Goal: Task Accomplishment & Management: Manage account settings

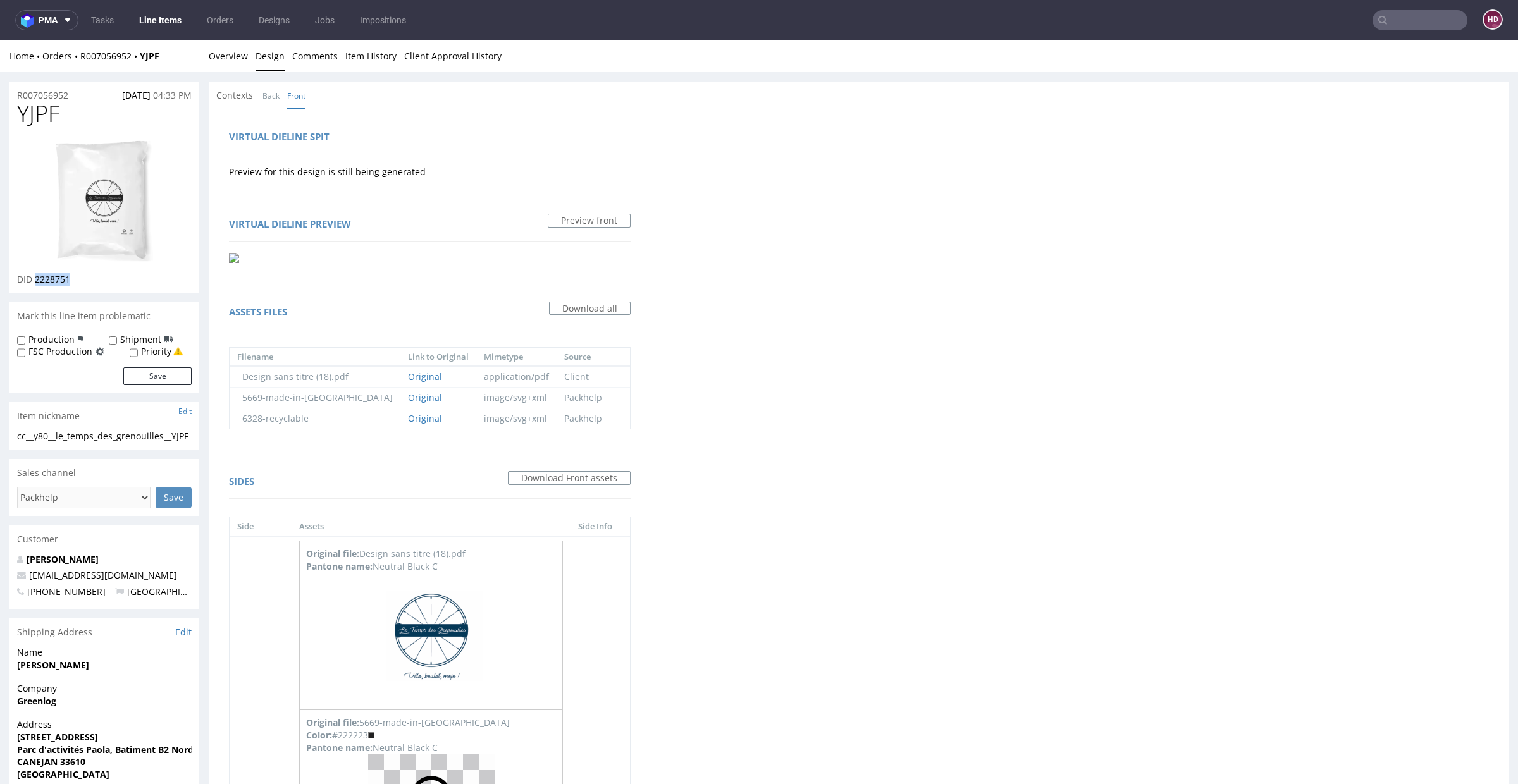
click at [113, 222] on img at bounding box center [104, 201] width 101 height 124
click at [98, 443] on div "cc__y80__le_temps_des_grenouilles__YJPF" at bounding box center [104, 435] width 175 height 12
drag, startPoint x: 38, startPoint y: 451, endPoint x: 0, endPoint y: 436, distance: 40.9
click at [0, 436] on div "R007056952 [DATE] 04:33 PM YJPF DID 2228751 Mark this line item problematic Pro…" at bounding box center [759, 603] width 1518 height 1063
copy div "cc__y80__le_temps_des_grenouilles__YJPF"
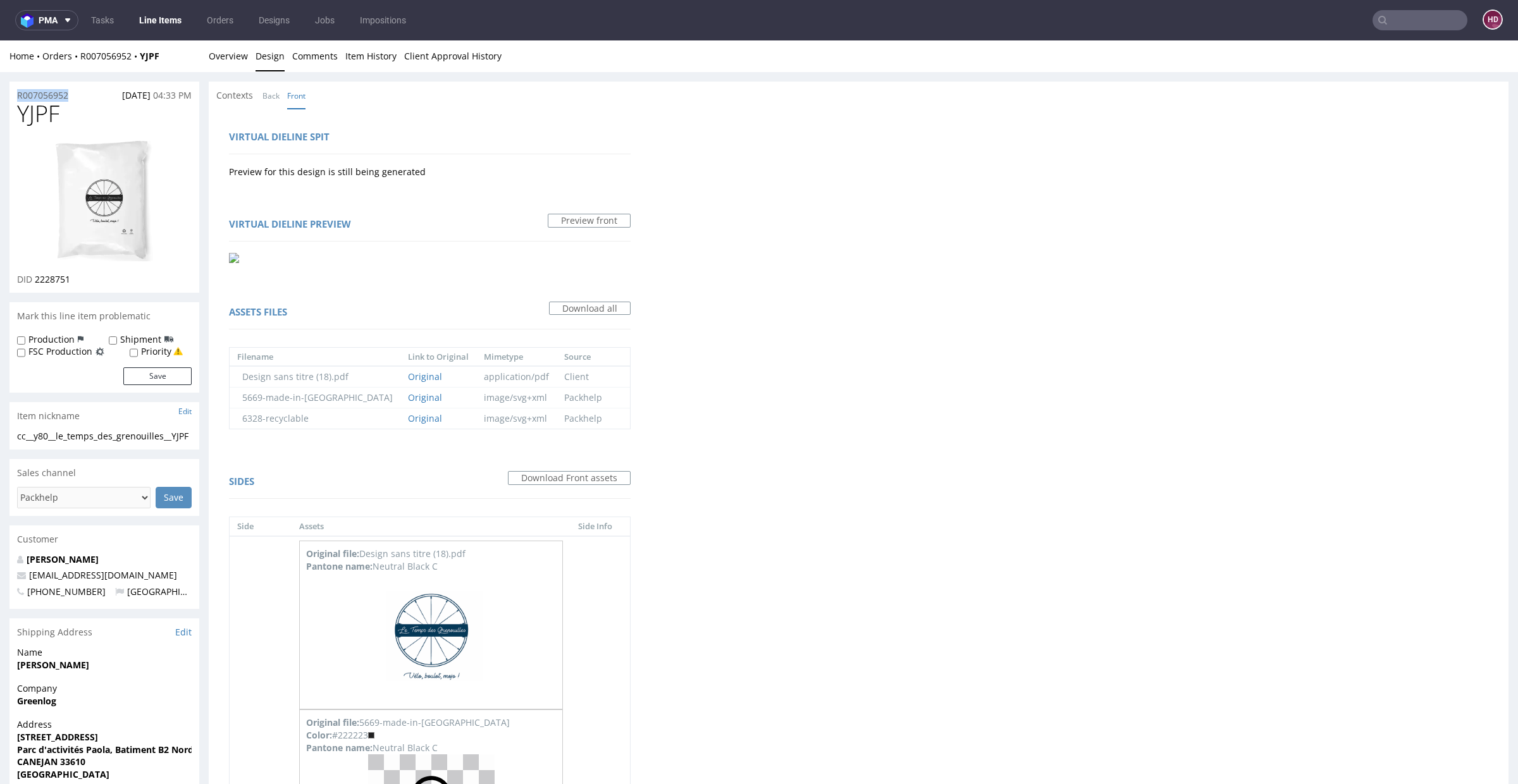
drag, startPoint x: 71, startPoint y: 95, endPoint x: 0, endPoint y: 96, distance: 71.0
click at [0, 96] on div "R007056952 [DATE] 04:33 PM YJPF DID 2228751 Mark this line item problematic Pro…" at bounding box center [759, 603] width 1518 height 1063
copy p "R007056952"
drag, startPoint x: 108, startPoint y: 280, endPoint x: 36, endPoint y: 276, distance: 72.1
click at [36, 276] on div "DID 2228751" at bounding box center [104, 279] width 175 height 12
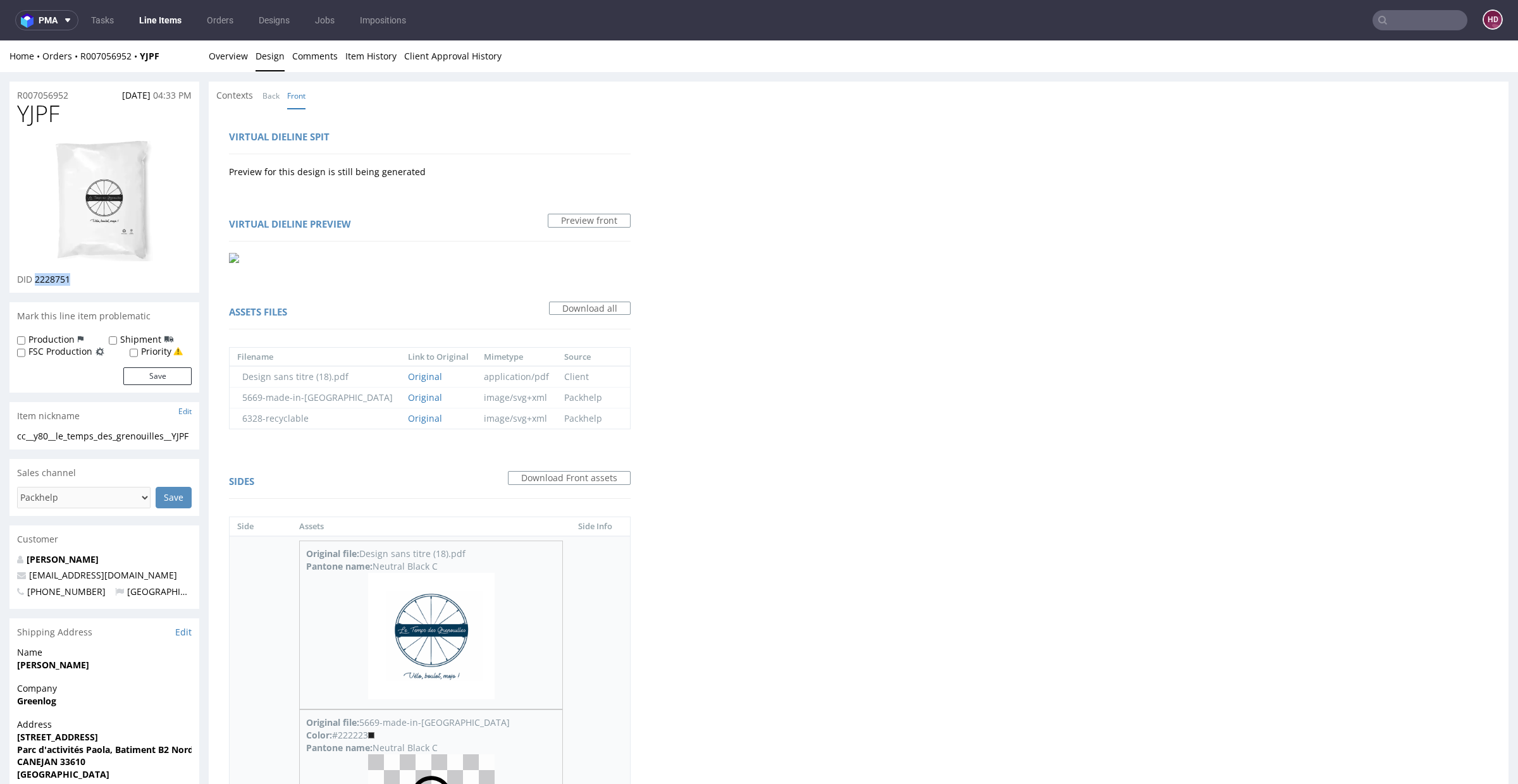
copy span "2228751"
drag, startPoint x: 60, startPoint y: 110, endPoint x: 0, endPoint y: 119, distance: 60.7
click at [0, 119] on div "R007056952 [DATE] 04:33 PM YJPF DID 2228751 Mark this line item problematic Pro…" at bounding box center [759, 603] width 1518 height 1063
copy span "YJPF"
click at [253, 65] on div "Home Orders R007056952 YJPF Overview Design Comments Item History Client Approv…" at bounding box center [759, 56] width 1518 height 31
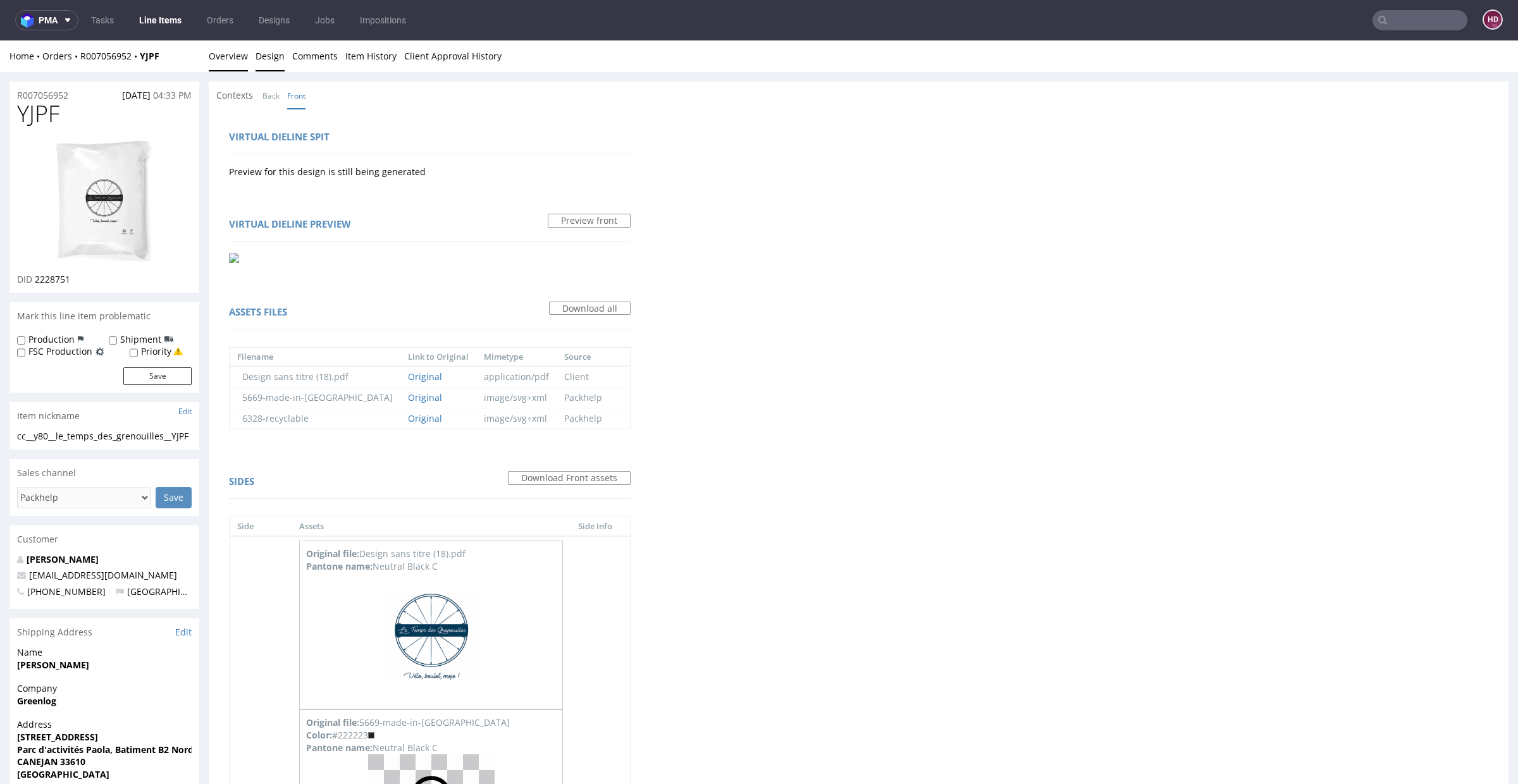
click at [240, 63] on link "Overview" at bounding box center [229, 56] width 39 height 31
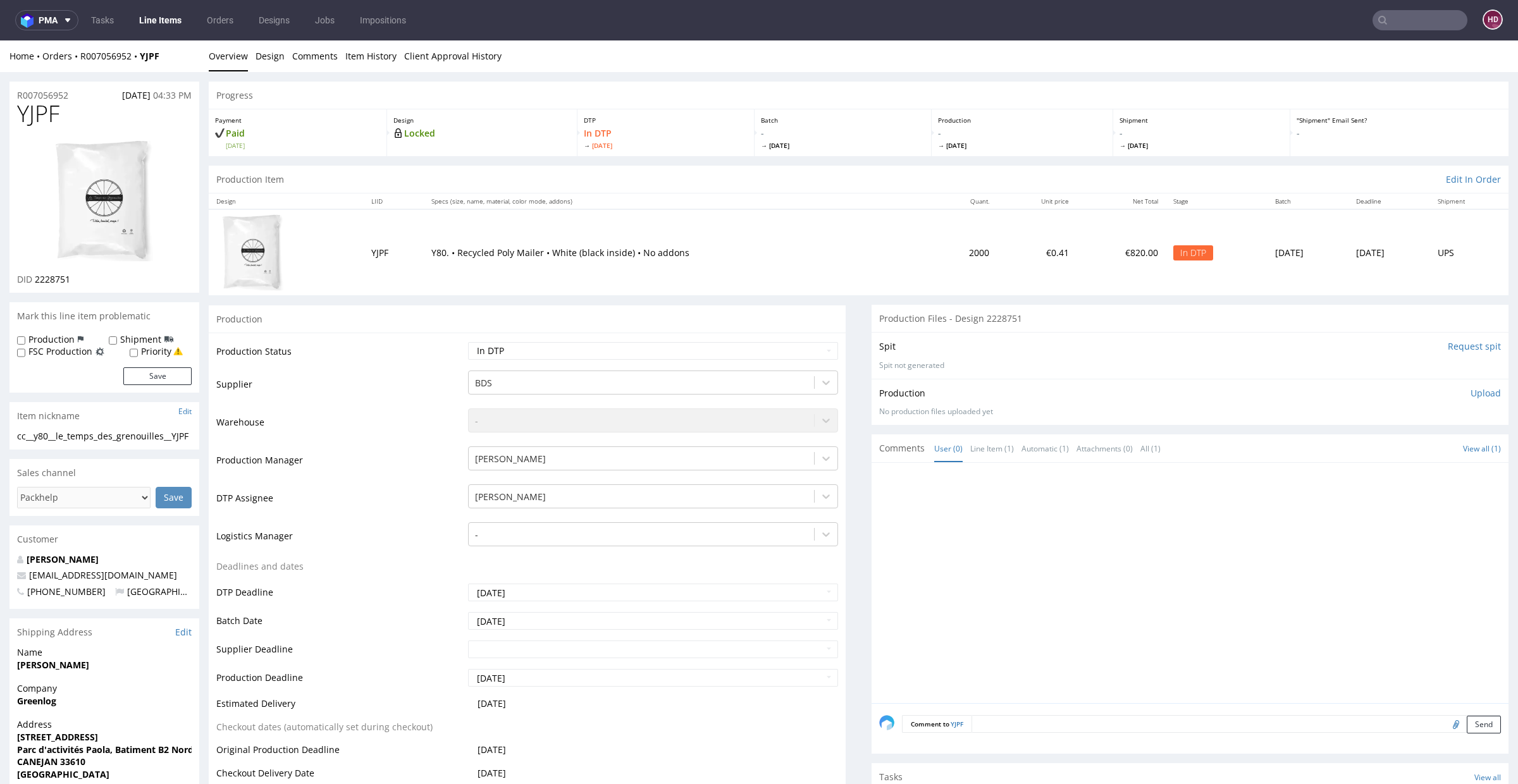
click at [1471, 388] on p "Upload" at bounding box center [1486, 392] width 31 height 12
click at [1387, 448] on div "Add files" at bounding box center [1411, 451] width 63 height 19
type input "C:\fakepath\cc__y80__le_temps_des_grenouilles__YJPF__d2228751__oR007056952.pdf"
click at [1463, 467] on button "Upload now" at bounding box center [1472, 470] width 58 height 17
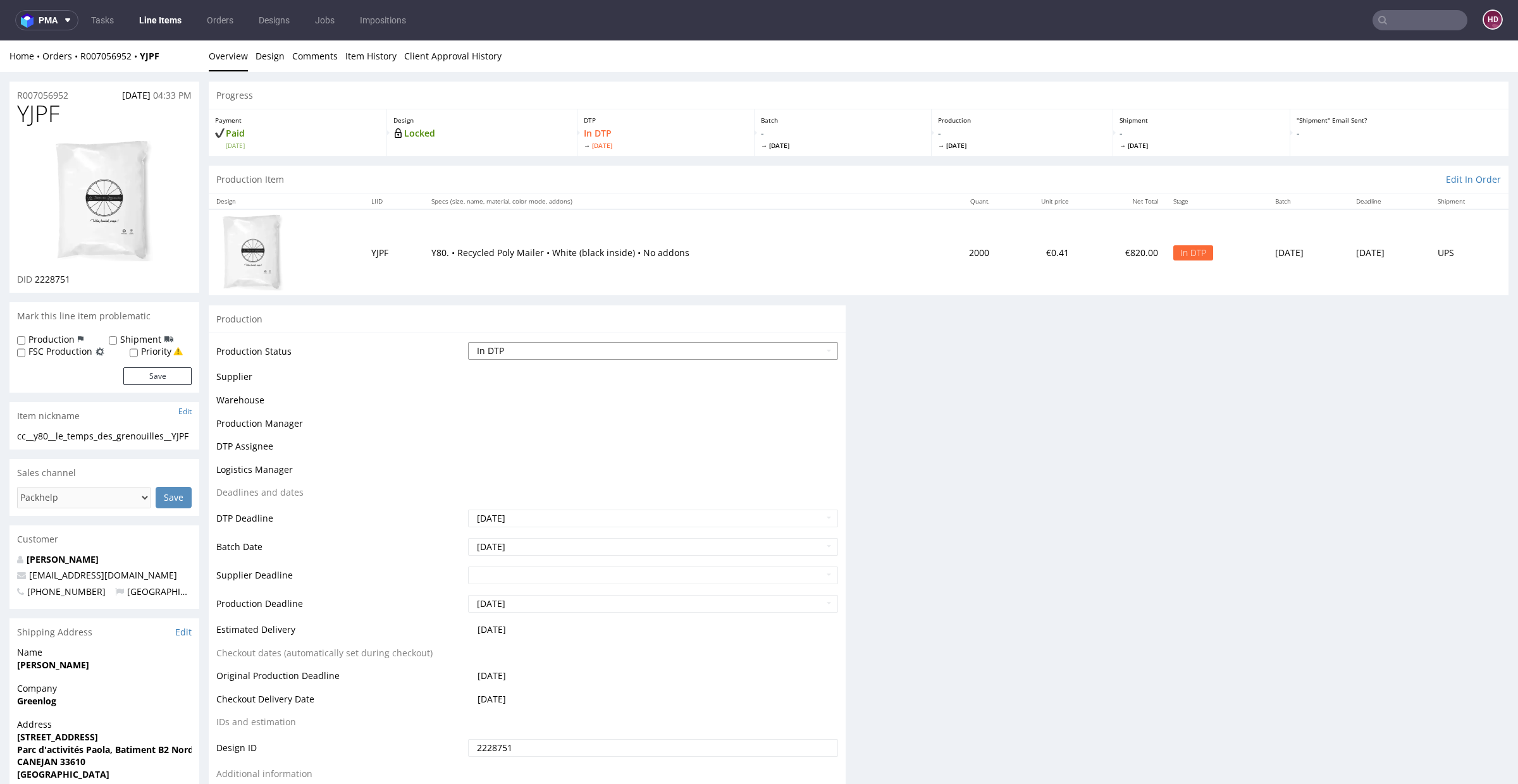
click at [677, 347] on select "Waiting for Artwork Waiting for Diecut Waiting for Mockup Waiting for DTP Waiti…" at bounding box center [653, 351] width 370 height 17
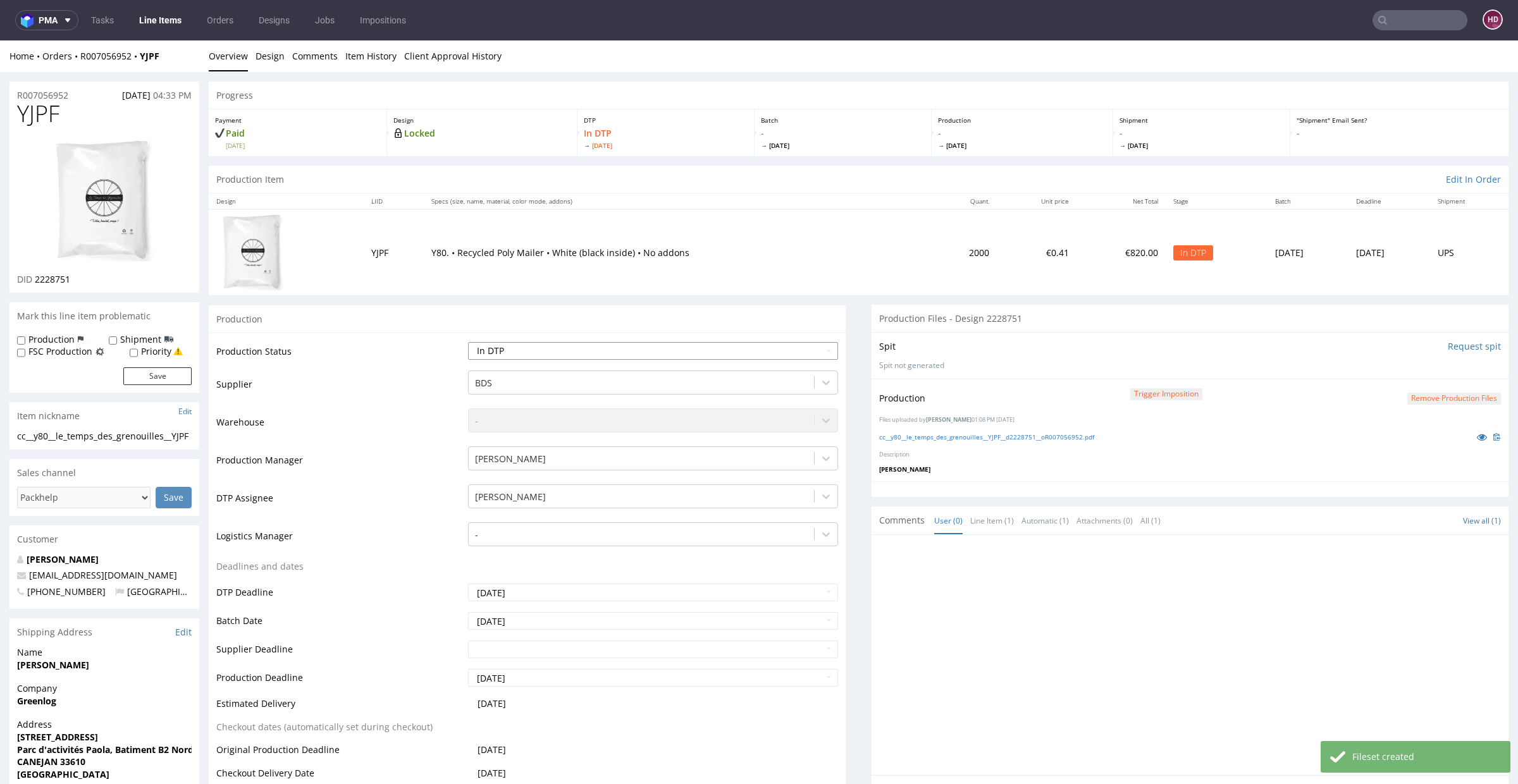
select select "dtp_production_ready"
click at [468, 342] on select "Waiting for Artwork Waiting for Diecut Waiting for Mockup Waiting for DTP Waiti…" at bounding box center [653, 351] width 370 height 17
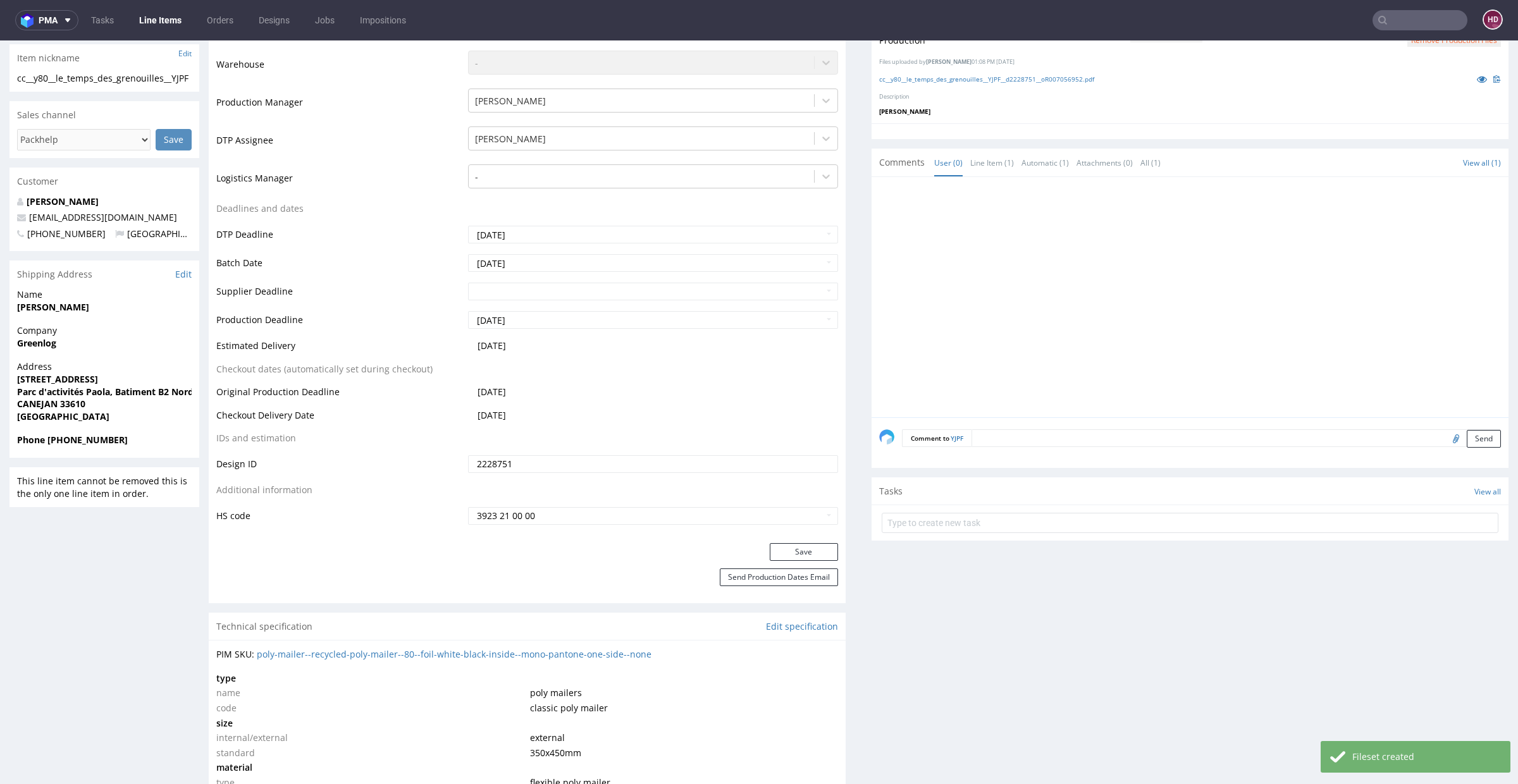
scroll to position [794, 0]
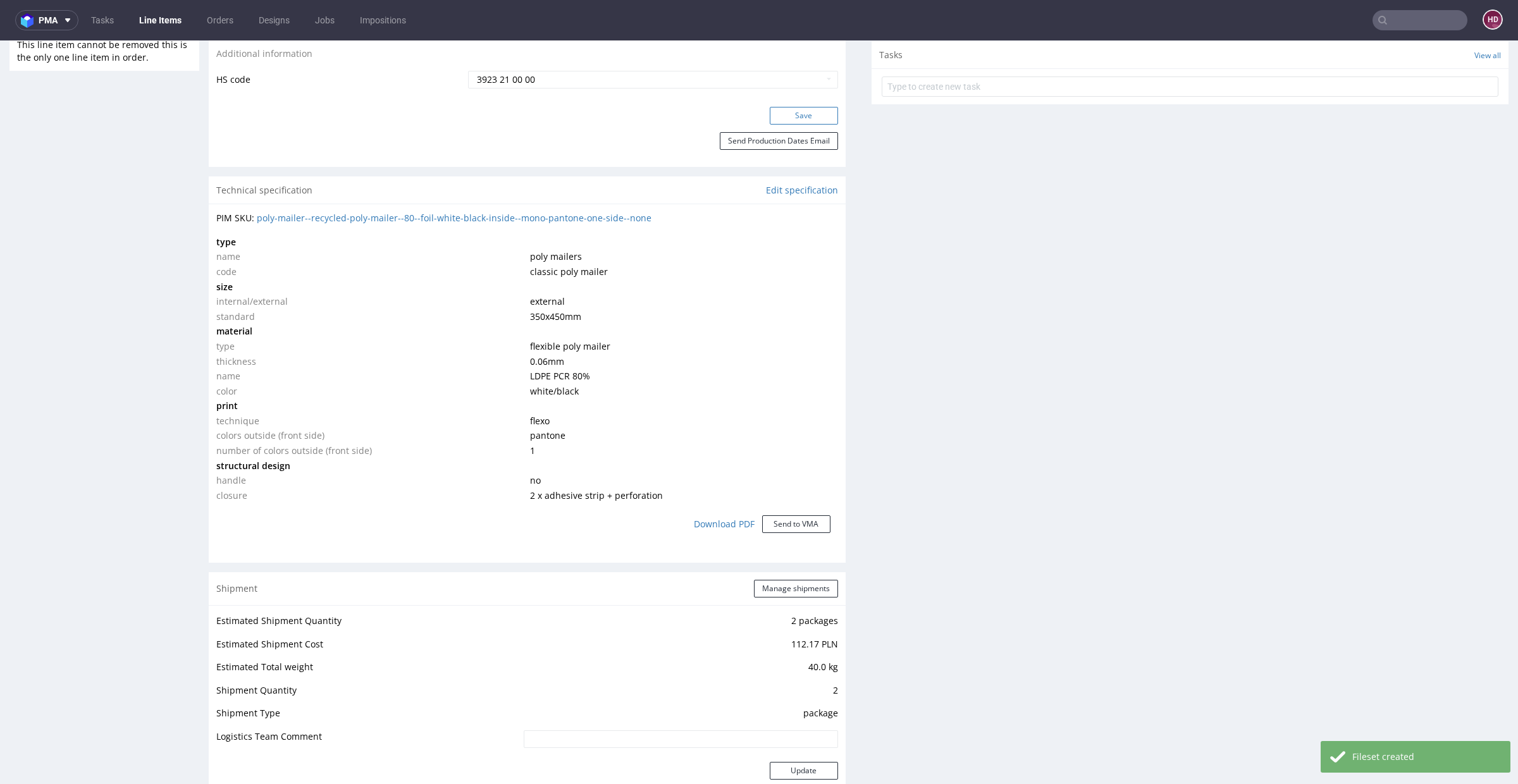
click at [801, 107] on button "Save" at bounding box center [804, 116] width 68 height 17
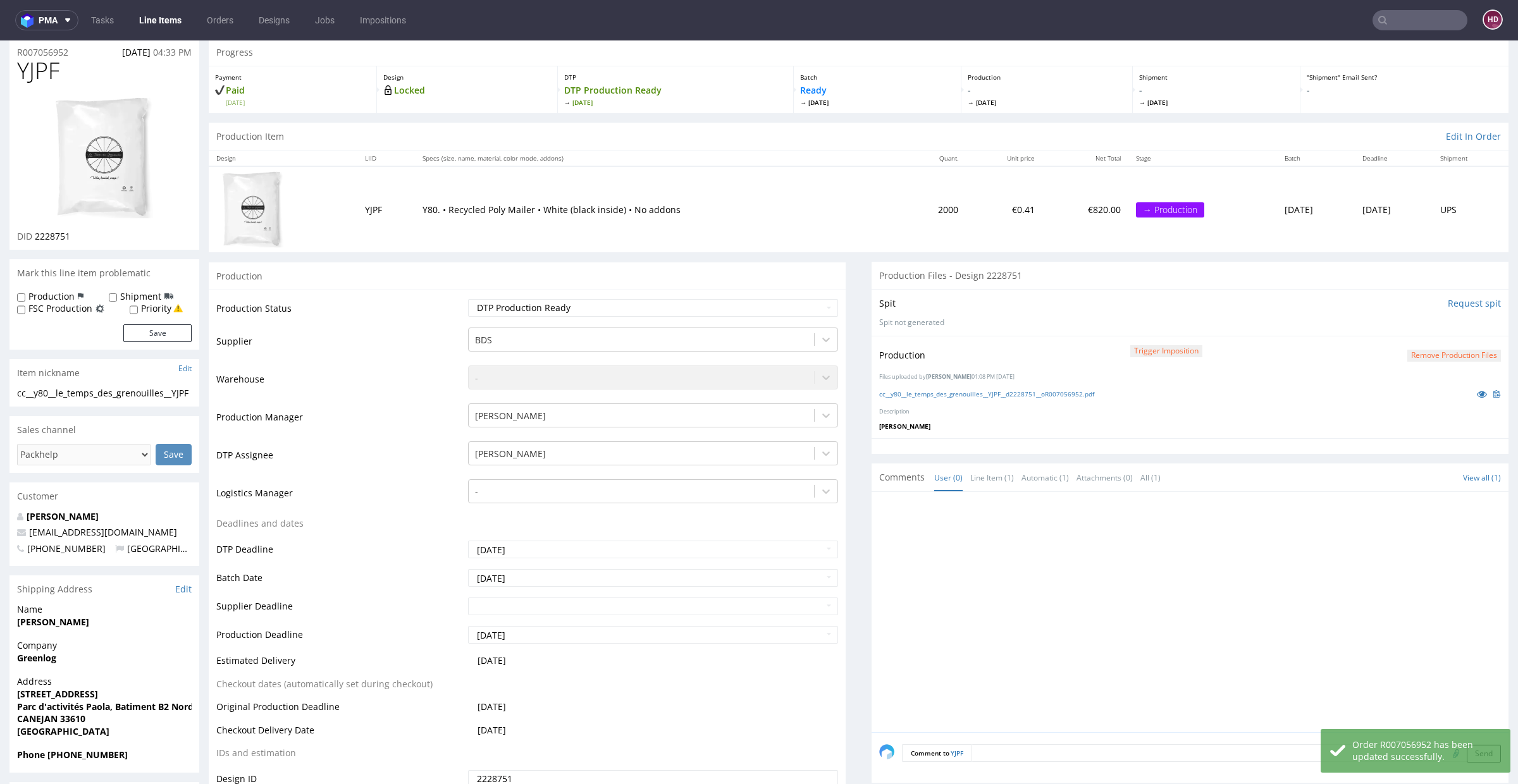
scroll to position [0, 0]
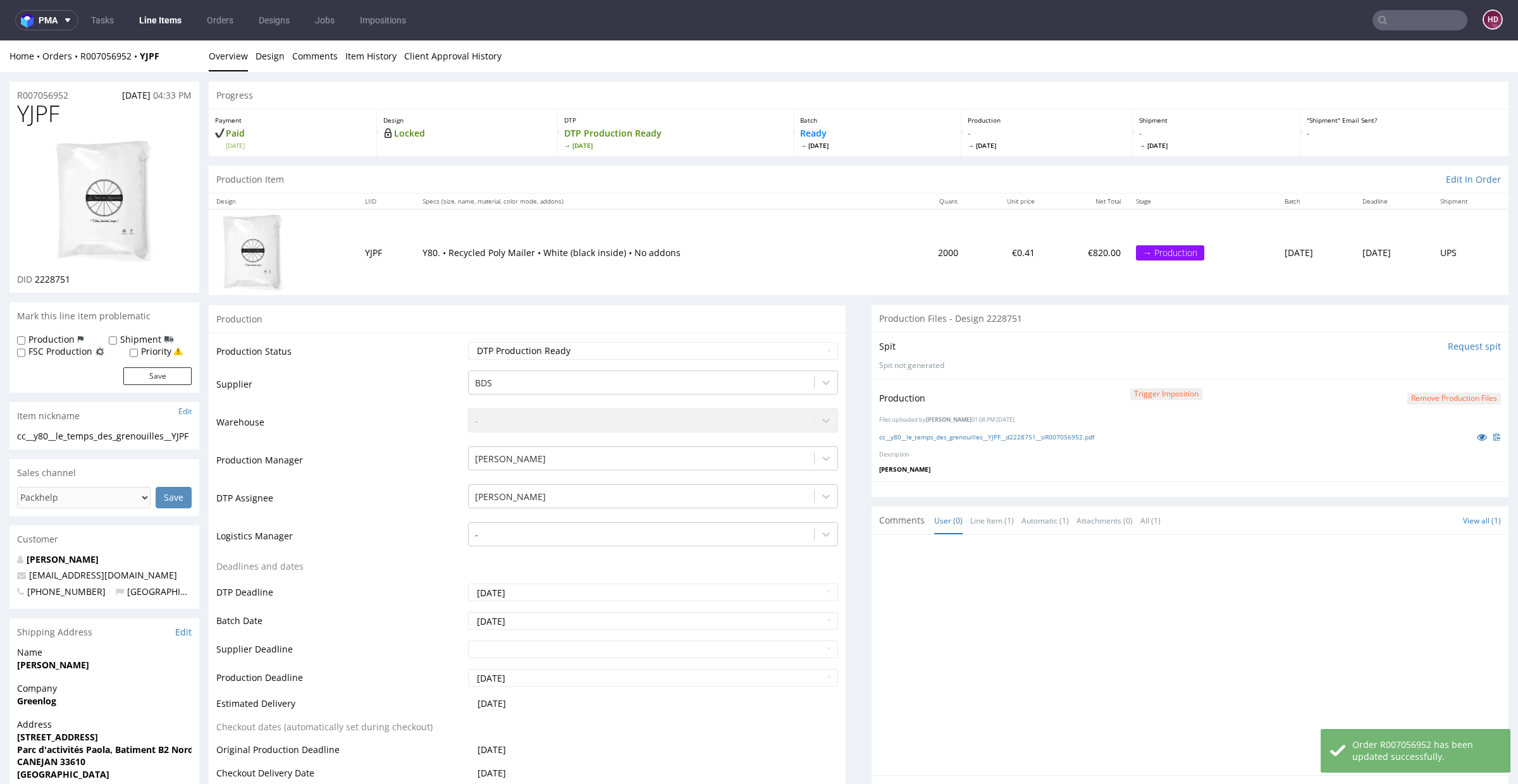
click at [919, 440] on div "cc__y80__le_temps_des_grenouilles__YJPF__d2228751__oR007056952.pdf" at bounding box center [1190, 436] width 622 height 14
click at [916, 438] on link "cc__y80__le_temps_des_grenouilles__YJPF__d2228751__oR007056952.pdf" at bounding box center [986, 437] width 215 height 9
click at [164, 24] on link "Line Items" at bounding box center [160, 20] width 58 height 20
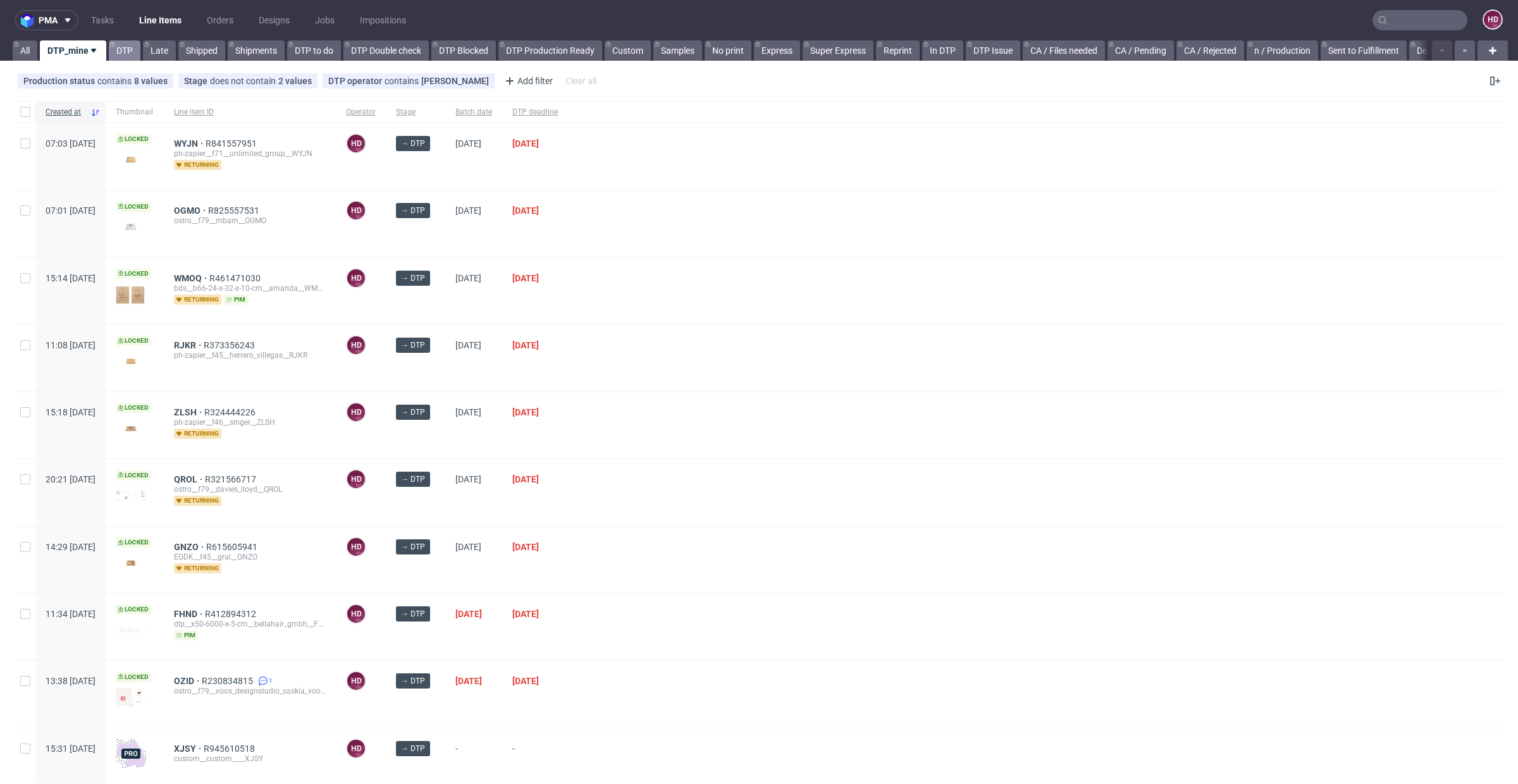
click at [127, 47] on link "DTP" at bounding box center [124, 51] width 31 height 20
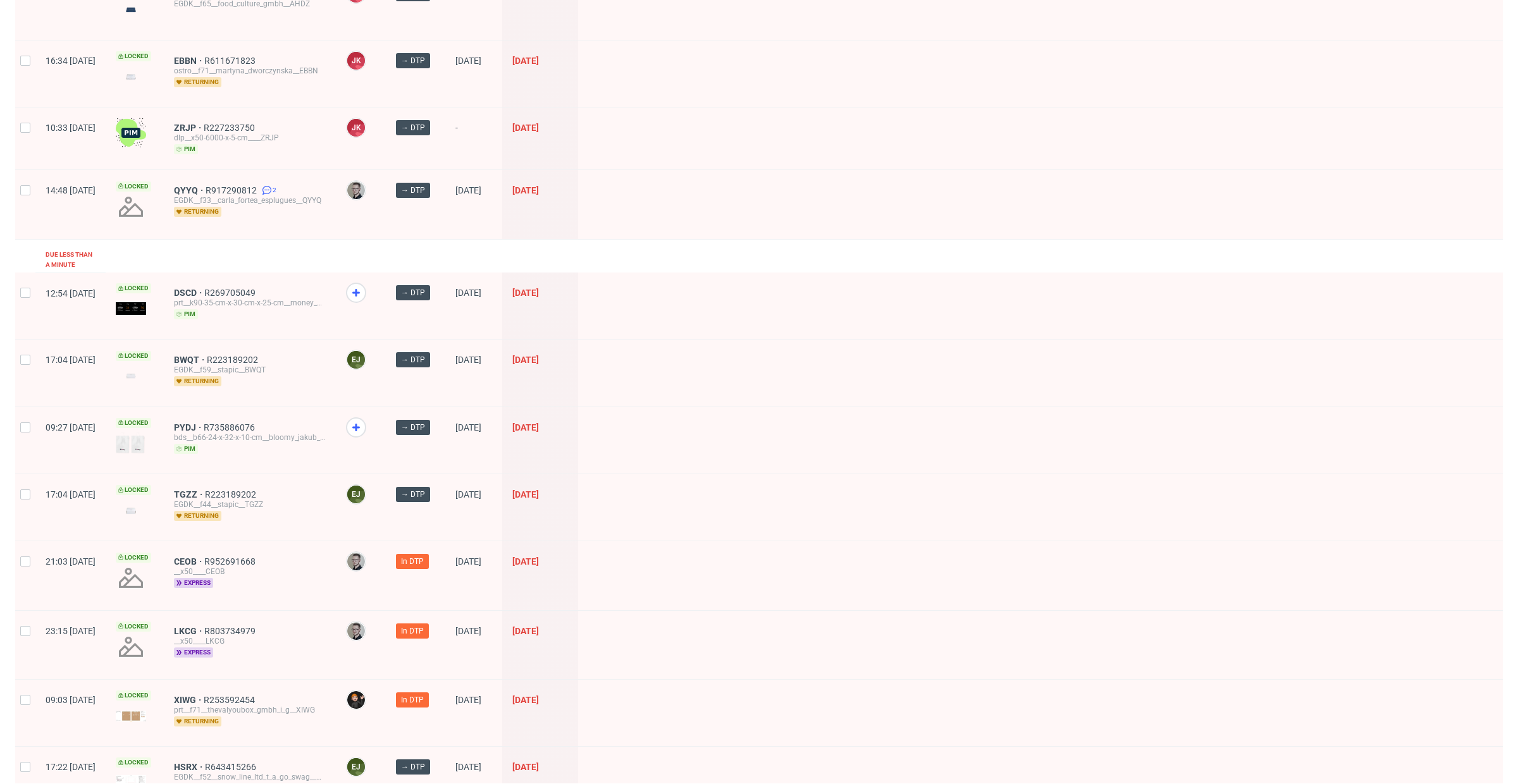
scroll to position [515, 0]
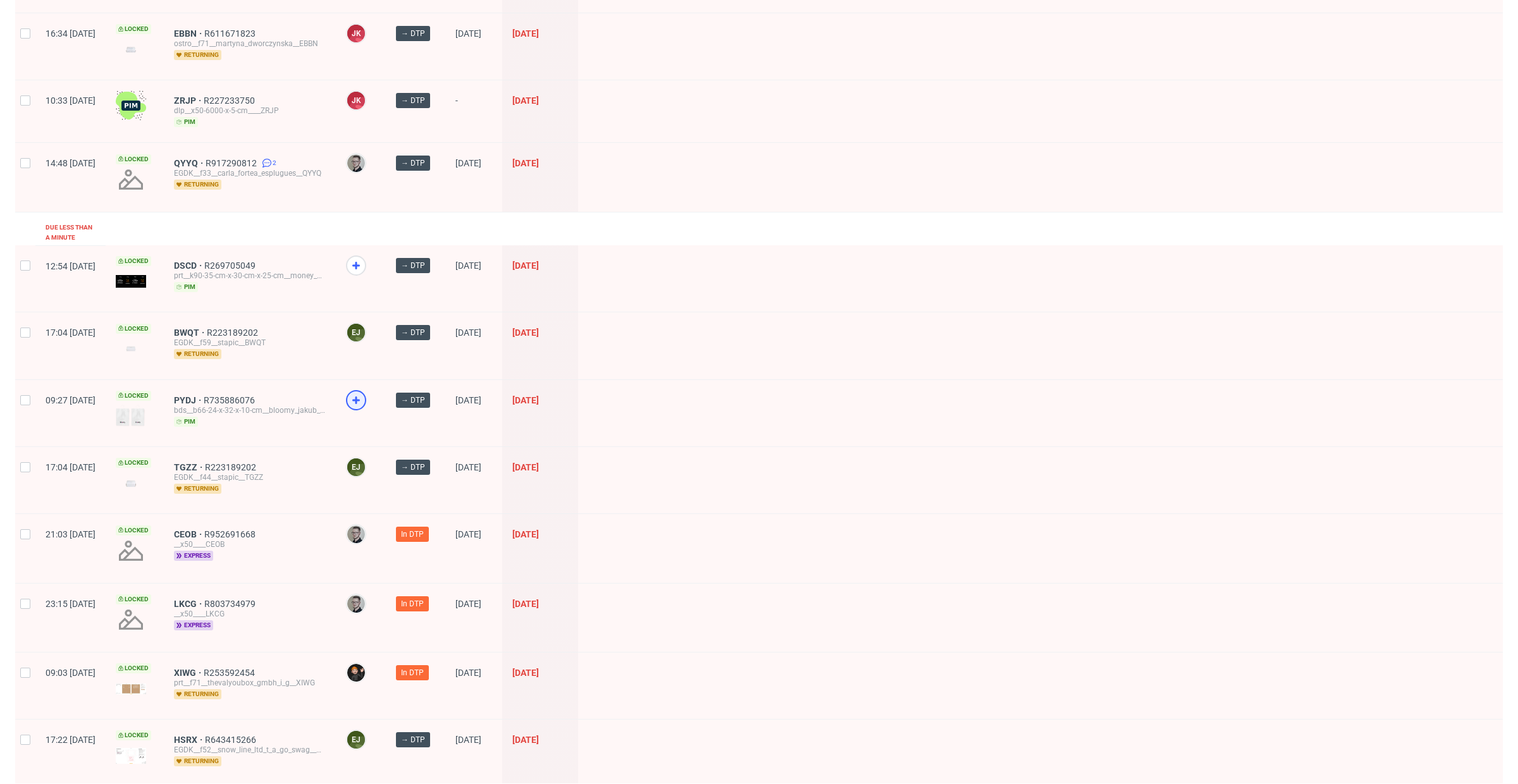
click at [366, 390] on div at bounding box center [356, 400] width 20 height 20
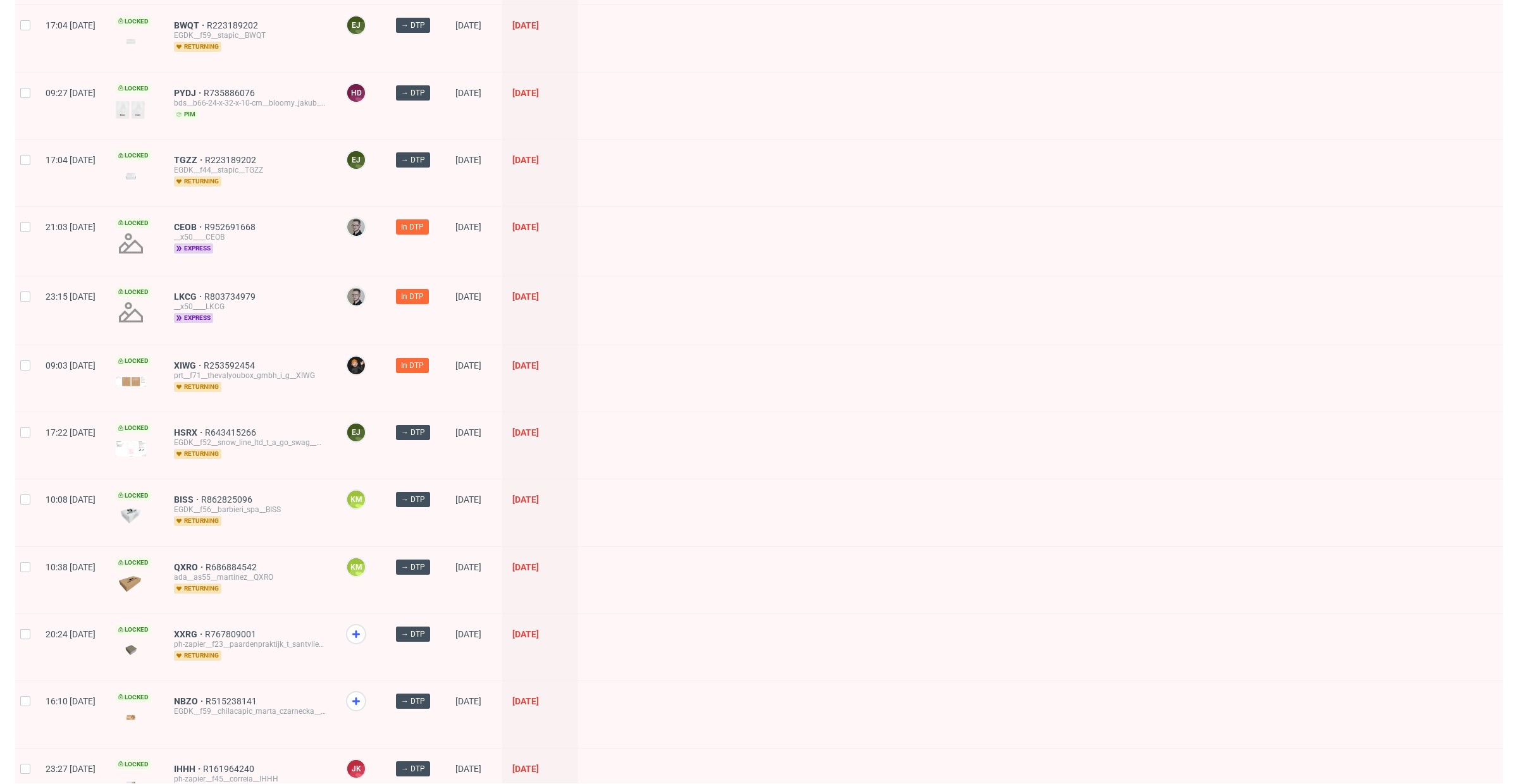
scroll to position [828, 0]
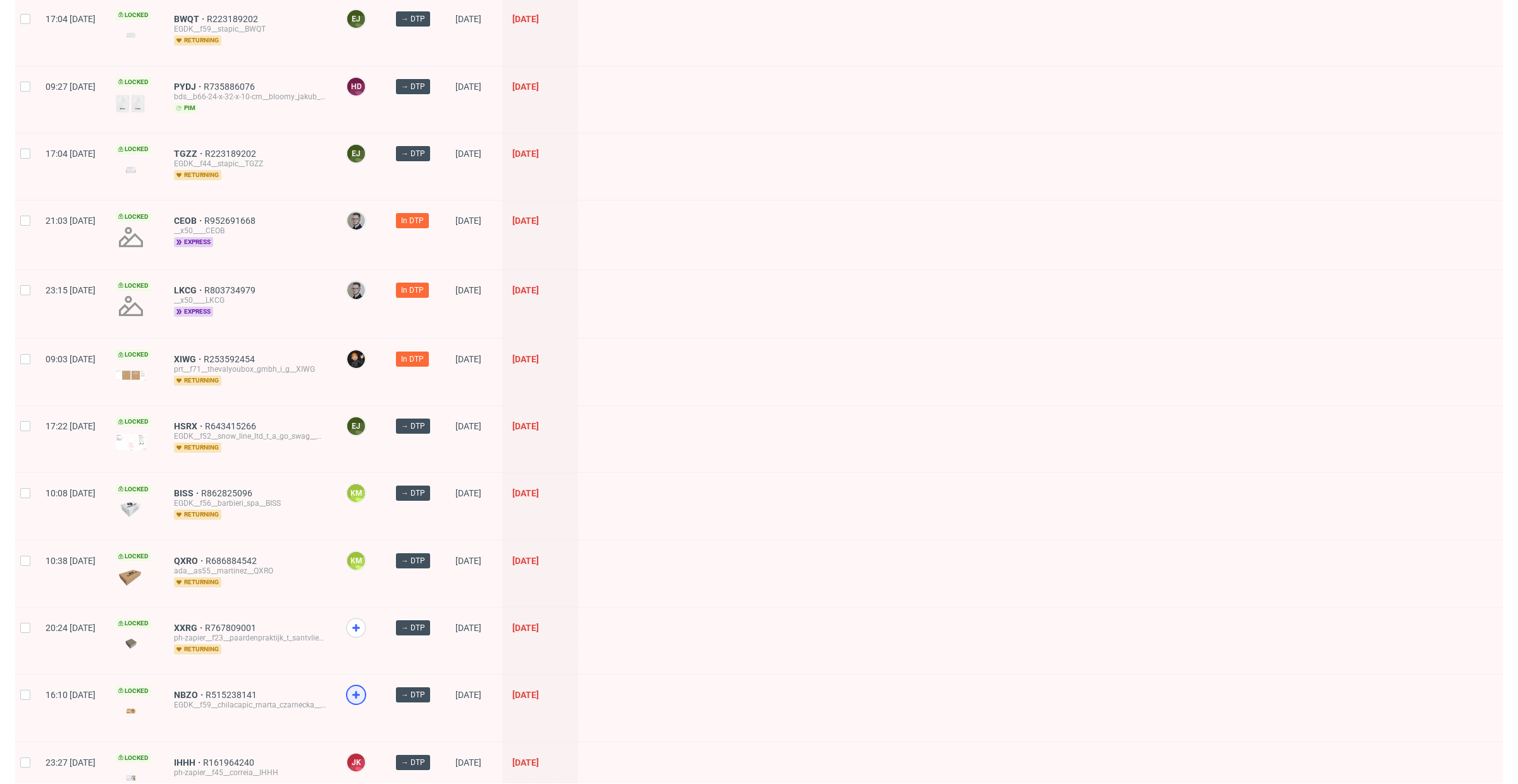
click at [360, 691] on use at bounding box center [356, 694] width 7 height 7
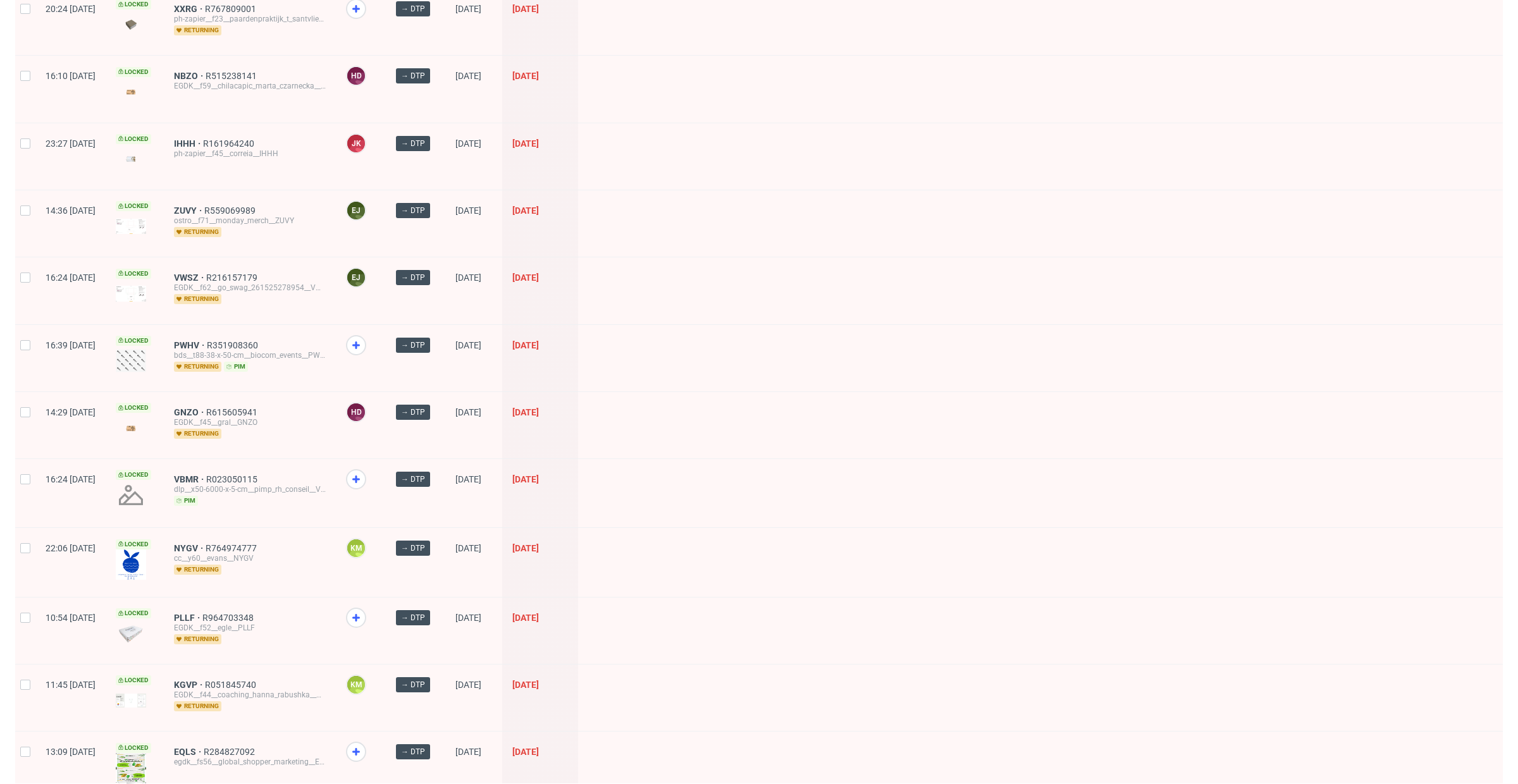
scroll to position [1479, 0]
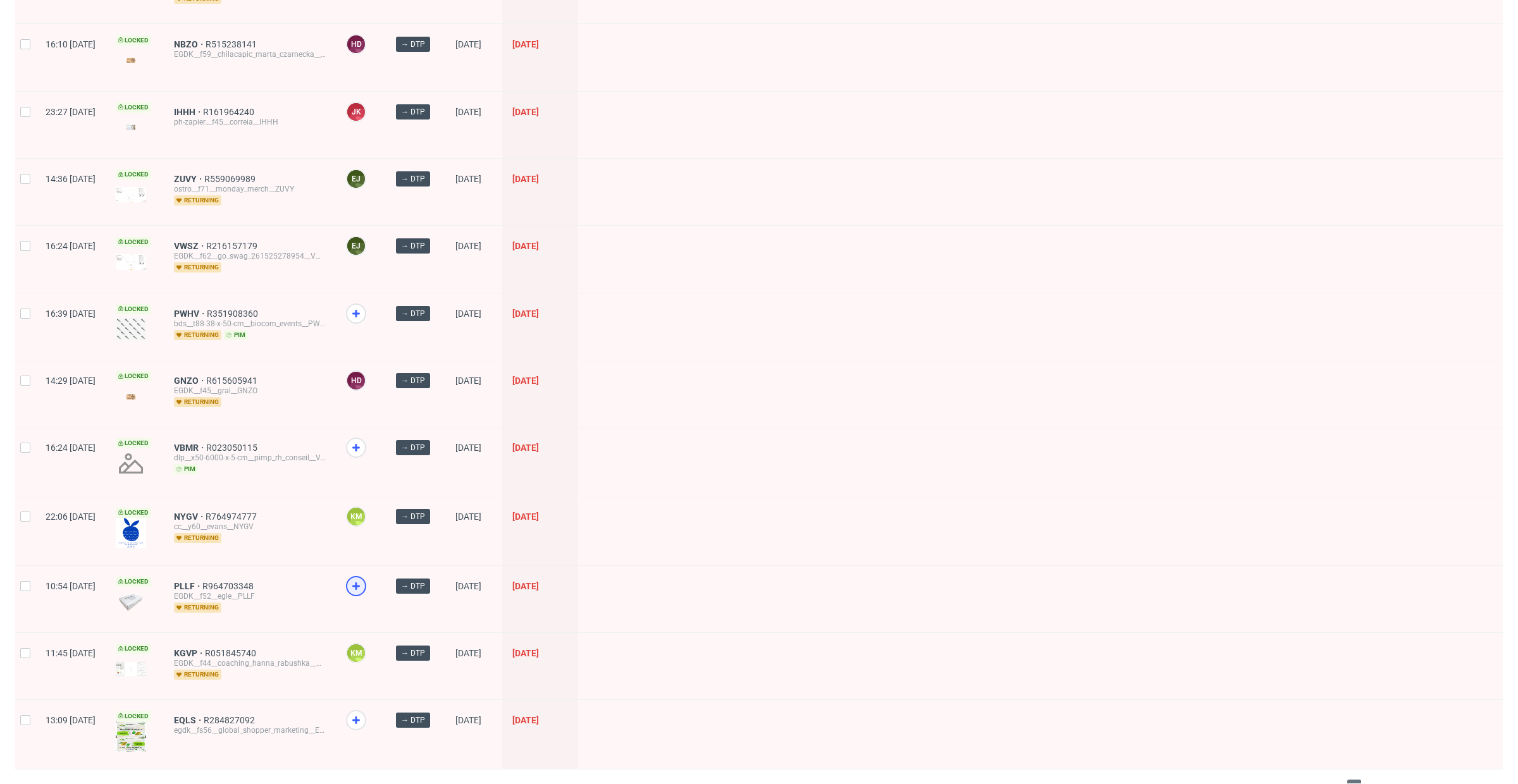
click at [366, 576] on div at bounding box center [356, 586] width 20 height 20
click at [1366, 780] on span "2" at bounding box center [1373, 787] width 14 height 15
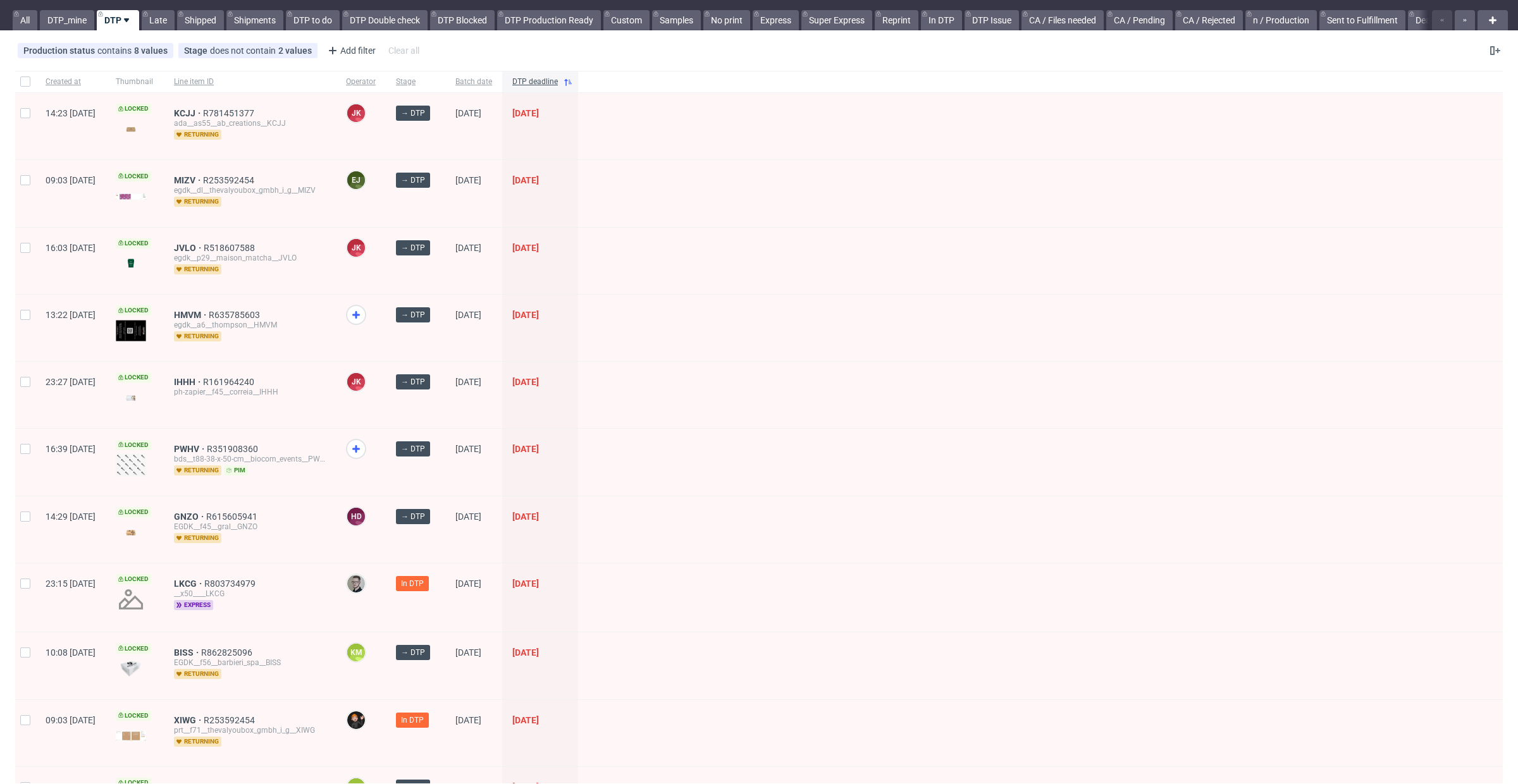
scroll to position [33, 0]
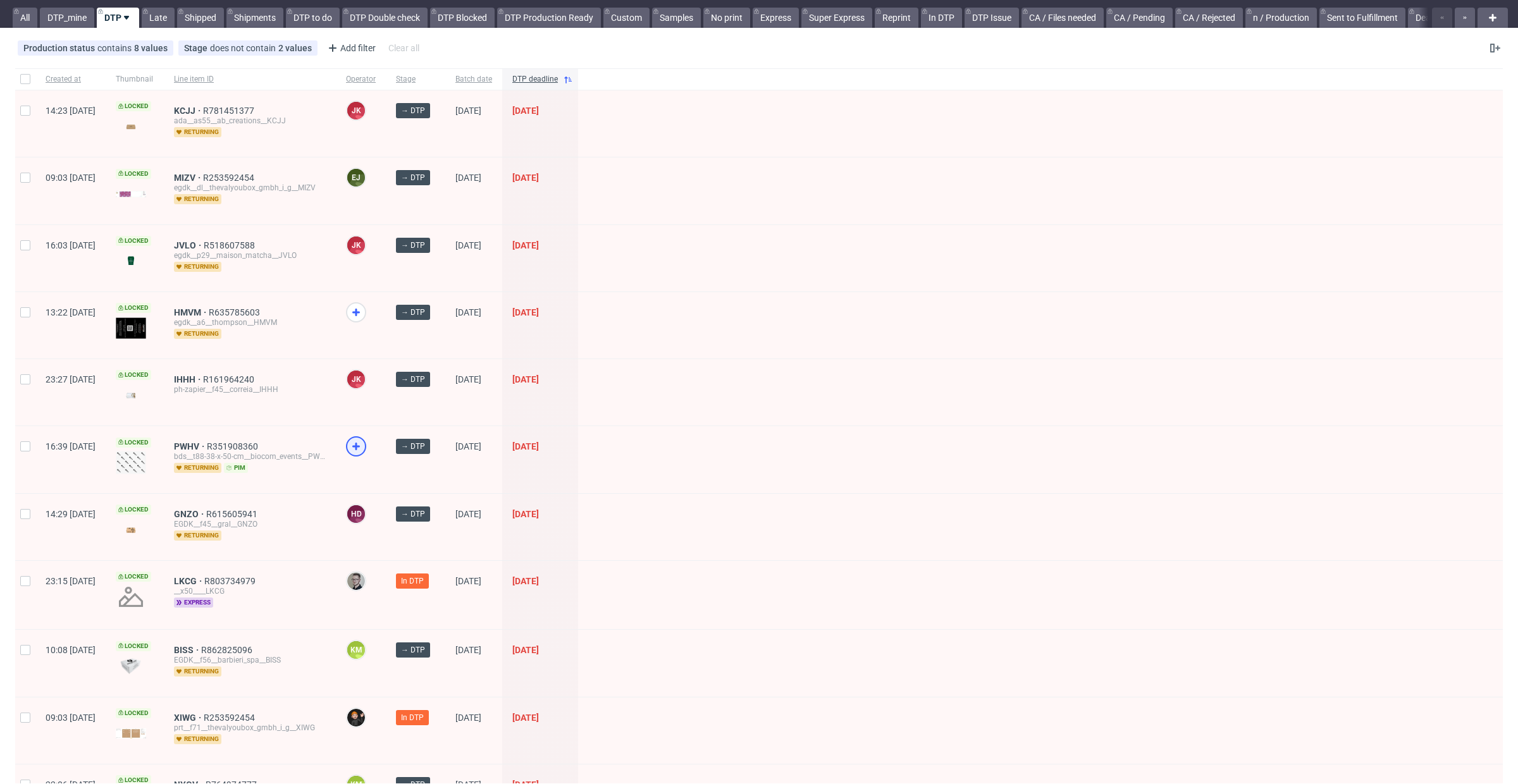
click at [363, 439] on icon at bounding box center [355, 446] width 15 height 15
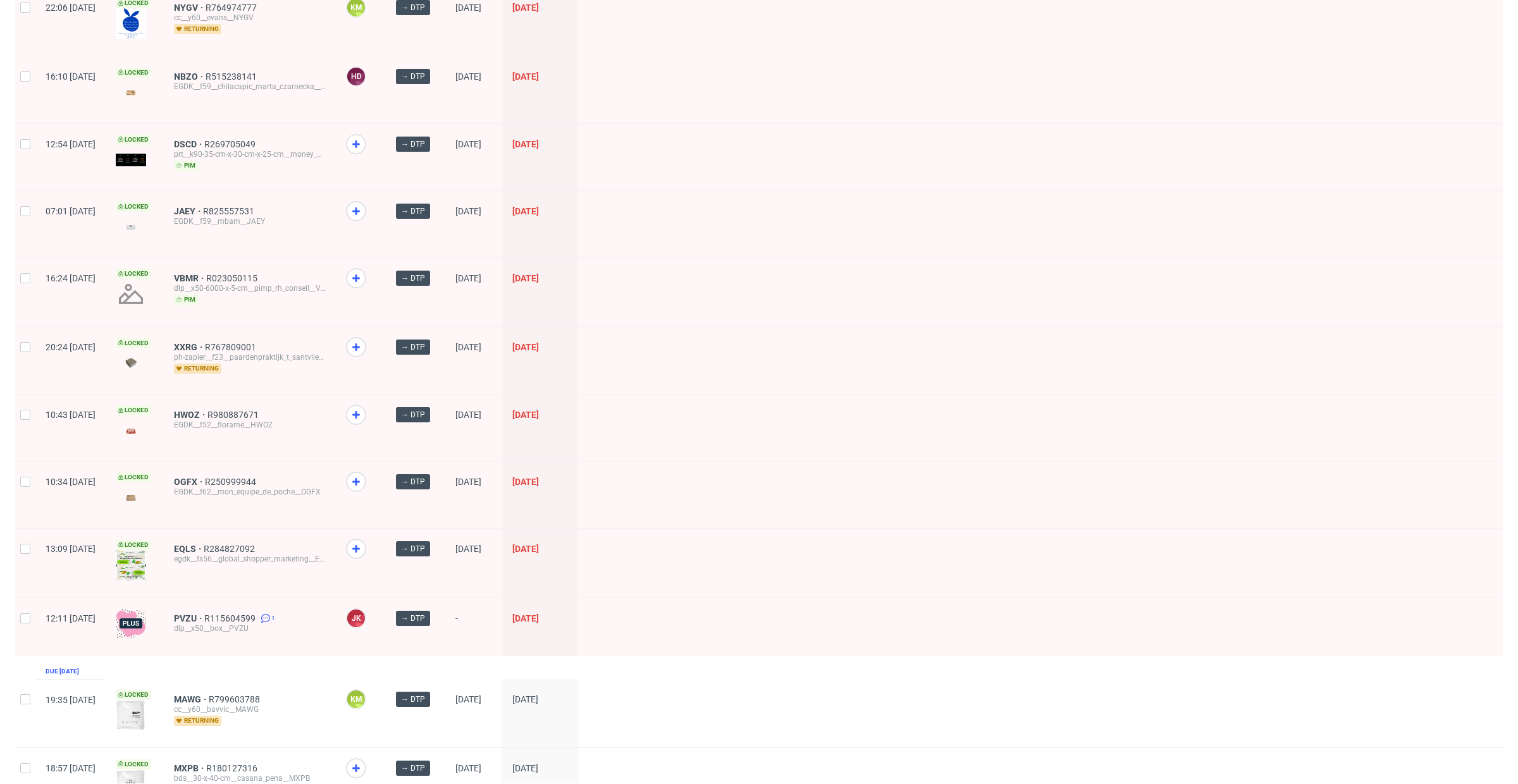
scroll to position [871, 0]
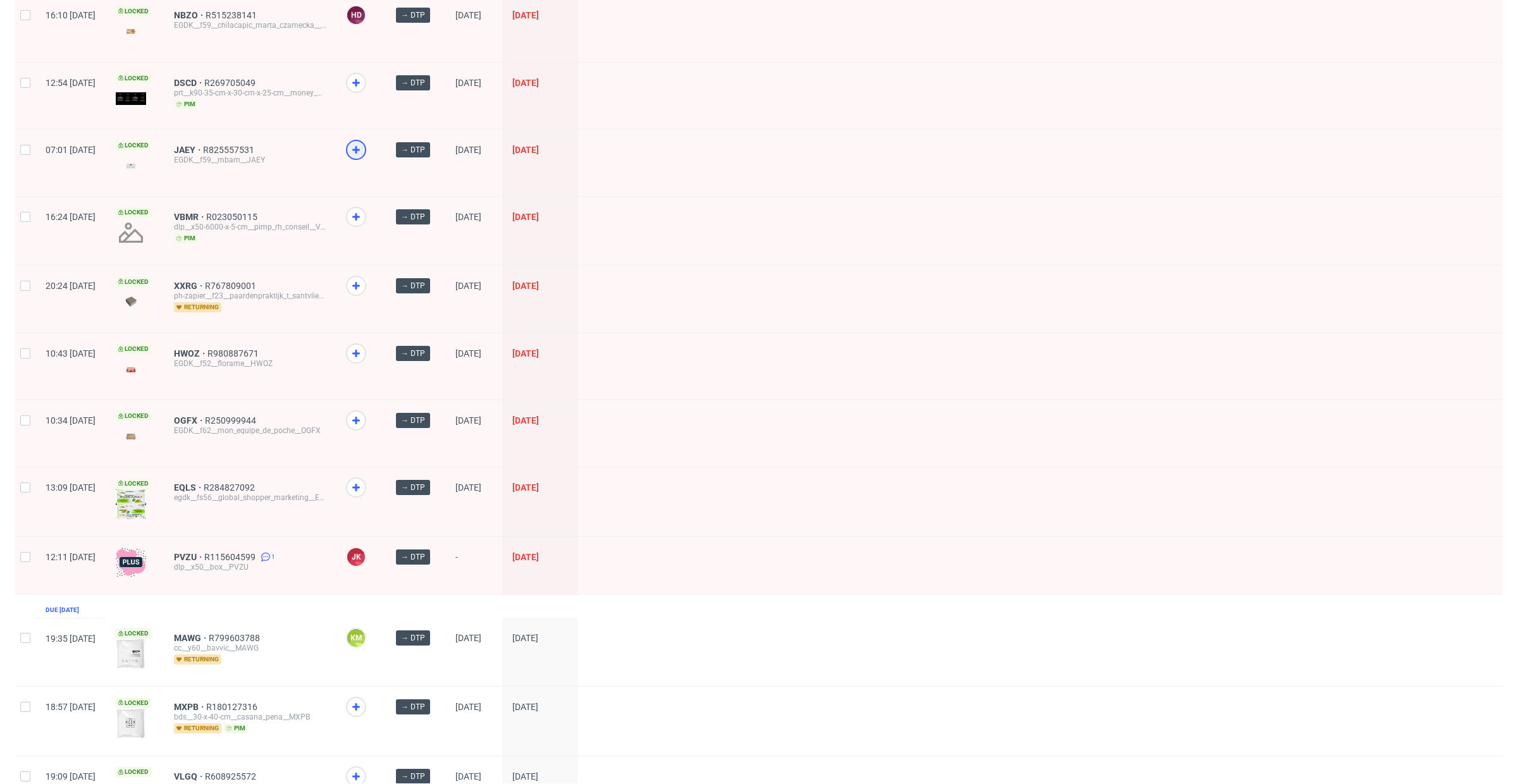
click at [363, 145] on icon at bounding box center [355, 149] width 15 height 15
click at [205, 415] on span "OGFX" at bounding box center [189, 420] width 31 height 10
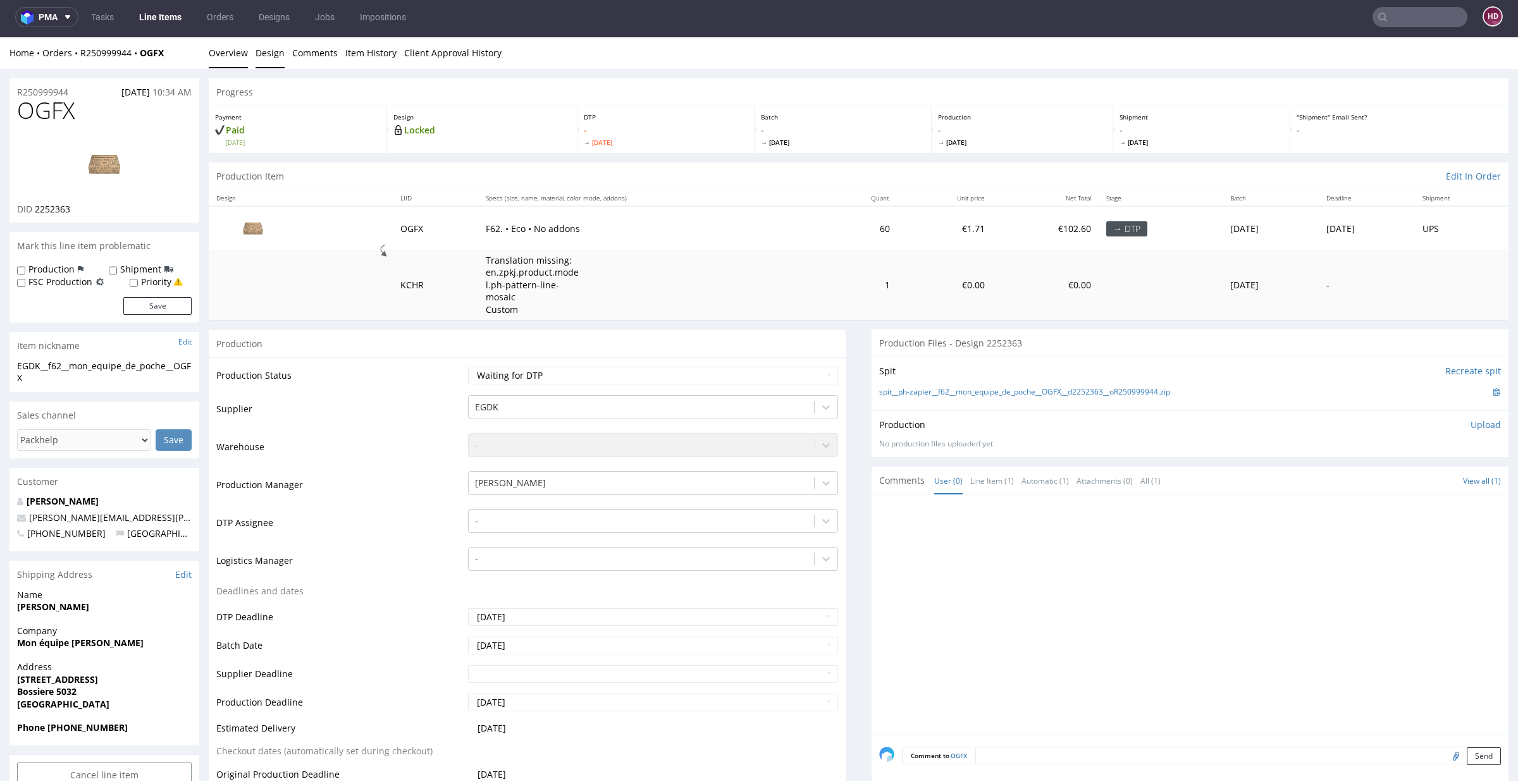
click at [260, 56] on link "Design" at bounding box center [270, 52] width 29 height 31
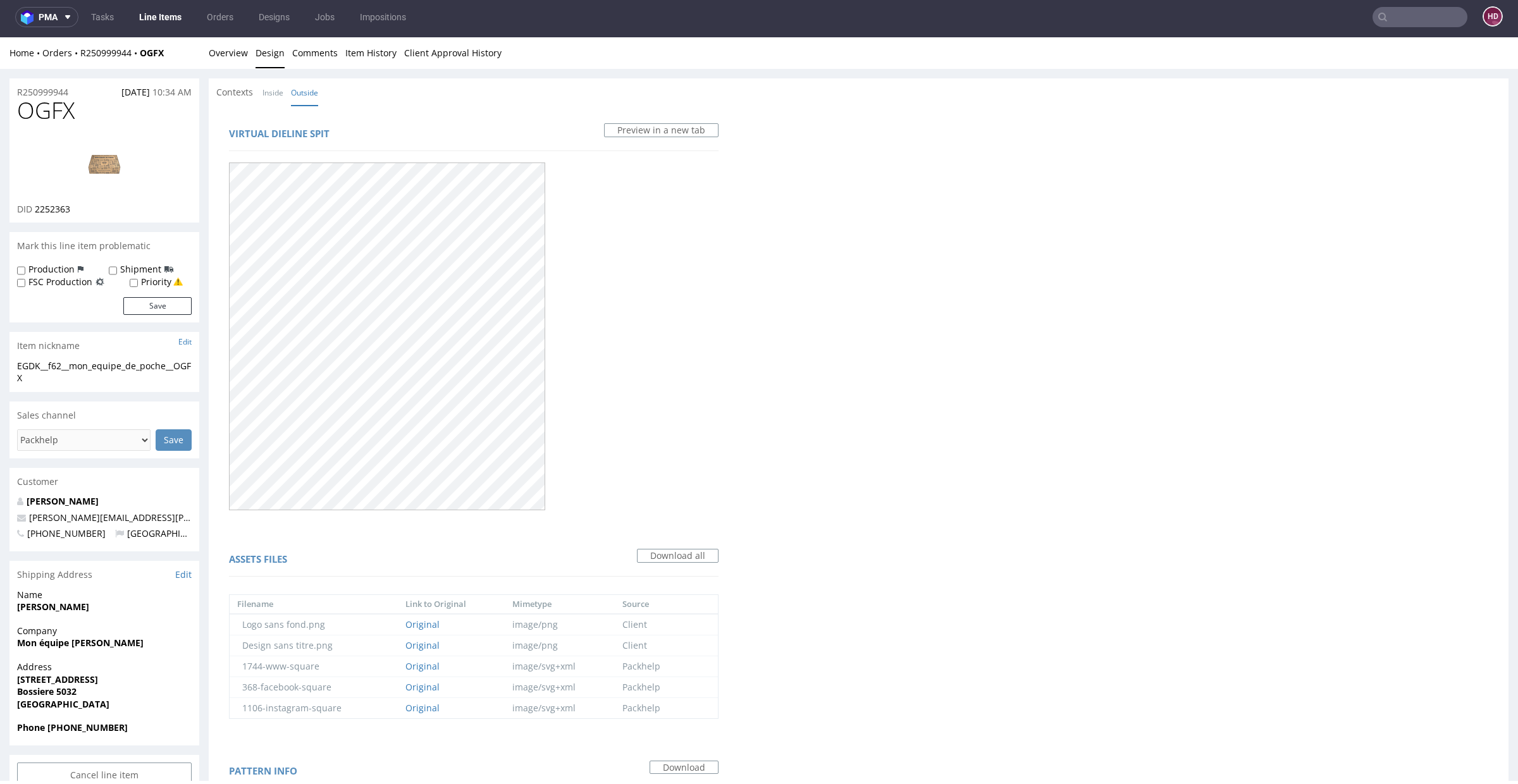
click at [262, 44] on link "Design" at bounding box center [270, 52] width 29 height 31
click at [74, 16] on button "pma" at bounding box center [47, 17] width 63 height 20
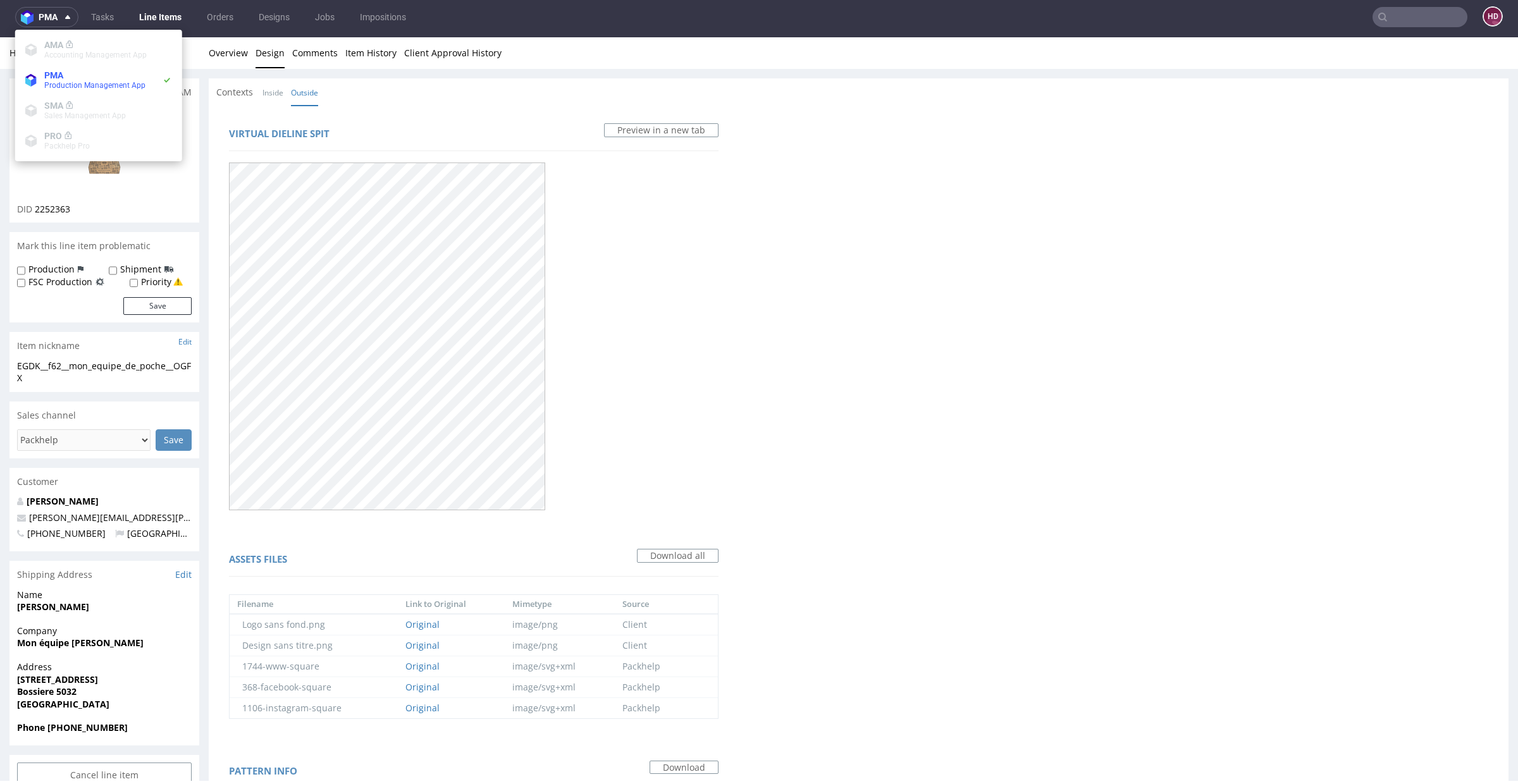
click at [152, 12] on link "Line Items" at bounding box center [160, 17] width 58 height 20
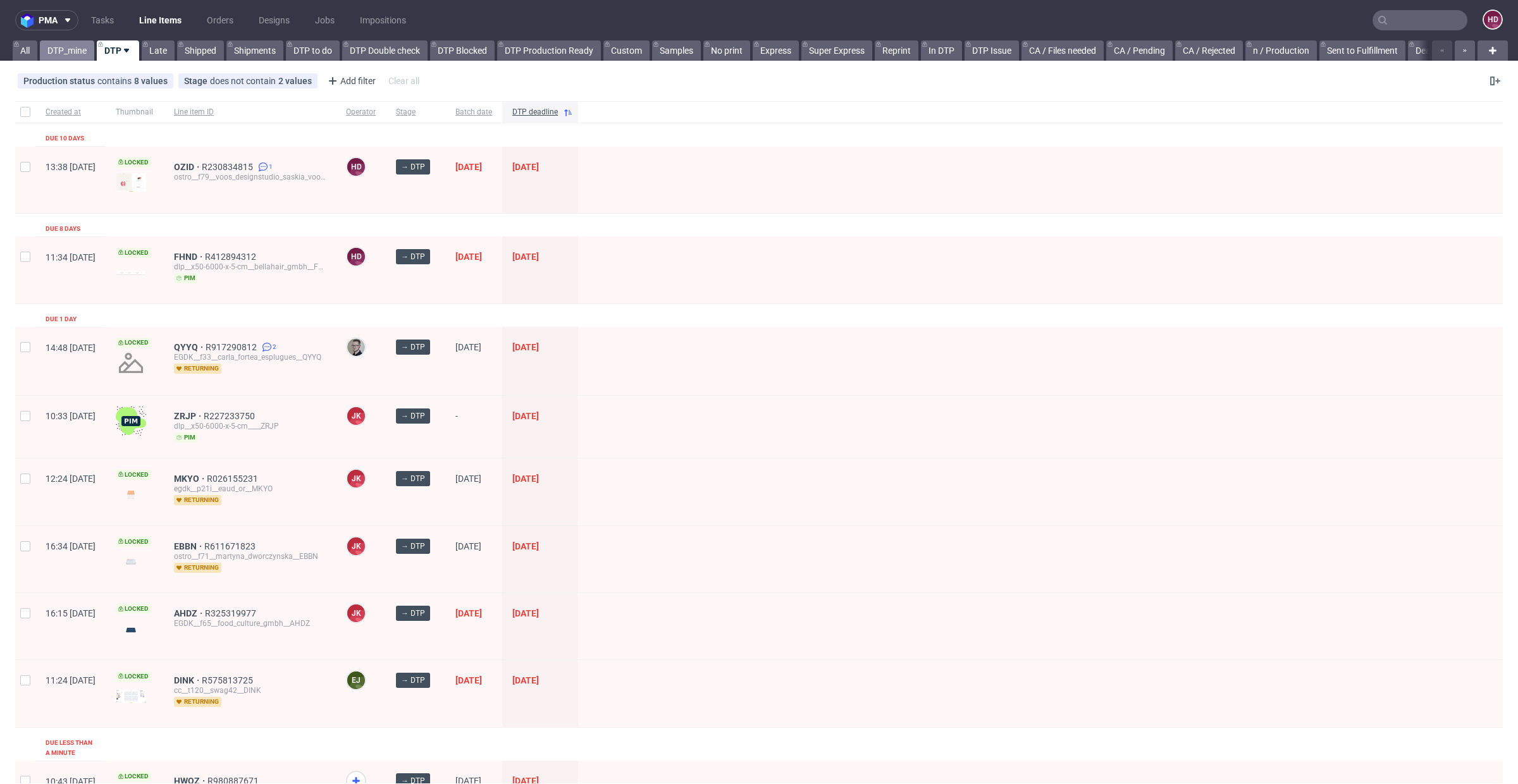
click at [63, 50] on link "DTP_mine" at bounding box center [67, 51] width 55 height 20
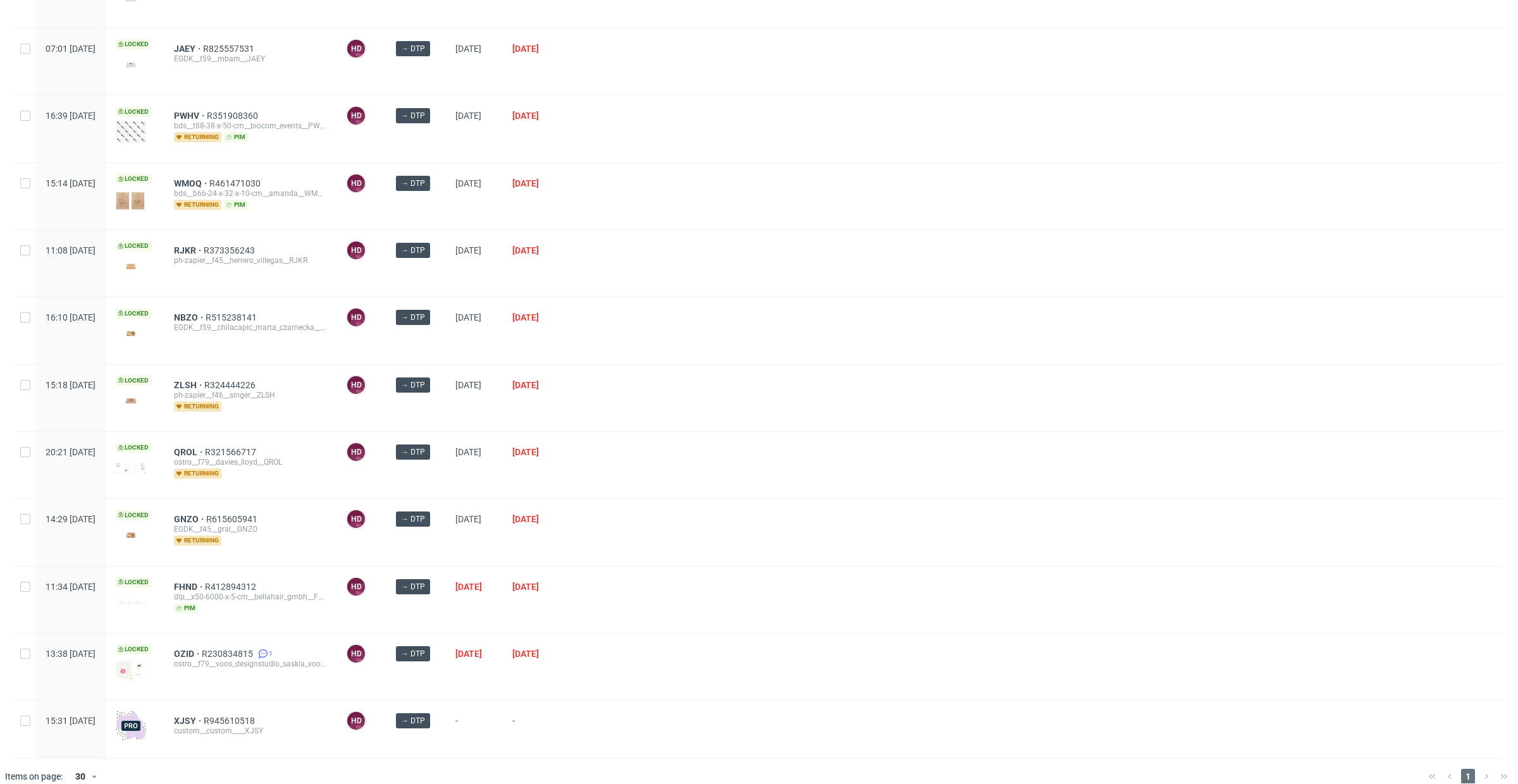
scroll to position [371, 0]
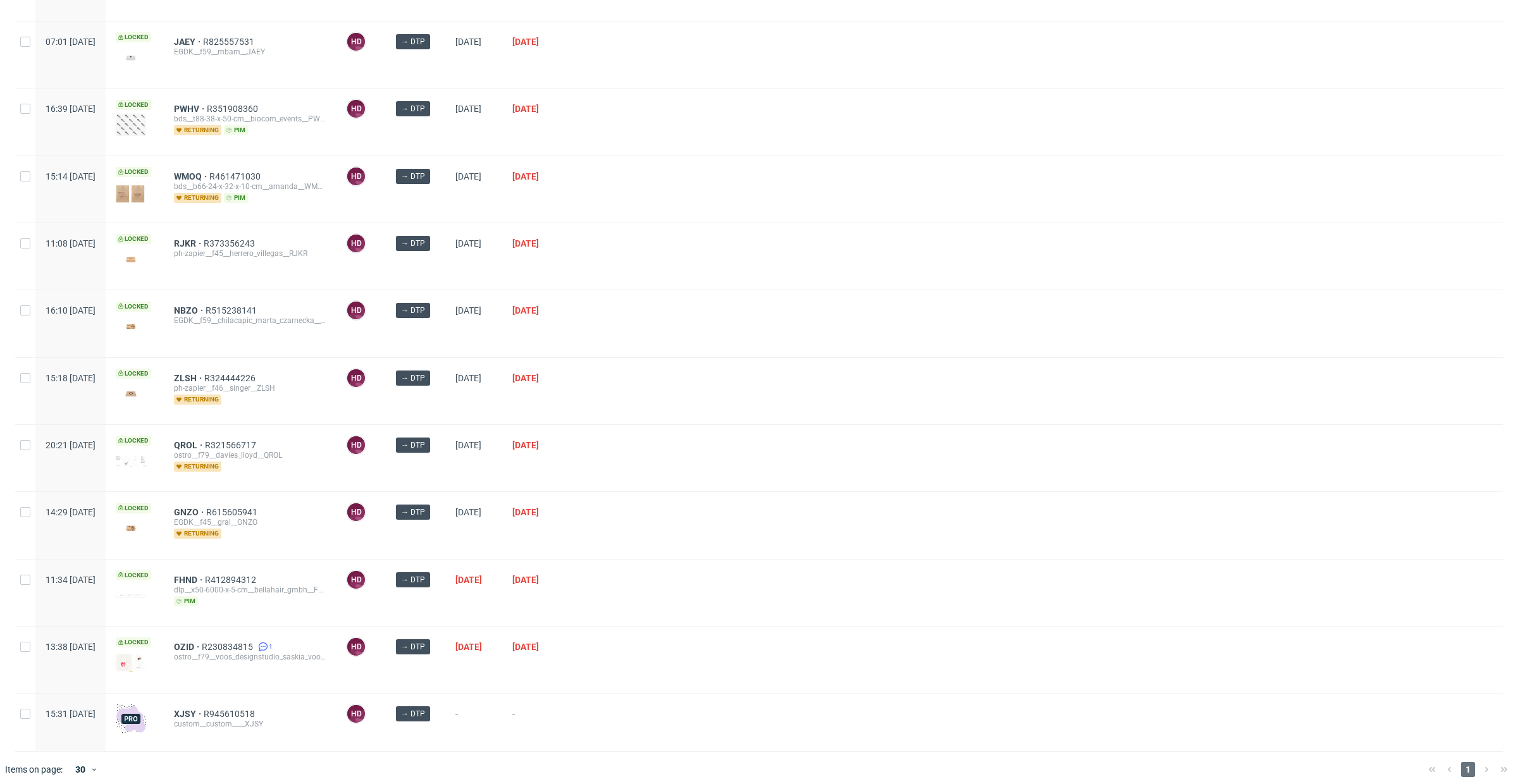
click at [216, 299] on div "NBZO R515238141 EGDK__f59__chilacapic_marta_czarnecka__NBZO" at bounding box center [250, 323] width 172 height 66
click at [205, 308] on span "NBZO" at bounding box center [189, 310] width 31 height 10
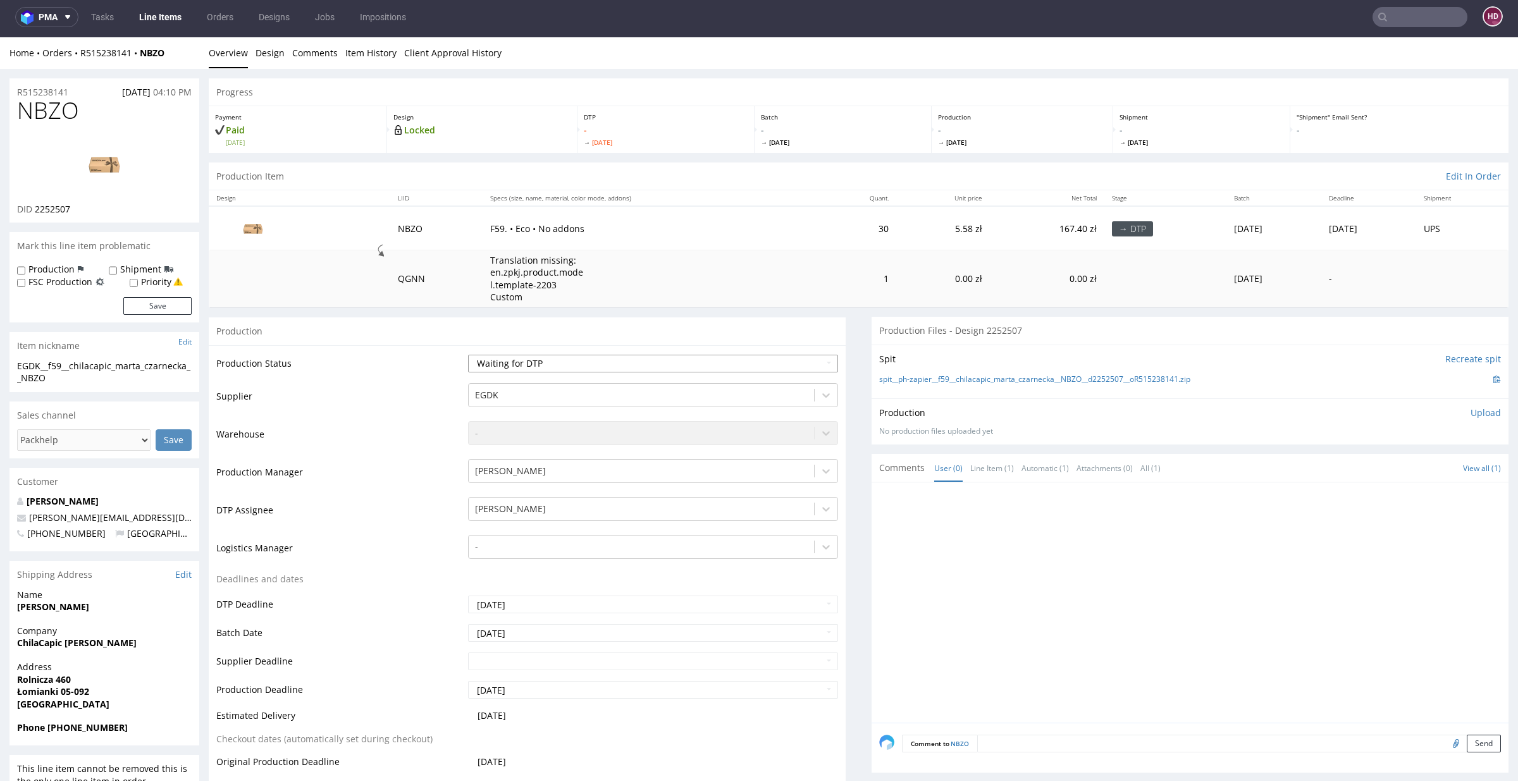
click at [558, 355] on select "Waiting for Artwork Waiting for Diecut Waiting for Mockup Waiting for DTP Waiti…" at bounding box center [653, 363] width 370 height 17
select select "dtp_in_process"
click at [468, 355] on select "Waiting for Artwork Waiting for Diecut Waiting for Mockup Waiting for DTP Waiti…" at bounding box center [653, 363] width 370 height 17
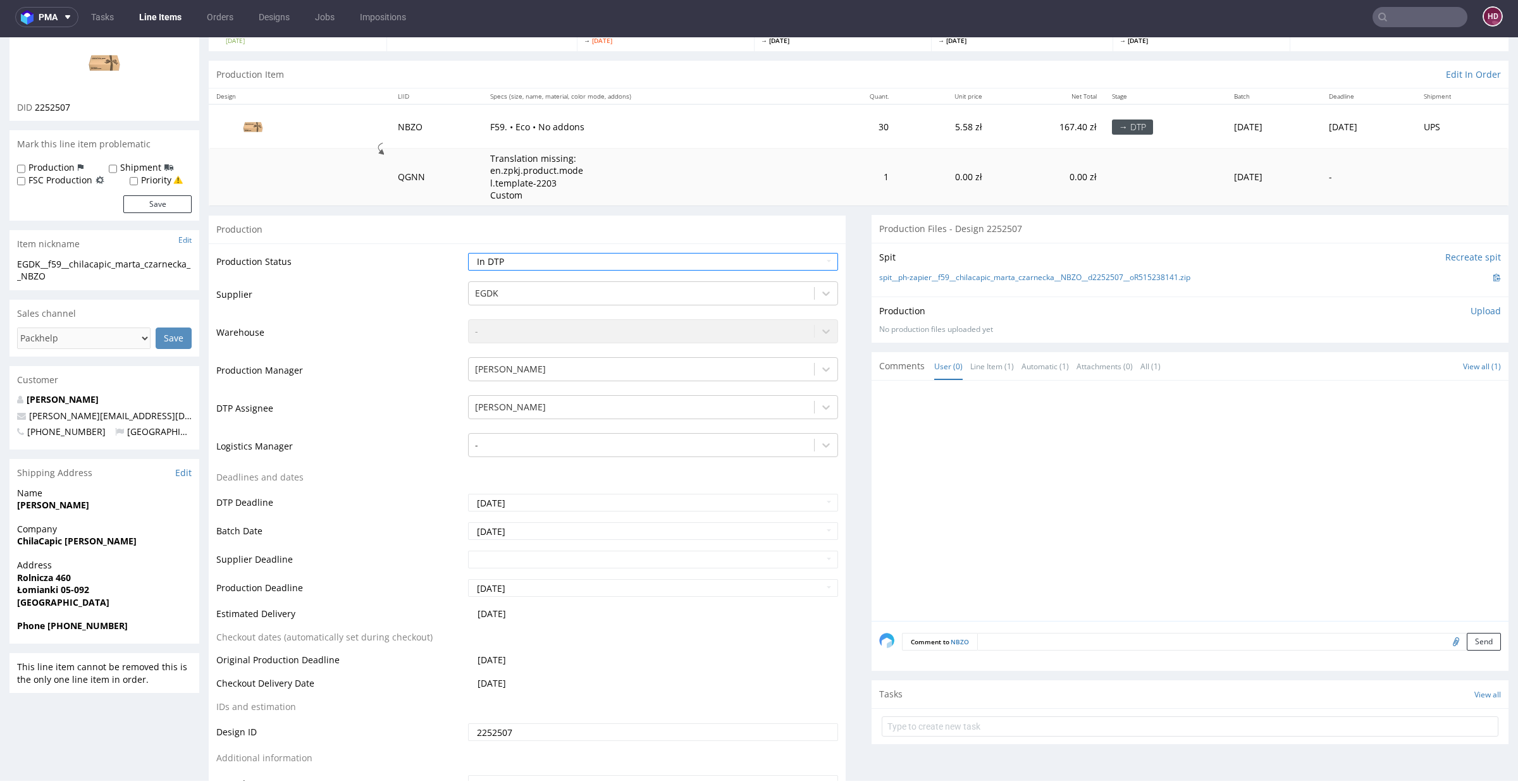
scroll to position [240, 0]
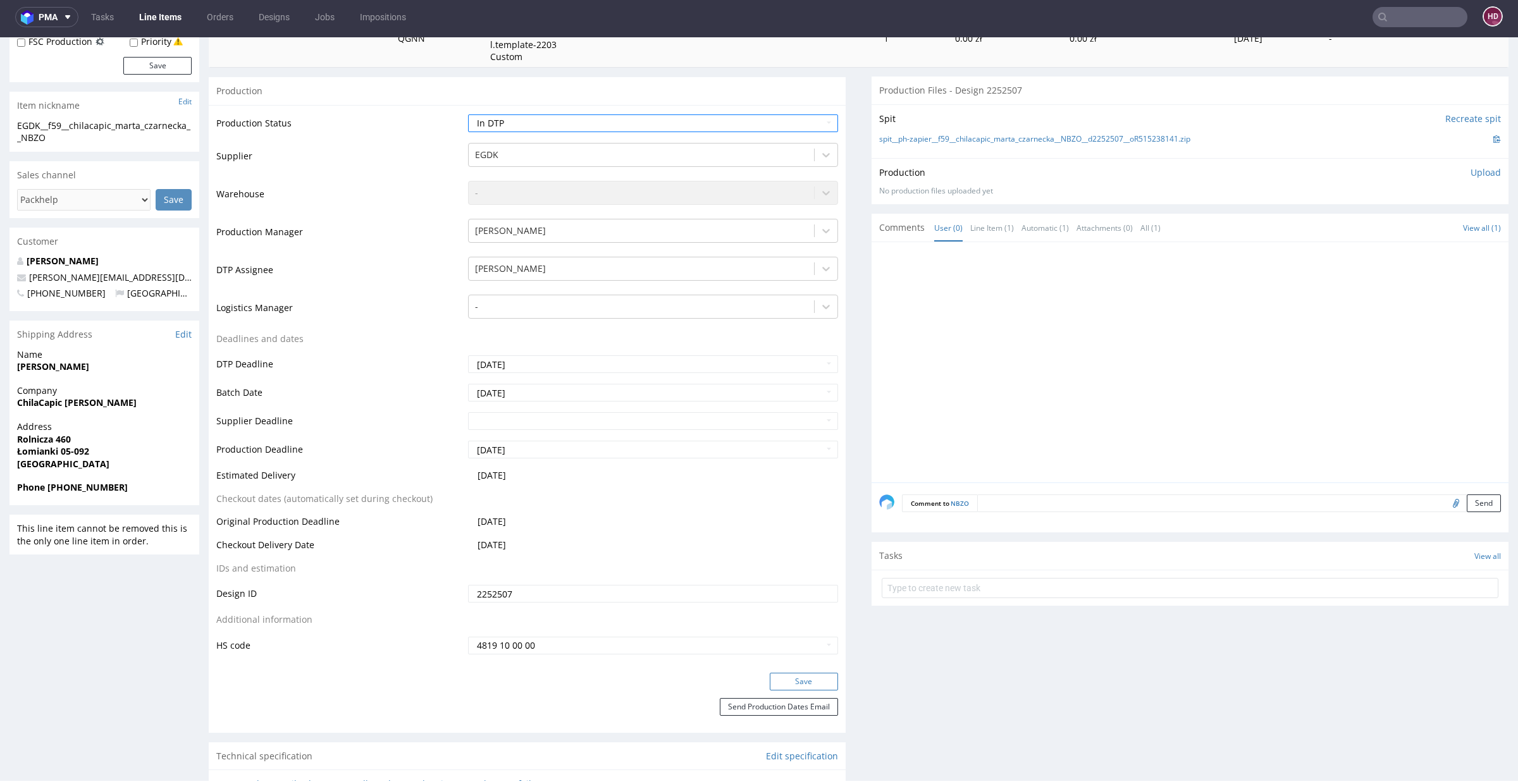
click at [790, 675] on button "Save" at bounding box center [804, 681] width 68 height 17
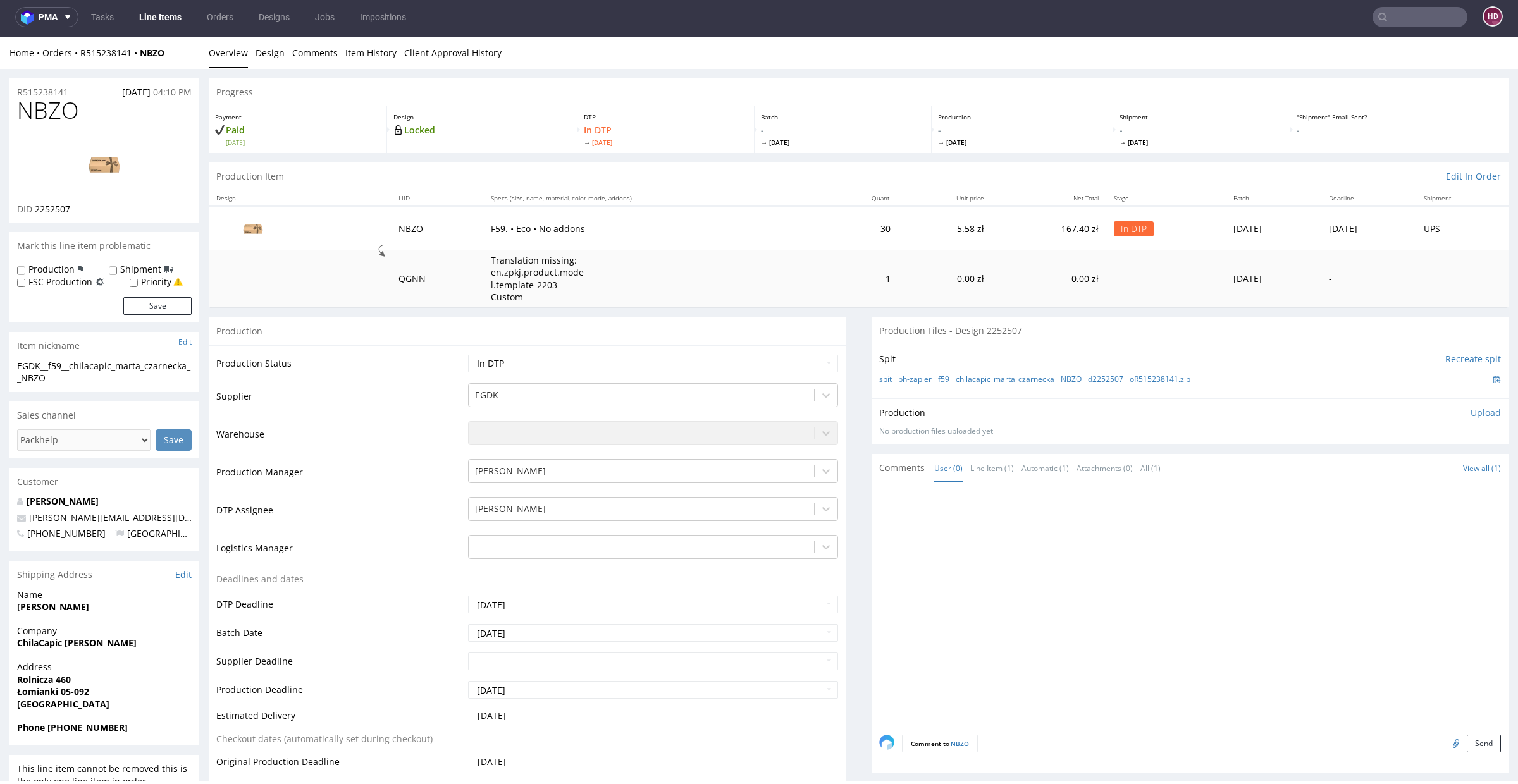
scroll to position [0, 0]
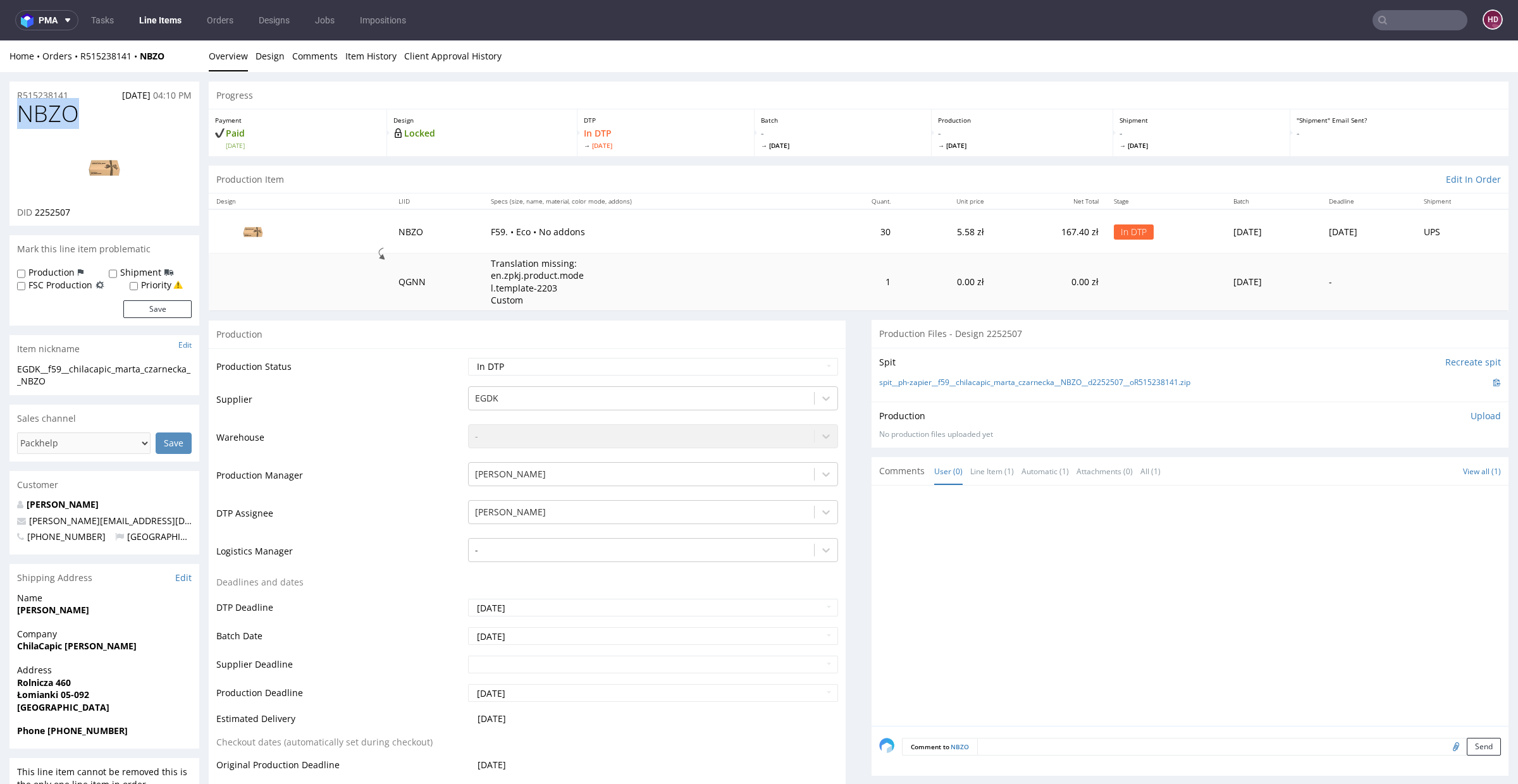
drag, startPoint x: 79, startPoint y: 207, endPoint x: 36, endPoint y: 210, distance: 43.1
click at [36, 210] on div "DID 2252507" at bounding box center [104, 212] width 175 height 12
copy span "2252507"
click at [89, 162] on img at bounding box center [104, 167] width 101 height 57
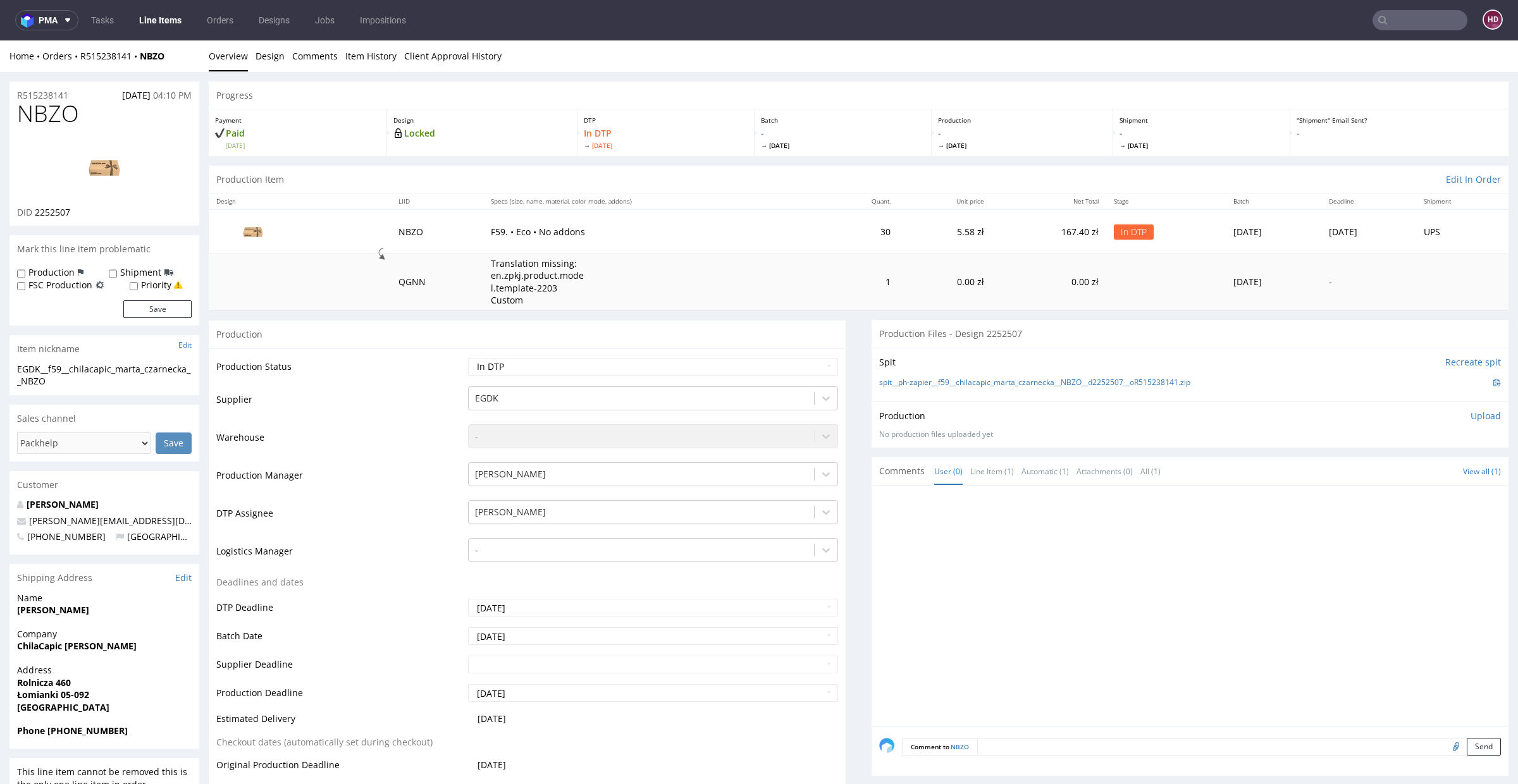
click at [74, 381] on div "EGDK__f59__chilacapic_marta_czarnecka__NBZO" at bounding box center [104, 375] width 175 height 25
drag, startPoint x: 74, startPoint y: 381, endPoint x: 0, endPoint y: 368, distance: 75.1
copy div "EGDK__f59__chilacapic_marta_czarnecka__NBZO"
drag, startPoint x: 74, startPoint y: 95, endPoint x: 17, endPoint y: 89, distance: 57.3
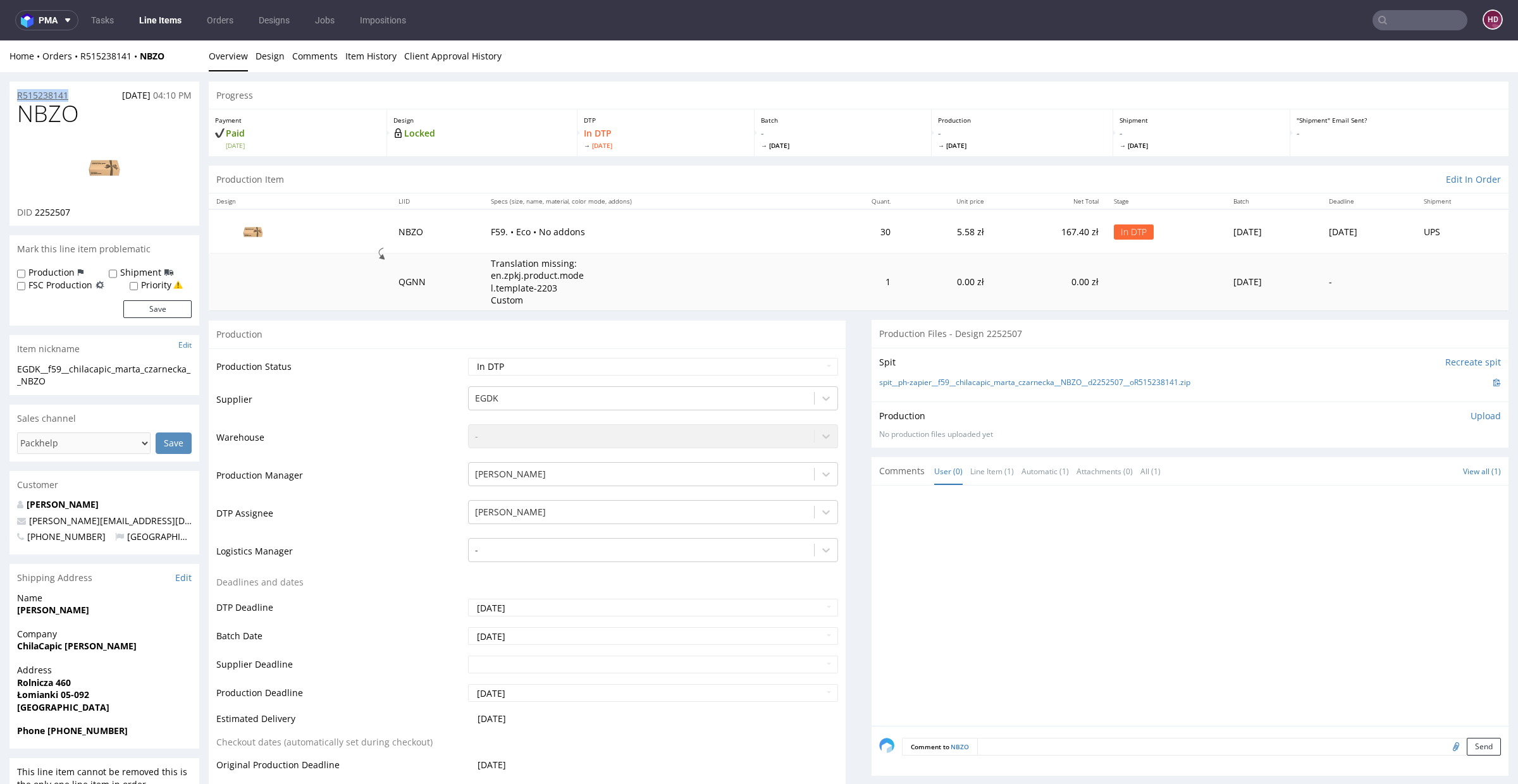
click at [17, 89] on div "R515238141 [DATE] 04:10 PM" at bounding box center [104, 92] width 189 height 20
copy p "R515238141"
drag, startPoint x: 76, startPoint y: 211, endPoint x: 36, endPoint y: 212, distance: 40.0
click at [36, 212] on div "DID 2252507" at bounding box center [104, 212] width 175 height 12
copy span "2252507"
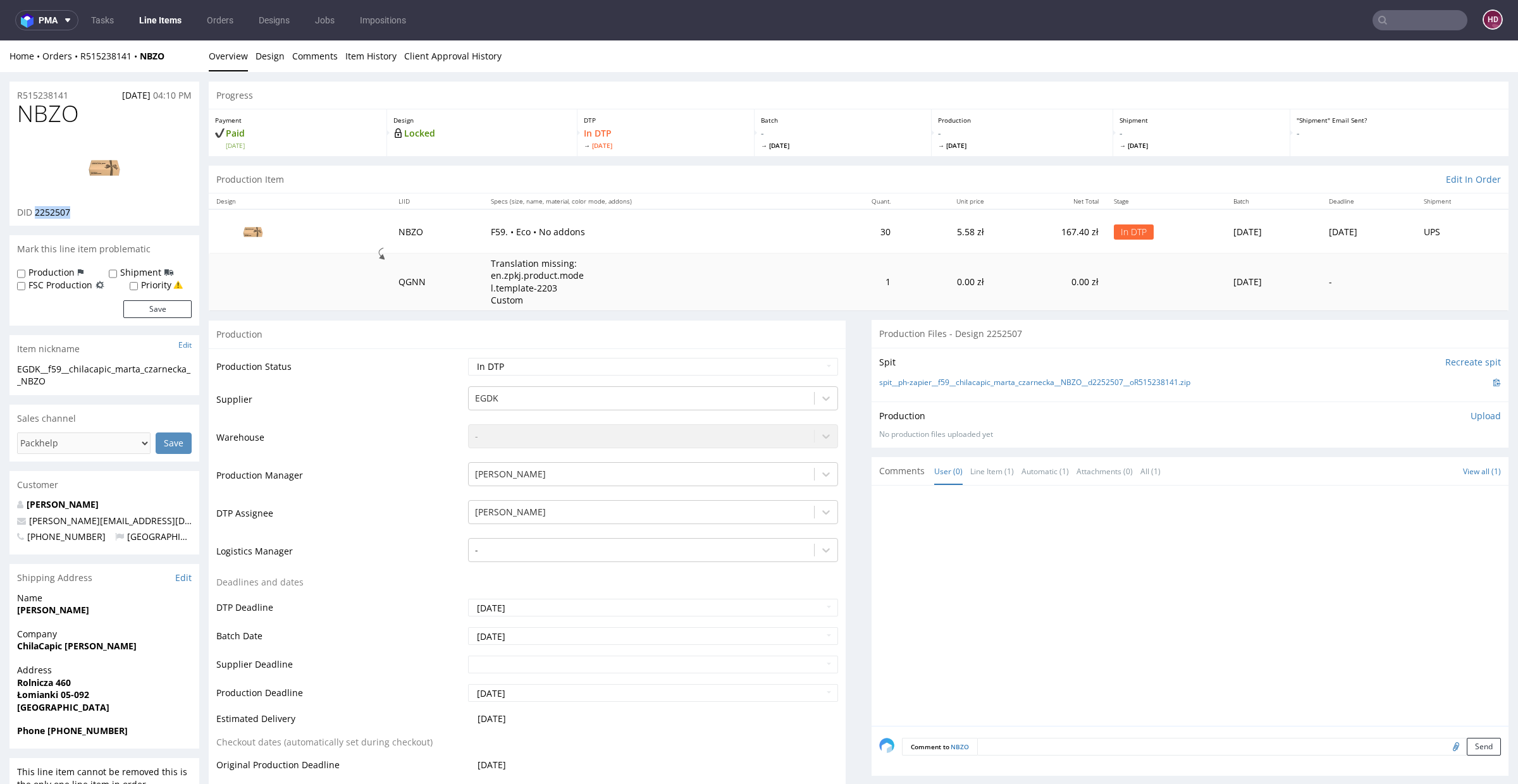
click at [1471, 412] on p "Upload" at bounding box center [1486, 416] width 31 height 12
click at [1404, 469] on div "Add files" at bounding box center [1411, 473] width 63 height 19
click at [80, 120] on h1 "NBZO" at bounding box center [104, 114] width 175 height 25
drag, startPoint x: 70, startPoint y: 116, endPoint x: 0, endPoint y: 108, distance: 70.5
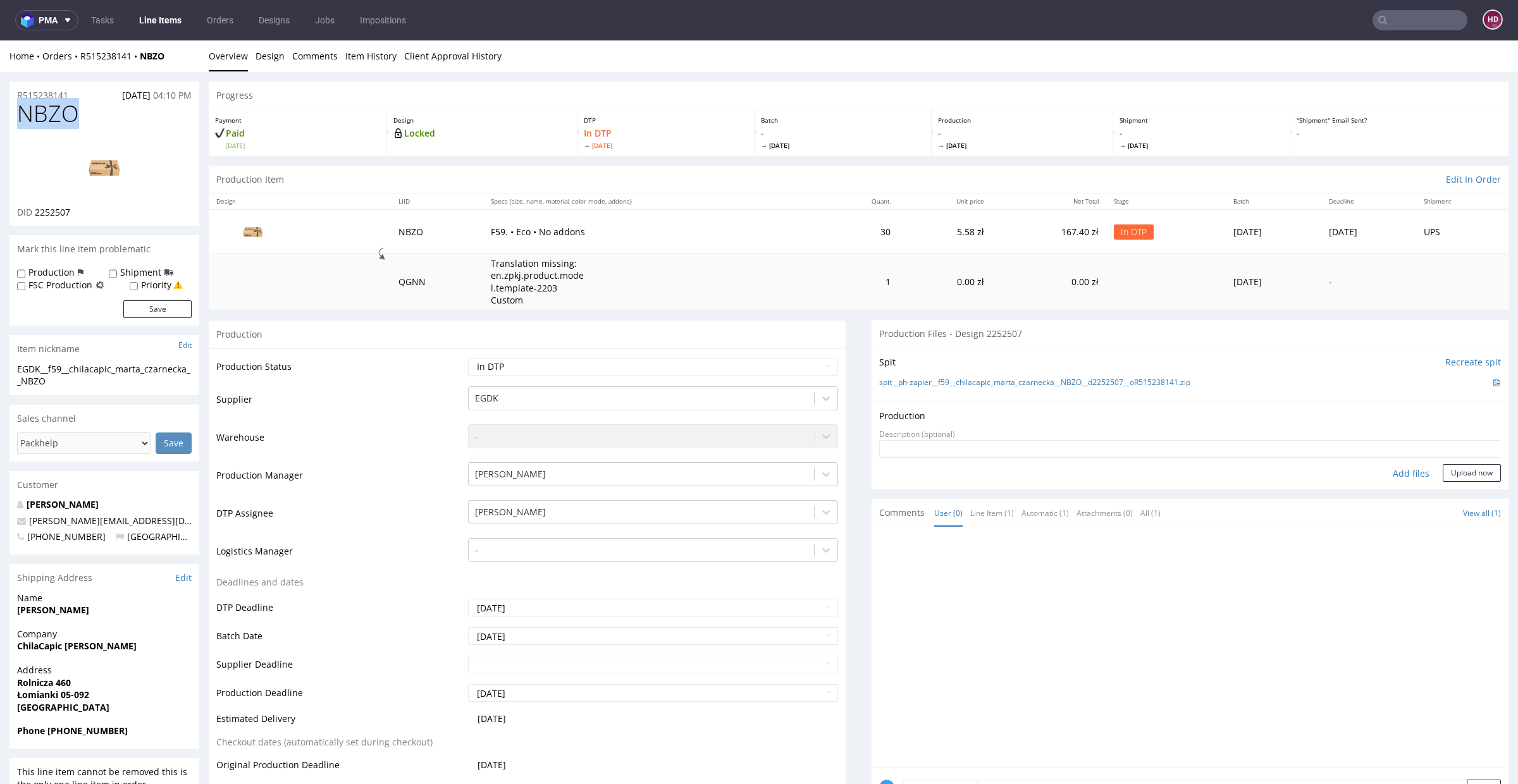
copy span "NBZO"
click at [1396, 473] on div "Add files" at bounding box center [1411, 473] width 63 height 19
type input "C:\fakepath\EGDK__f59__chilacapic_marta_czarnecka__NBZO__d2252507__oR515238141.…"
click at [1443, 491] on button "Upload now" at bounding box center [1472, 493] width 58 height 17
click at [513, 373] on select "Waiting for Artwork Waiting for Diecut Waiting for Mockup Waiting for DTP Waiti…" at bounding box center [653, 366] width 370 height 17
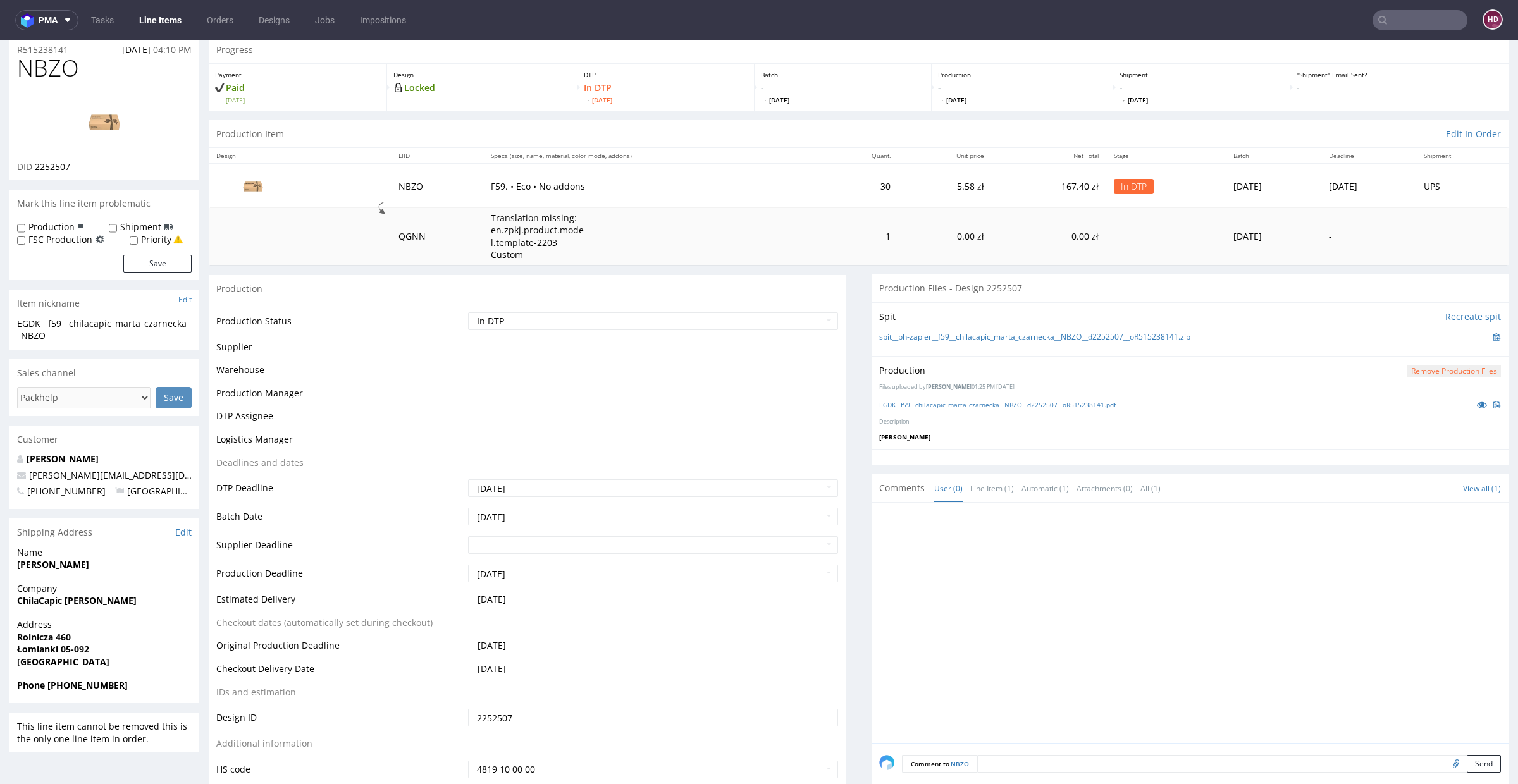
scroll to position [176, 0]
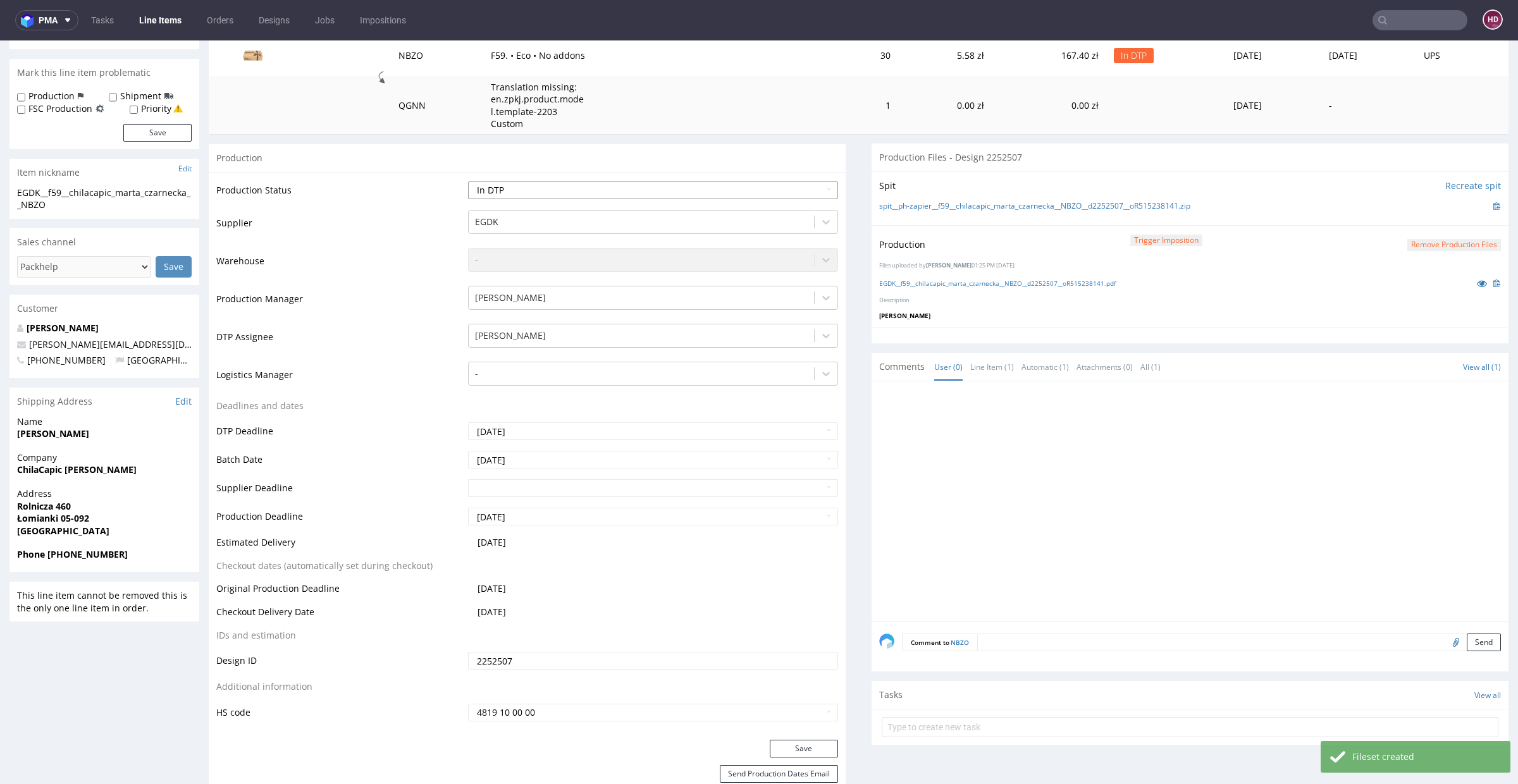
click at [568, 192] on select "Waiting for Artwork Waiting for Diecut Waiting for Mockup Waiting for DTP Waiti…" at bounding box center [653, 190] width 370 height 17
select select "dtp_production_ready"
click at [468, 181] on select "Waiting for Artwork Waiting for Diecut Waiting for Mockup Waiting for DTP Waiti…" at bounding box center [653, 190] width 370 height 17
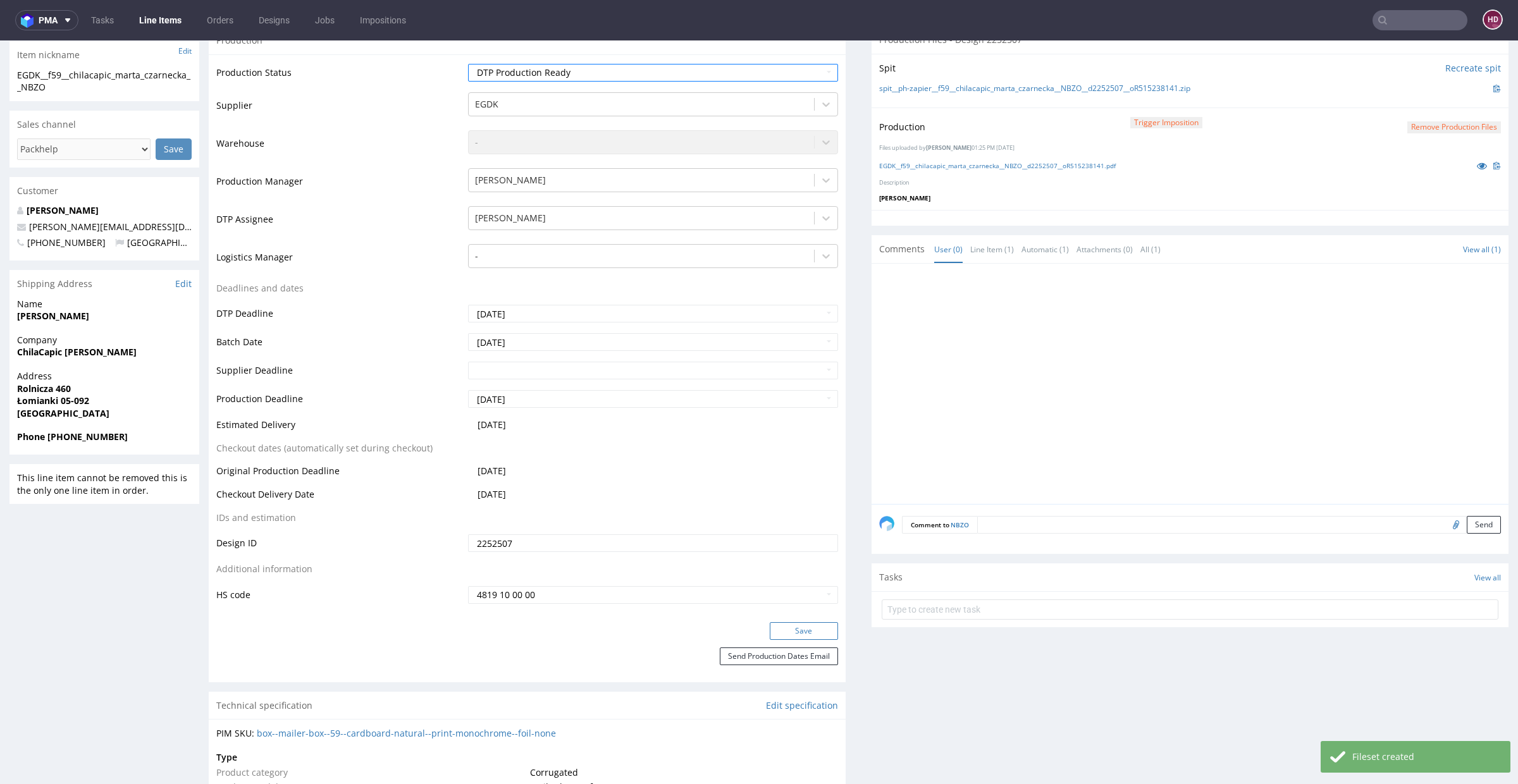
click at [803, 626] on button "Save" at bounding box center [804, 630] width 68 height 17
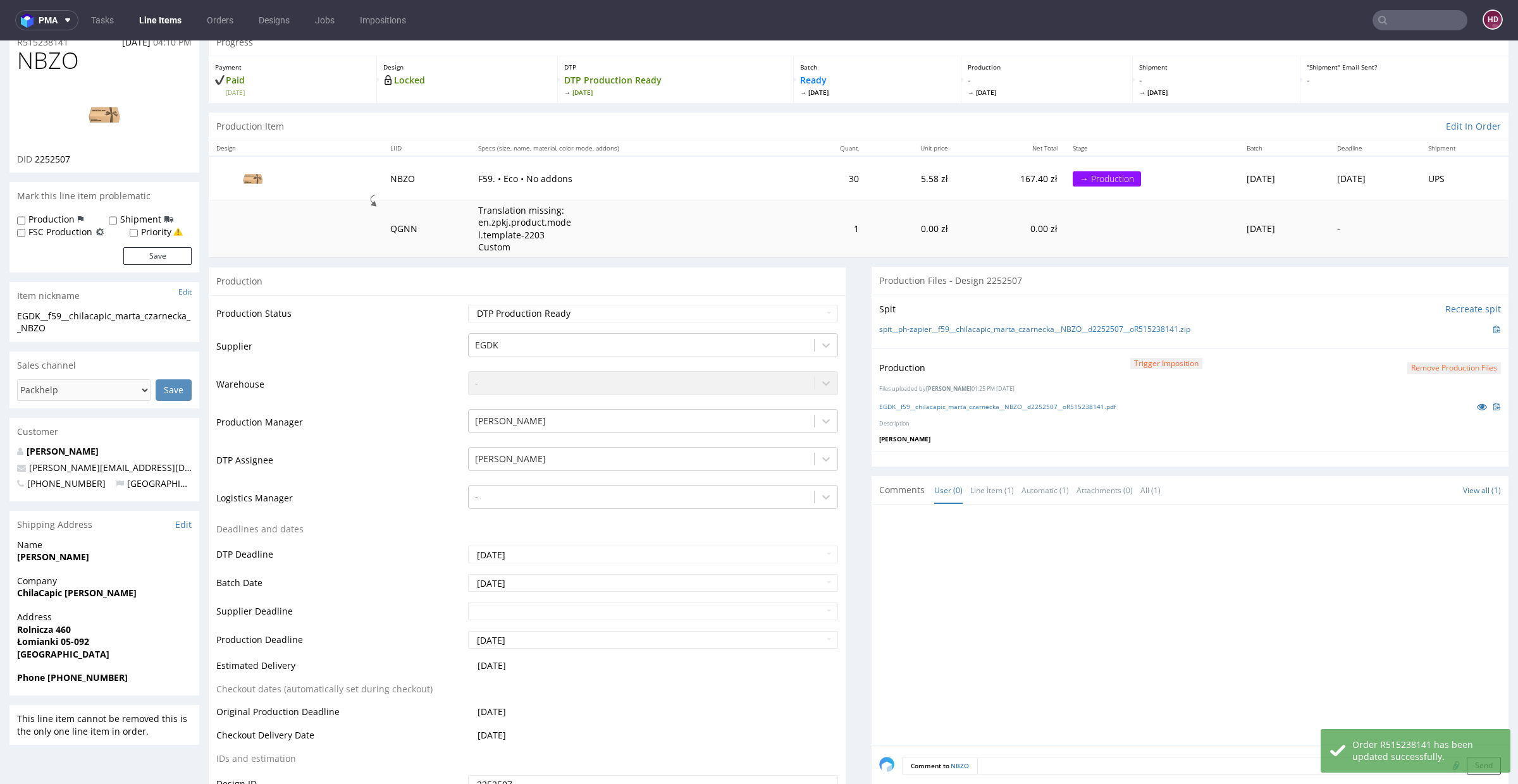
scroll to position [0, 0]
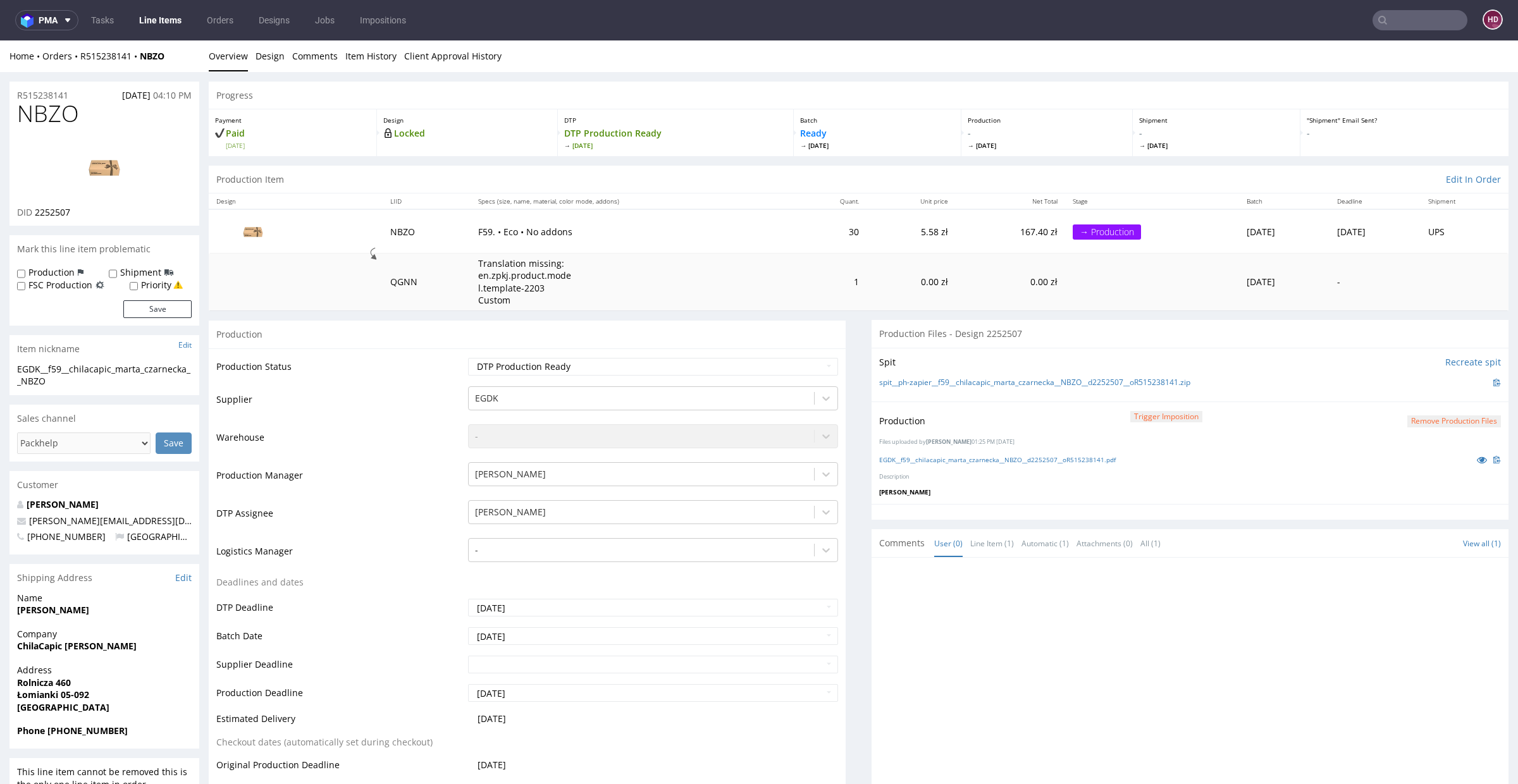
click at [160, 16] on link "Line Items" at bounding box center [160, 20] width 58 height 20
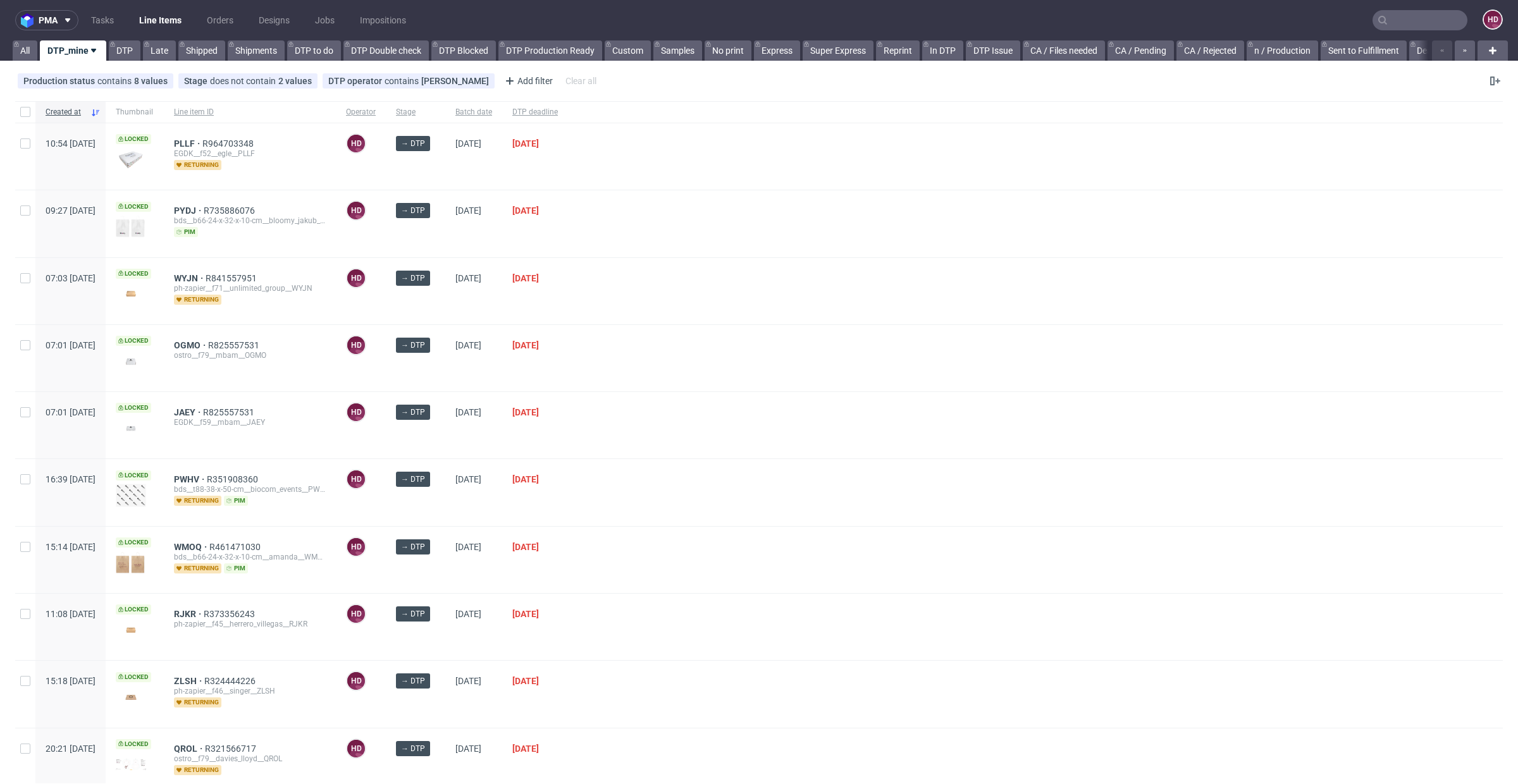
scroll to position [304, 0]
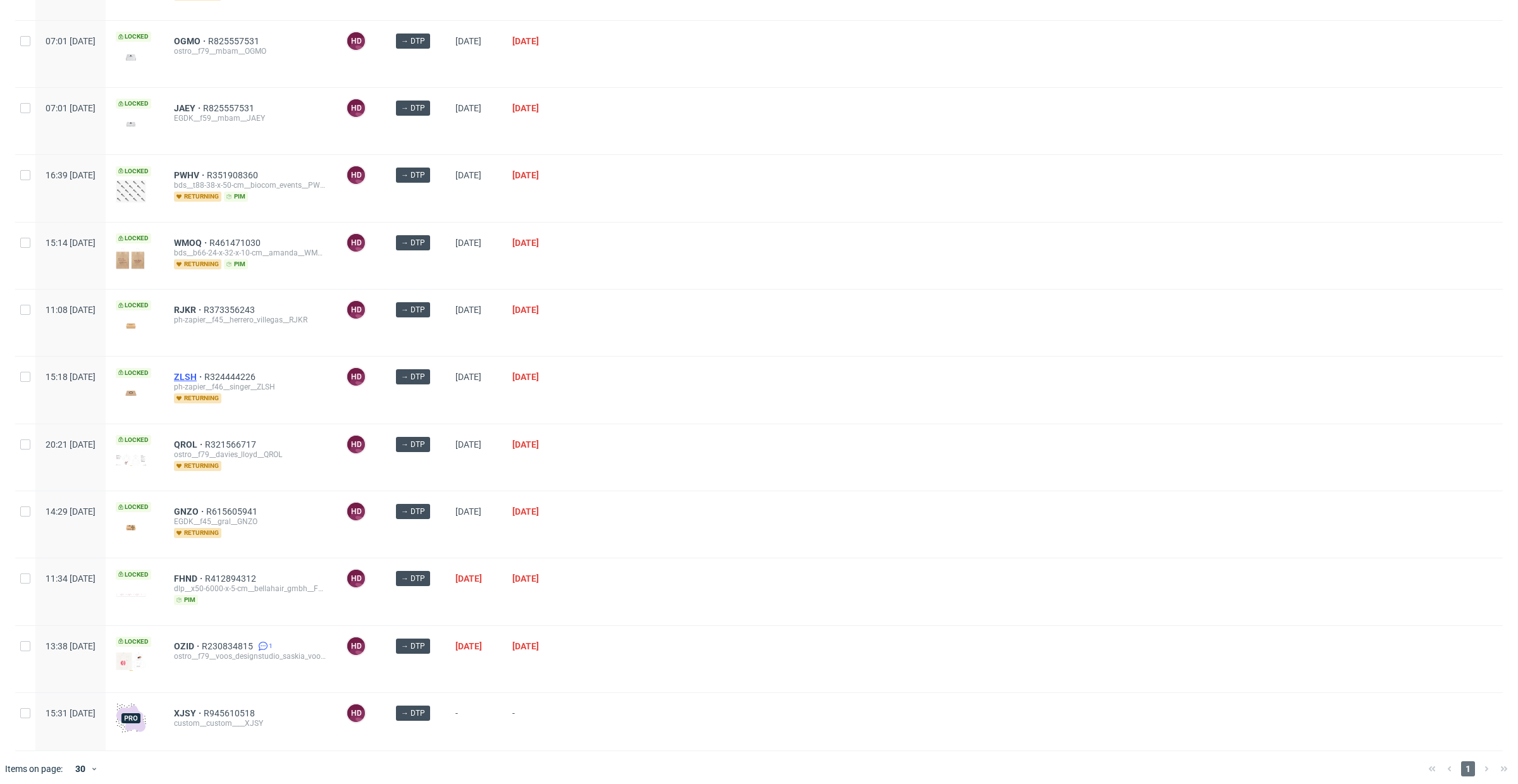
click at [204, 372] on span "ZLSH" at bounding box center [189, 377] width 31 height 10
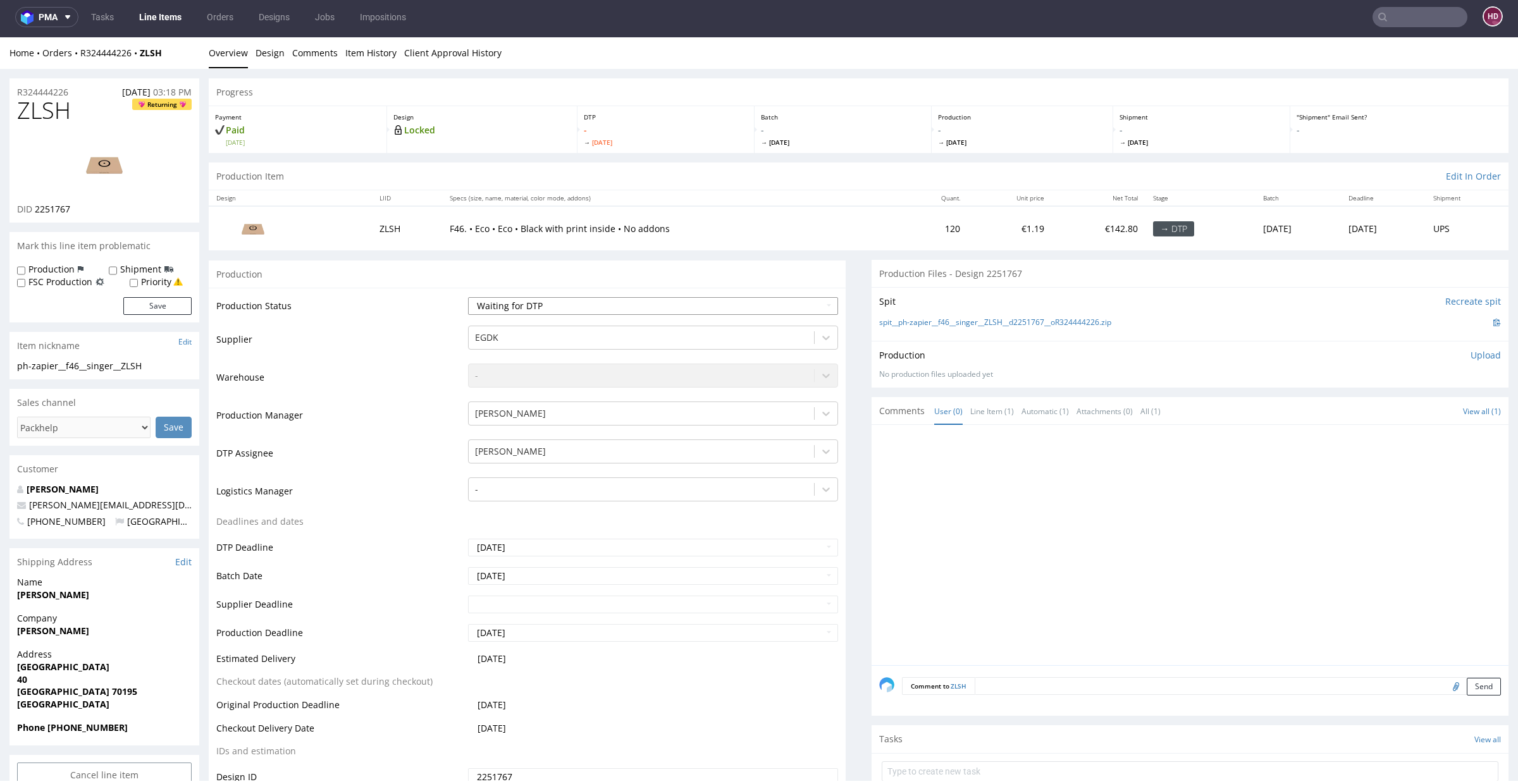
click at [528, 305] on select "Waiting for Artwork Waiting for Diecut Waiting for Mockup Waiting for DTP Waiti…" at bounding box center [653, 306] width 370 height 17
select select "dtp_in_process"
click at [468, 297] on select "Waiting for Artwork Waiting for Diecut Waiting for Mockup Waiting for DTP Waiti…" at bounding box center [653, 306] width 370 height 17
drag, startPoint x: 640, startPoint y: 622, endPoint x: 1045, endPoint y: 503, distance: 422.1
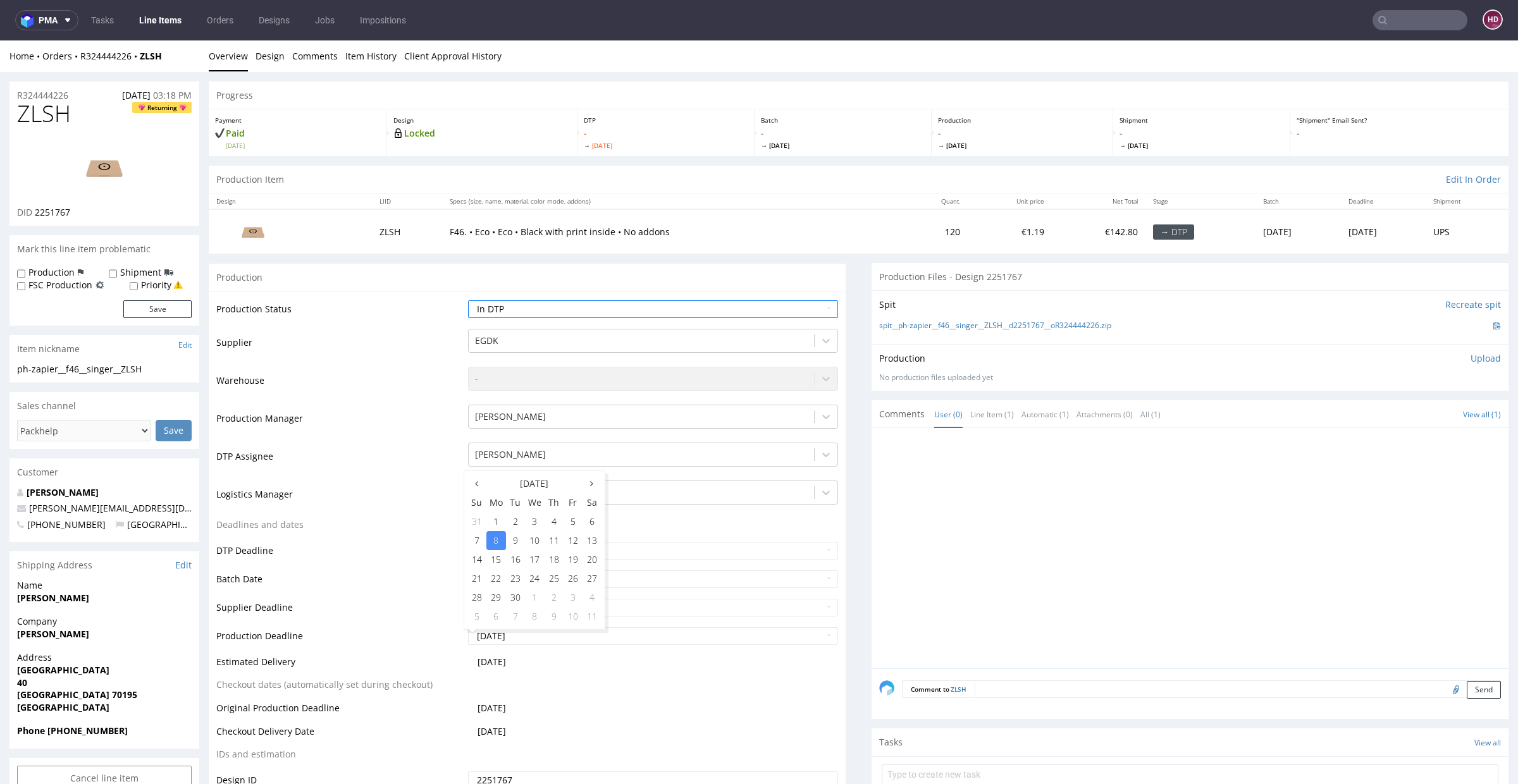
click at [98, 177] on img at bounding box center [104, 167] width 101 height 57
drag, startPoint x: 73, startPoint y: 116, endPoint x: 0, endPoint y: 118, distance: 73.0
copy span "ZLSH"
click at [77, 213] on div "DID 2251767" at bounding box center [104, 212] width 175 height 12
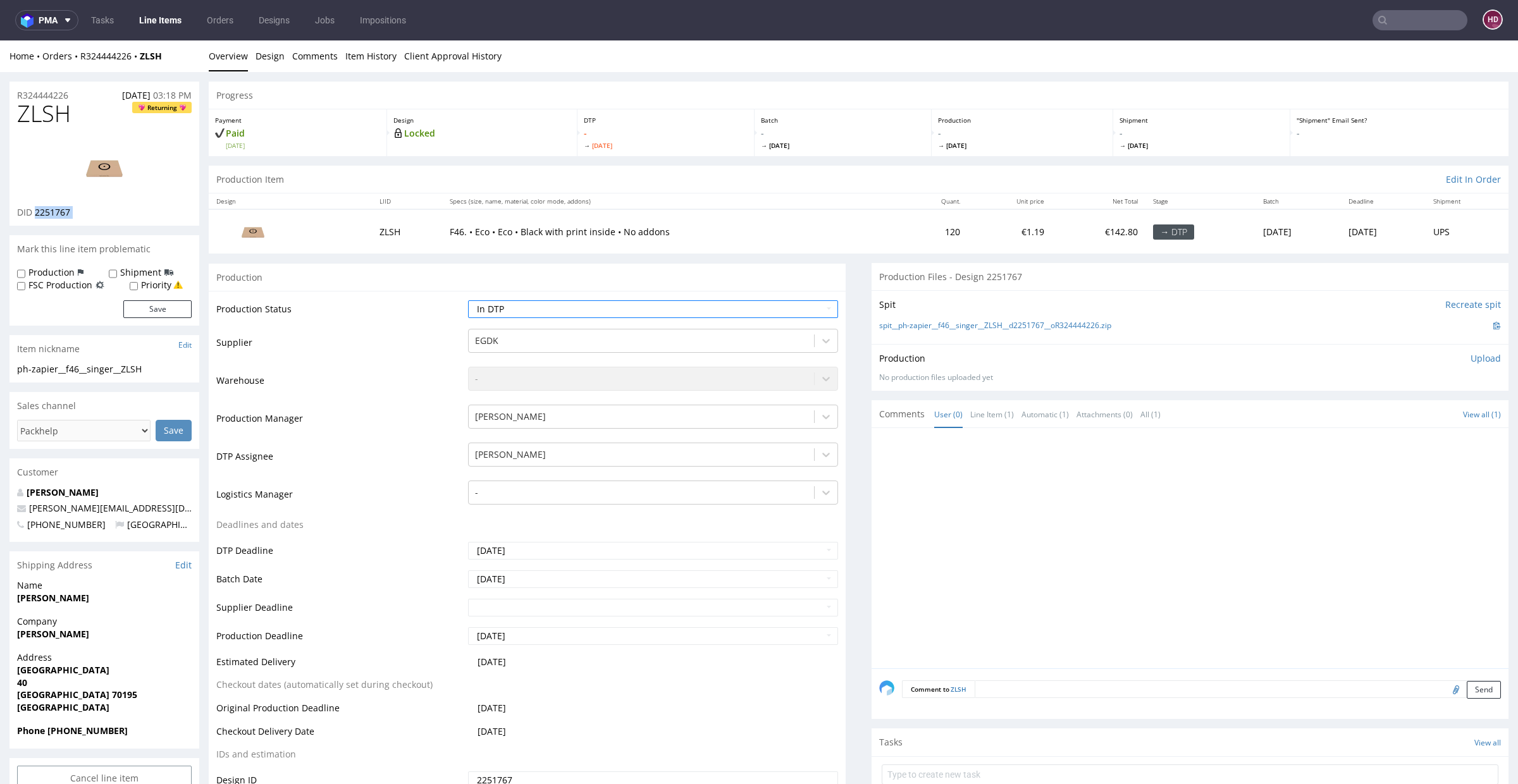
drag, startPoint x: 77, startPoint y: 213, endPoint x: 36, endPoint y: 209, distance: 41.2
click at [36, 209] on div "DID 2251767" at bounding box center [104, 212] width 175 height 12
click at [159, 371] on div "ph-zapier__f46__singer__ZLSH" at bounding box center [104, 368] width 175 height 12
drag, startPoint x: 161, startPoint y: 368, endPoint x: 0, endPoint y: 361, distance: 161.2
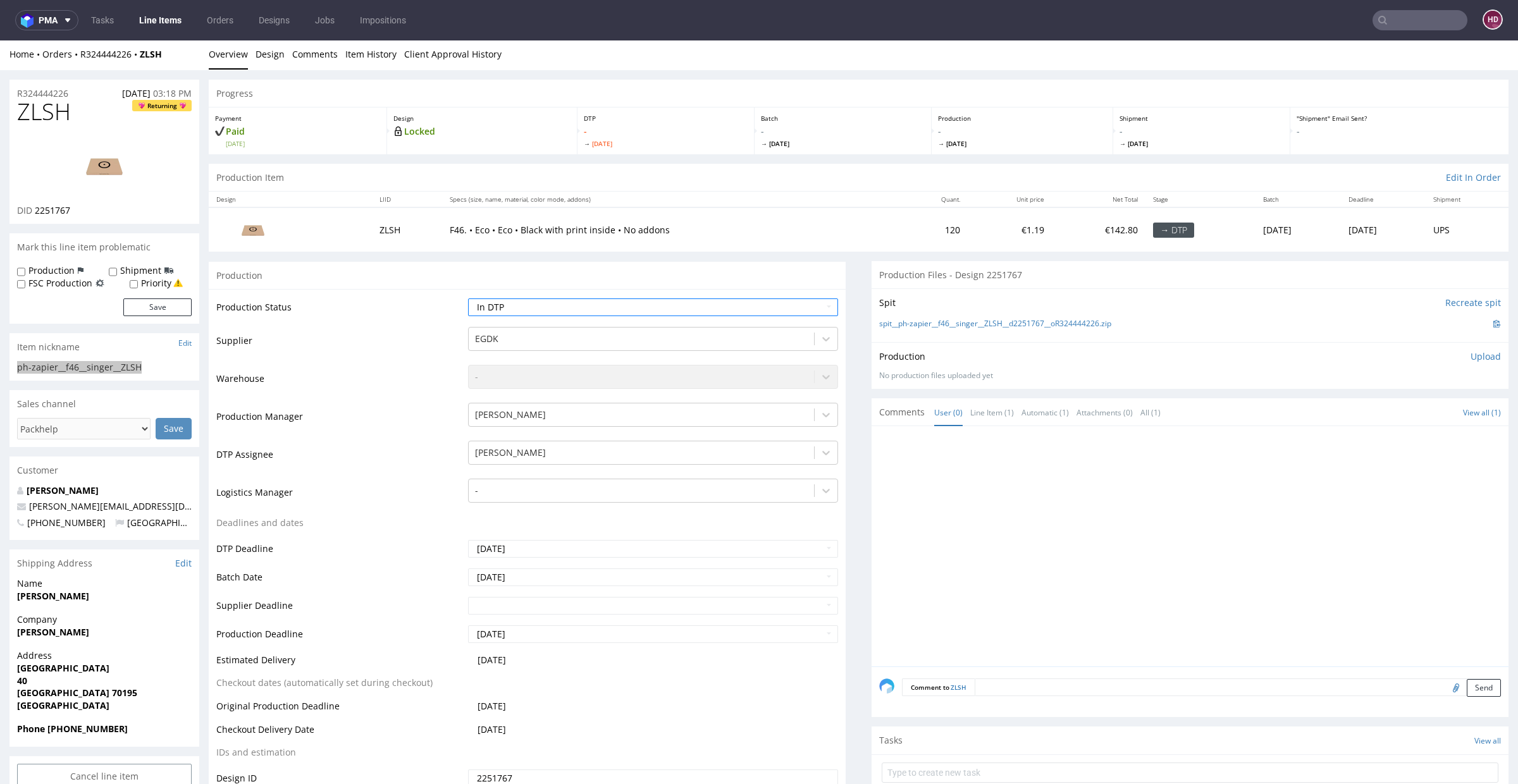
scroll to position [3, 0]
drag, startPoint x: 82, startPoint y: 92, endPoint x: 0, endPoint y: 88, distance: 82.1
drag, startPoint x: 89, startPoint y: 207, endPoint x: 36, endPoint y: 204, distance: 53.1
click at [36, 204] on div "DID 2251767" at bounding box center [104, 209] width 175 height 12
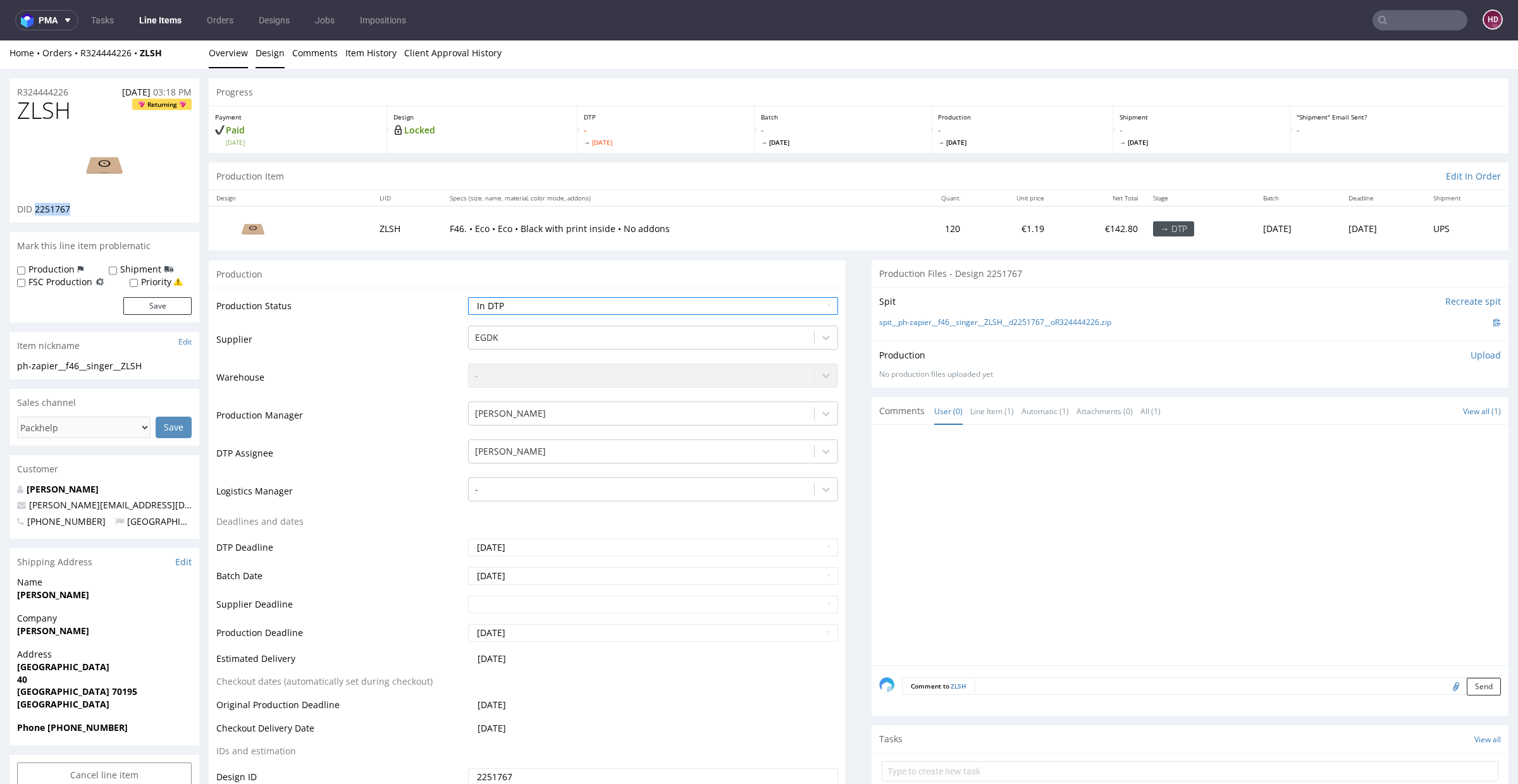
click at [267, 58] on link "Design" at bounding box center [270, 52] width 29 height 31
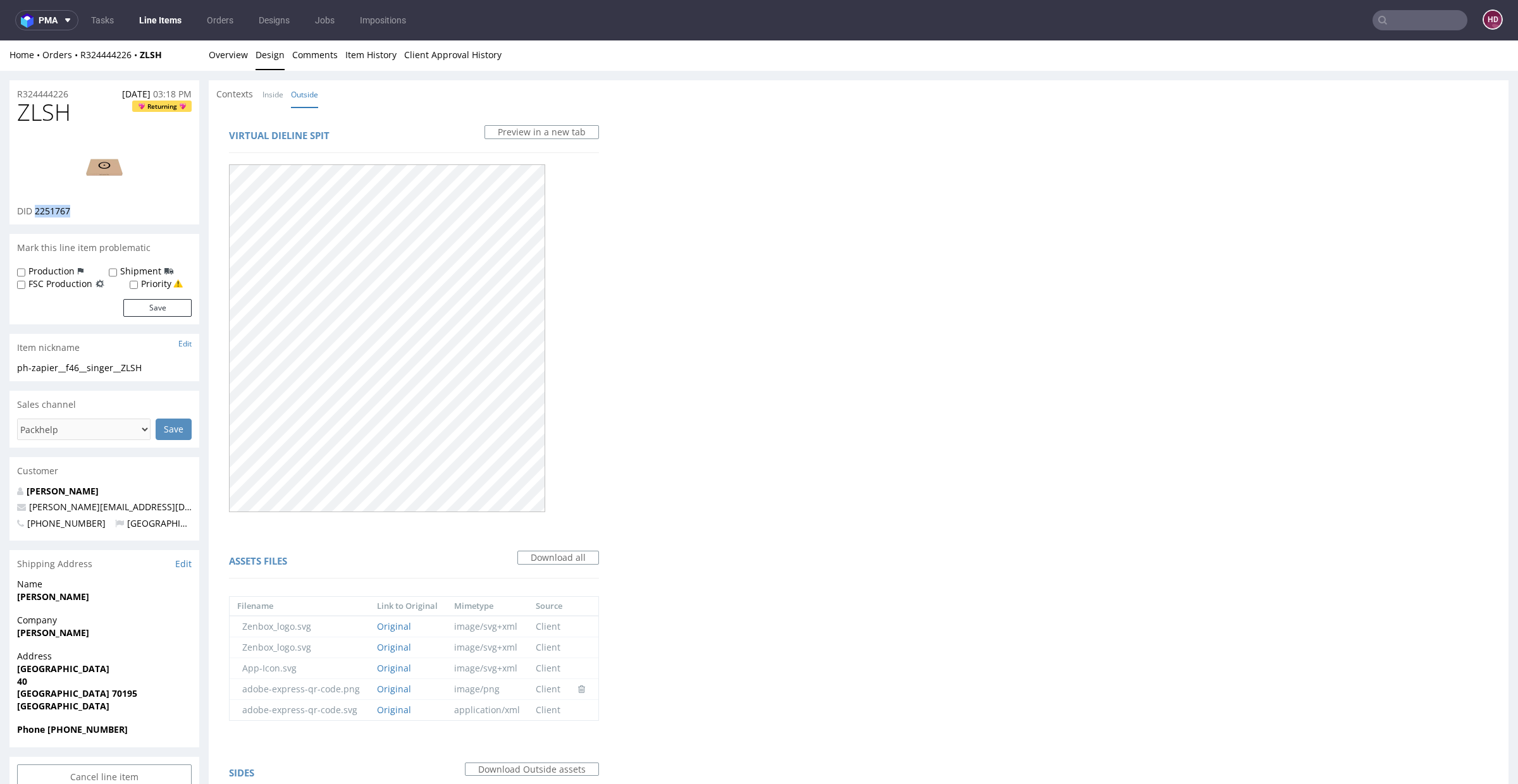
scroll to position [0, 0]
click at [263, 92] on link "Inside" at bounding box center [272, 95] width 21 height 27
click at [218, 58] on link "Overview" at bounding box center [229, 56] width 39 height 31
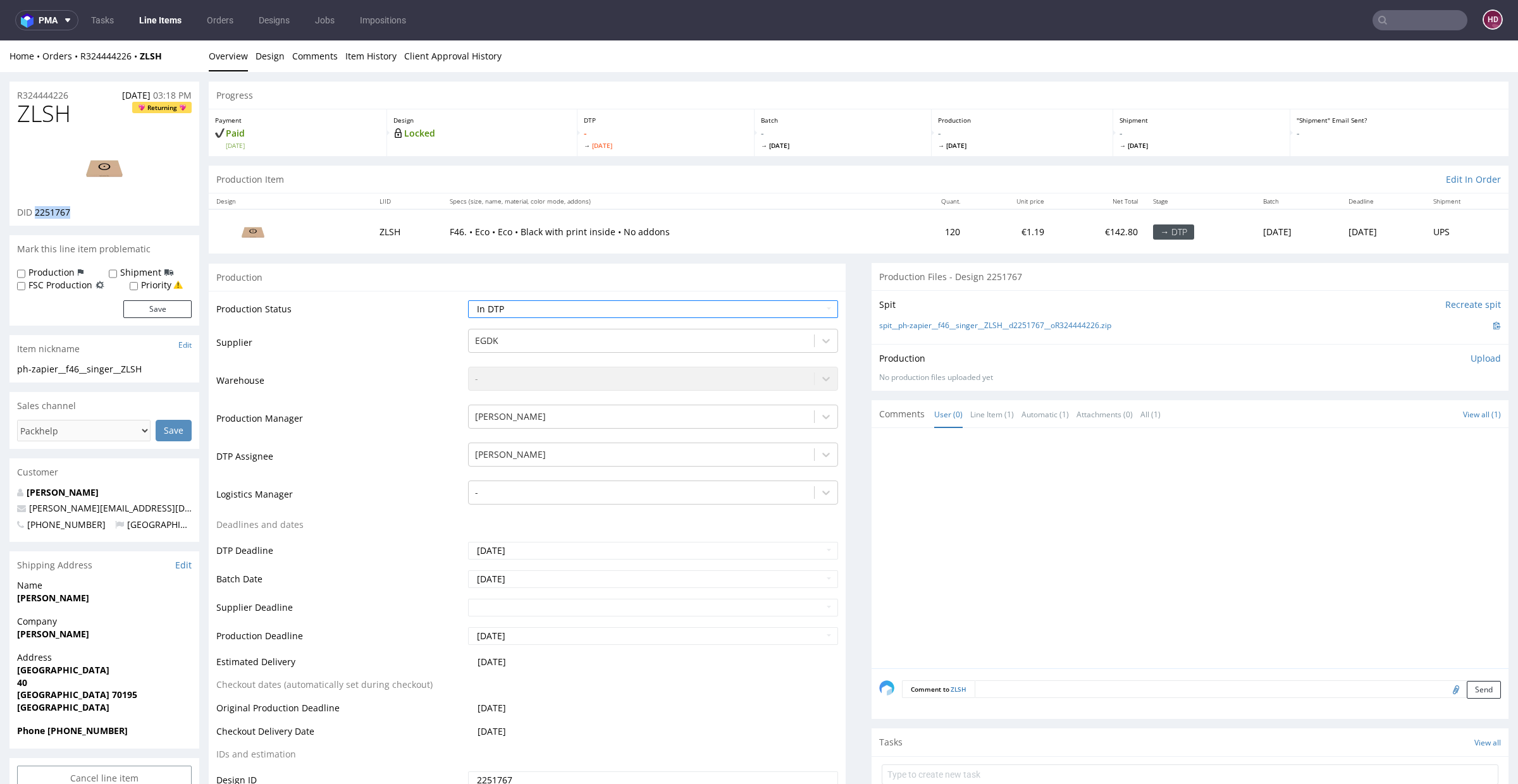
click at [93, 120] on h1 "ZLSH Returning" at bounding box center [104, 114] width 175 height 25
drag, startPoint x: 76, startPoint y: 119, endPoint x: 2, endPoint y: 114, distance: 74.2
click at [1471, 356] on p "Upload" at bounding box center [1486, 358] width 31 height 12
click at [1392, 417] on div "Add files" at bounding box center [1411, 416] width 63 height 19
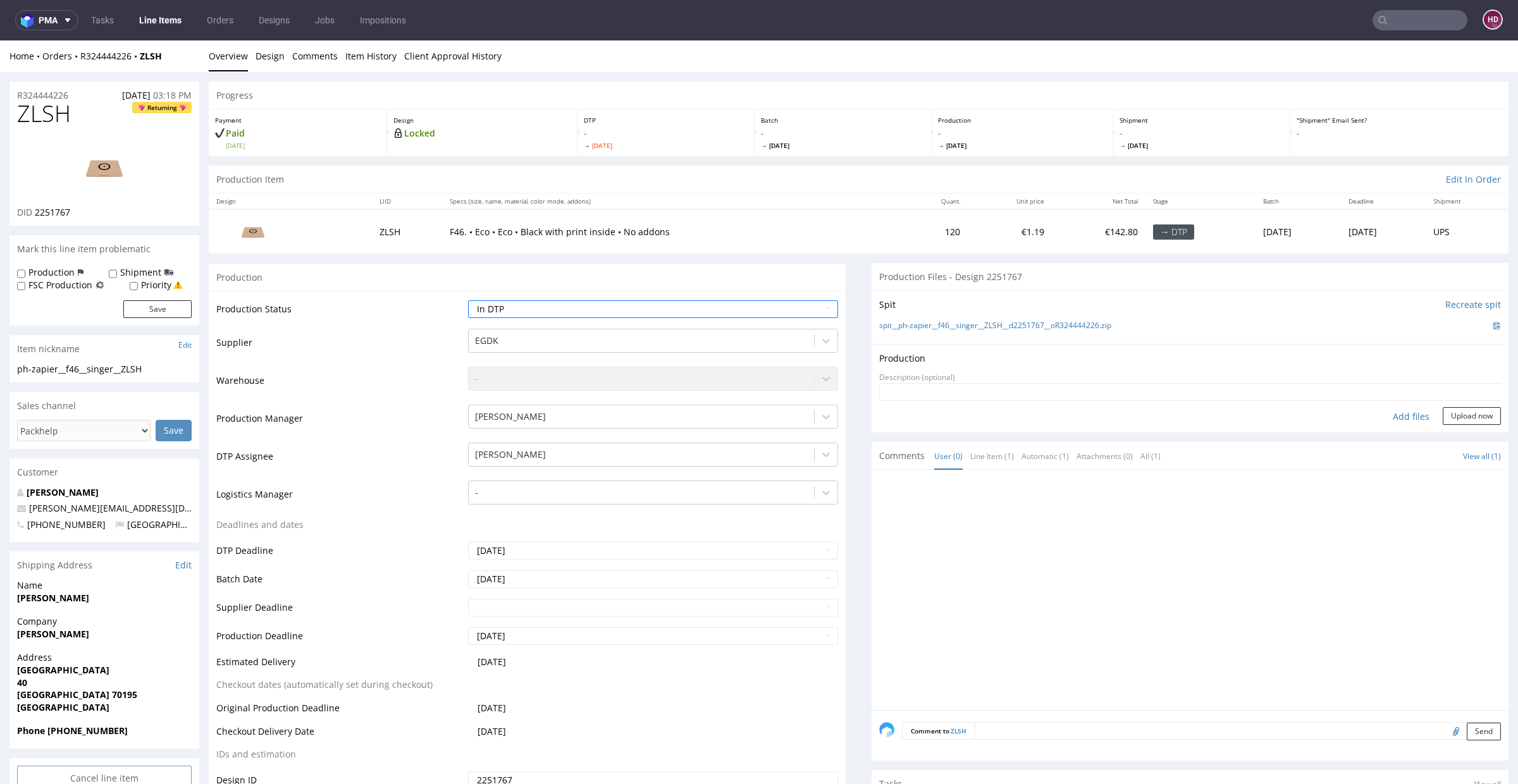
type input "C:\fakepath\ ph-zapier__f46__singer__ZLSH__d2251767__oR324444226__outside.pdf"
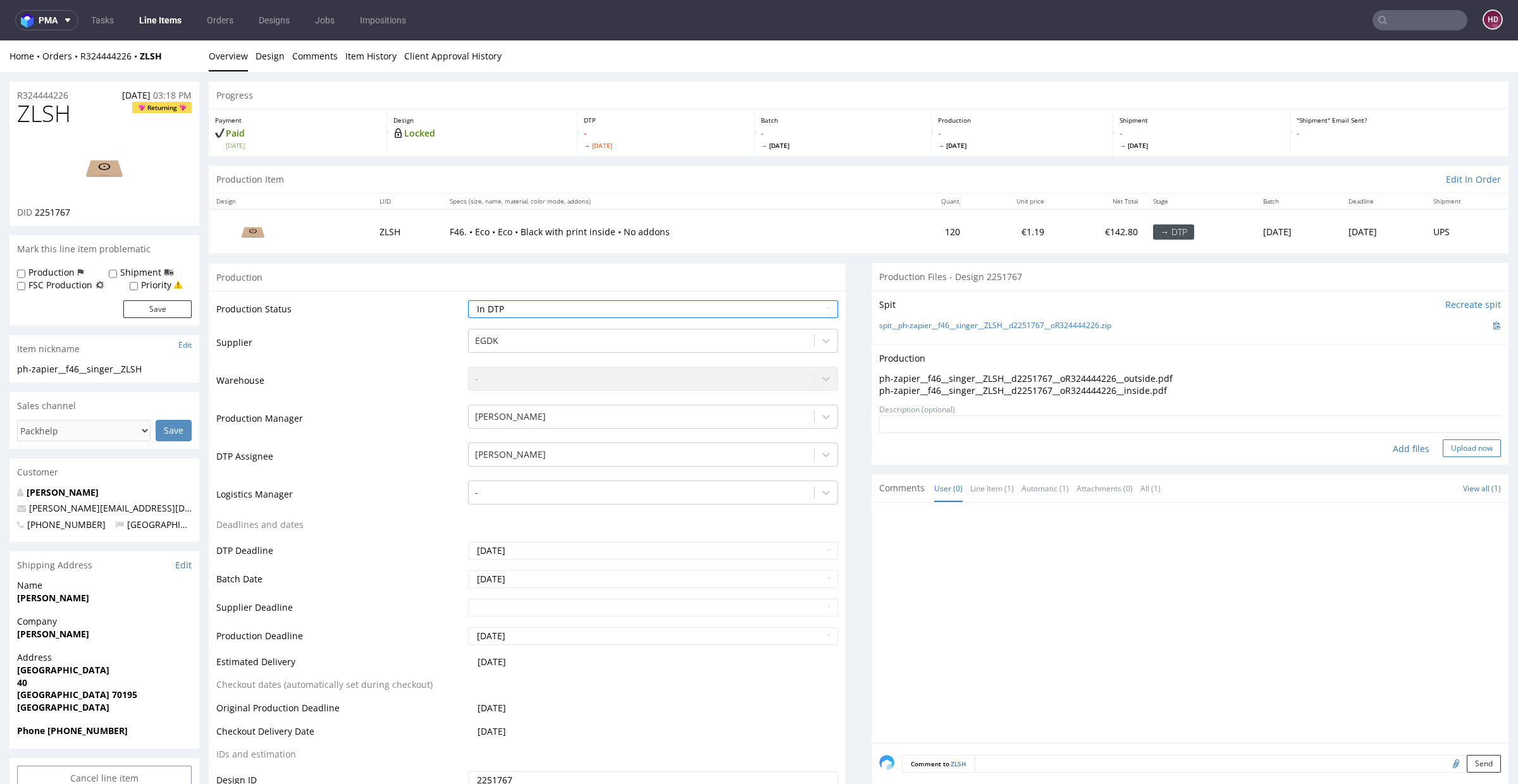
click at [1462, 446] on button "Upload now" at bounding box center [1472, 448] width 58 height 17
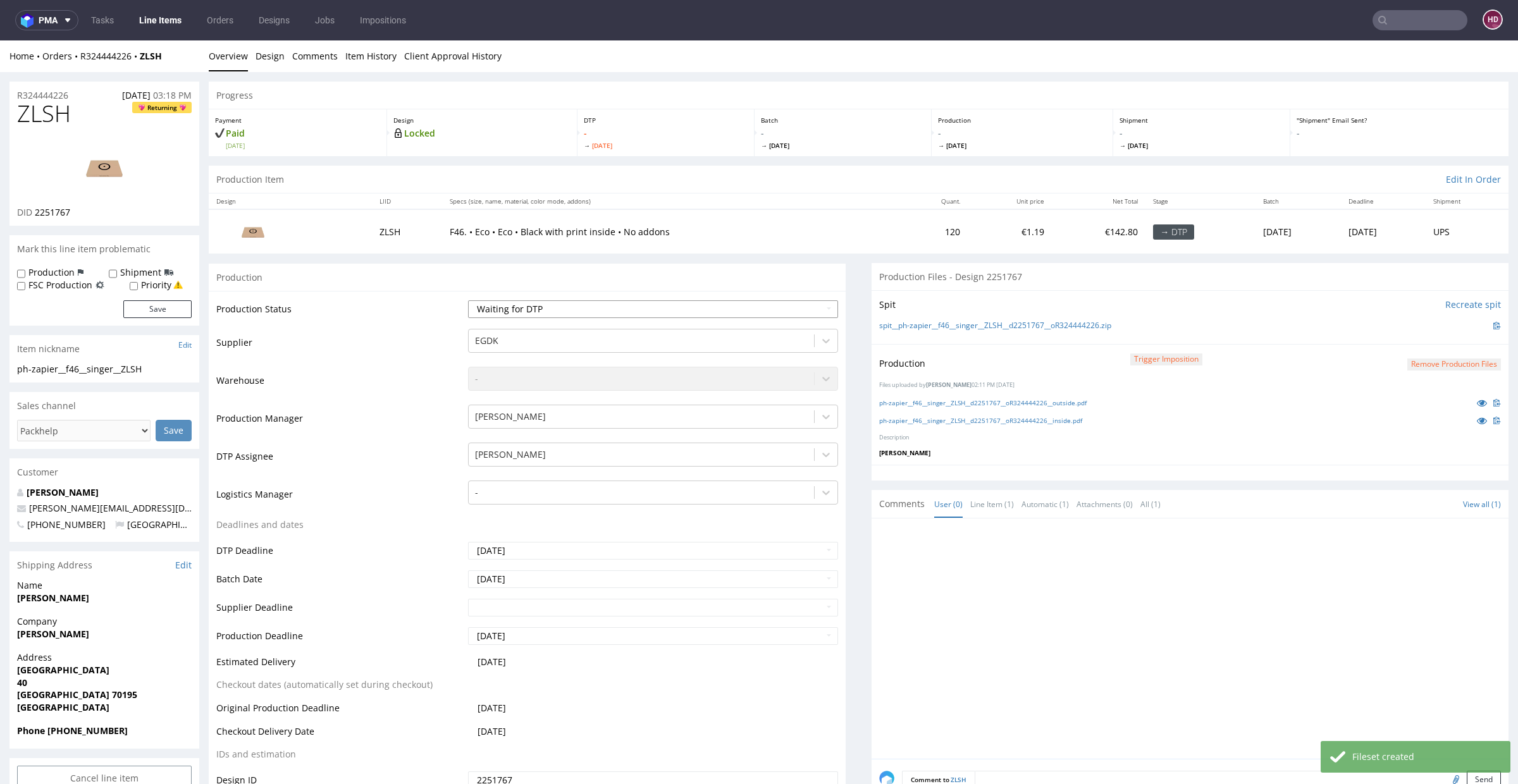
click at [621, 310] on select "Waiting for Artwork Waiting for Diecut Waiting for Mockup Waiting for DTP Waiti…" at bounding box center [653, 309] width 370 height 17
click at [585, 308] on select "Waiting for Artwork Waiting for Diecut Waiting for Mockup Waiting for DTP Waiti…" at bounding box center [653, 309] width 370 height 17
select select "dtp_production_ready"
click at [468, 300] on select "Waiting for Artwork Waiting for Diecut Waiting for Mockup Waiting for DTP Waiti…" at bounding box center [653, 309] width 370 height 17
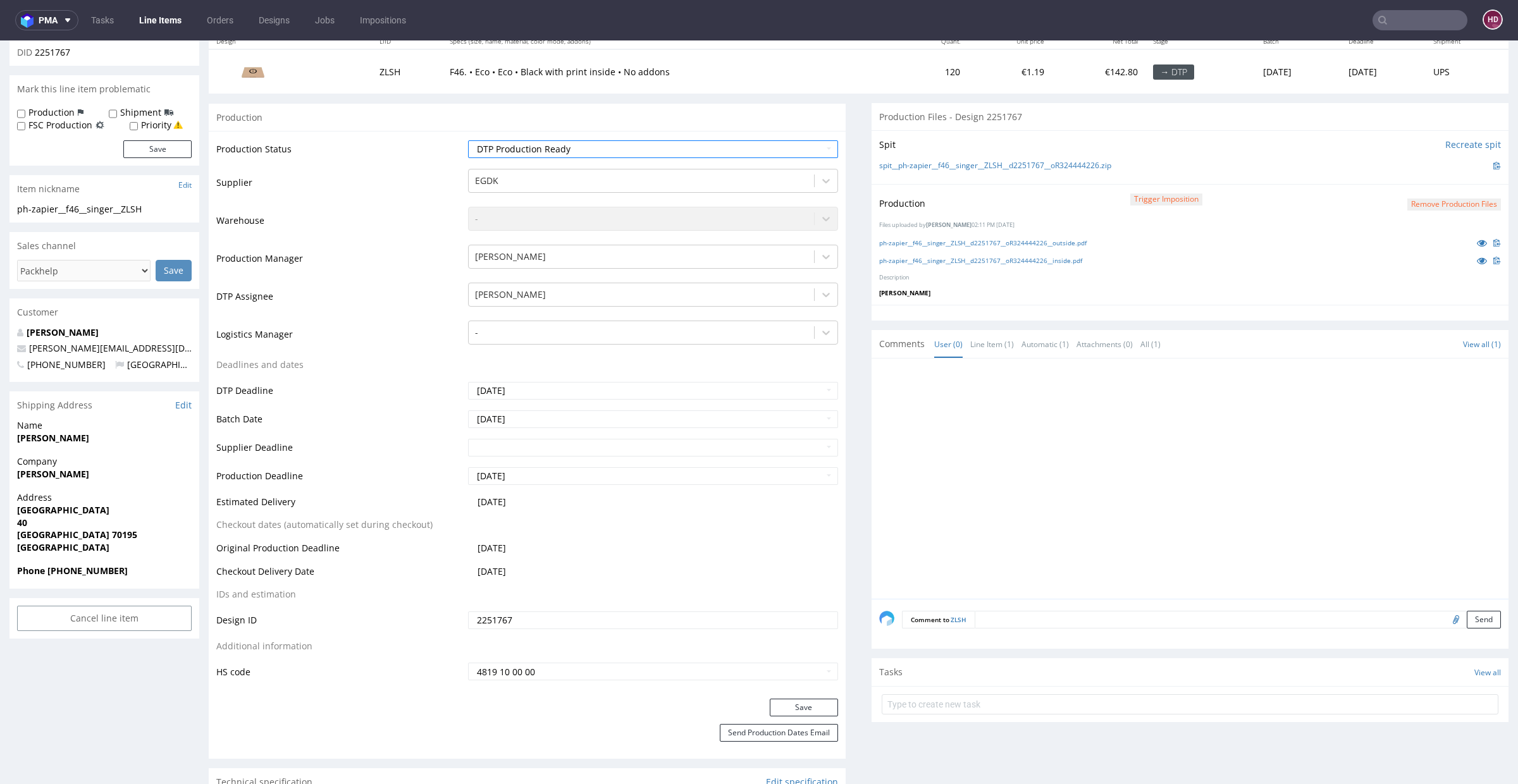
scroll to position [179, 0]
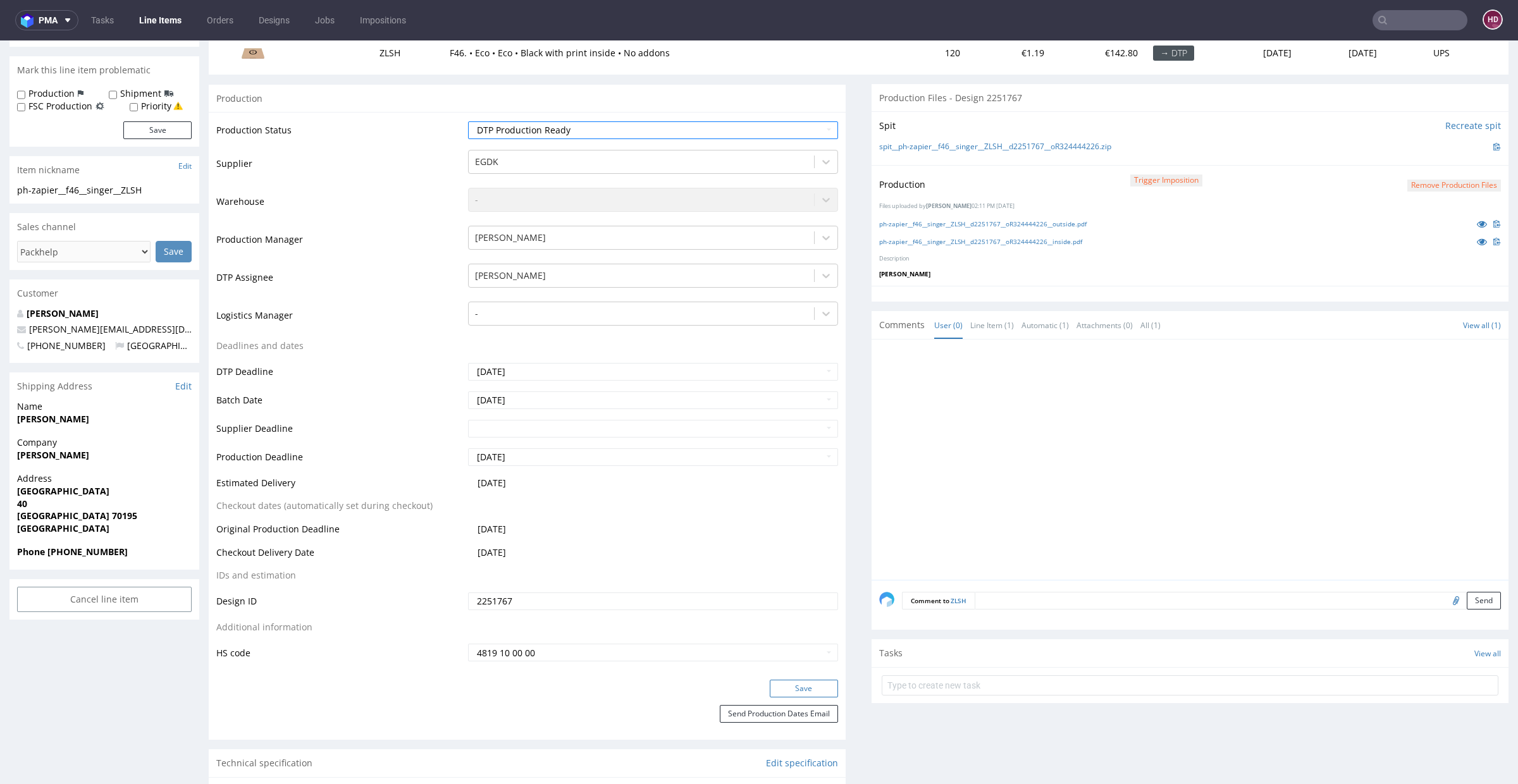
click at [773, 683] on button "Save" at bounding box center [804, 688] width 68 height 17
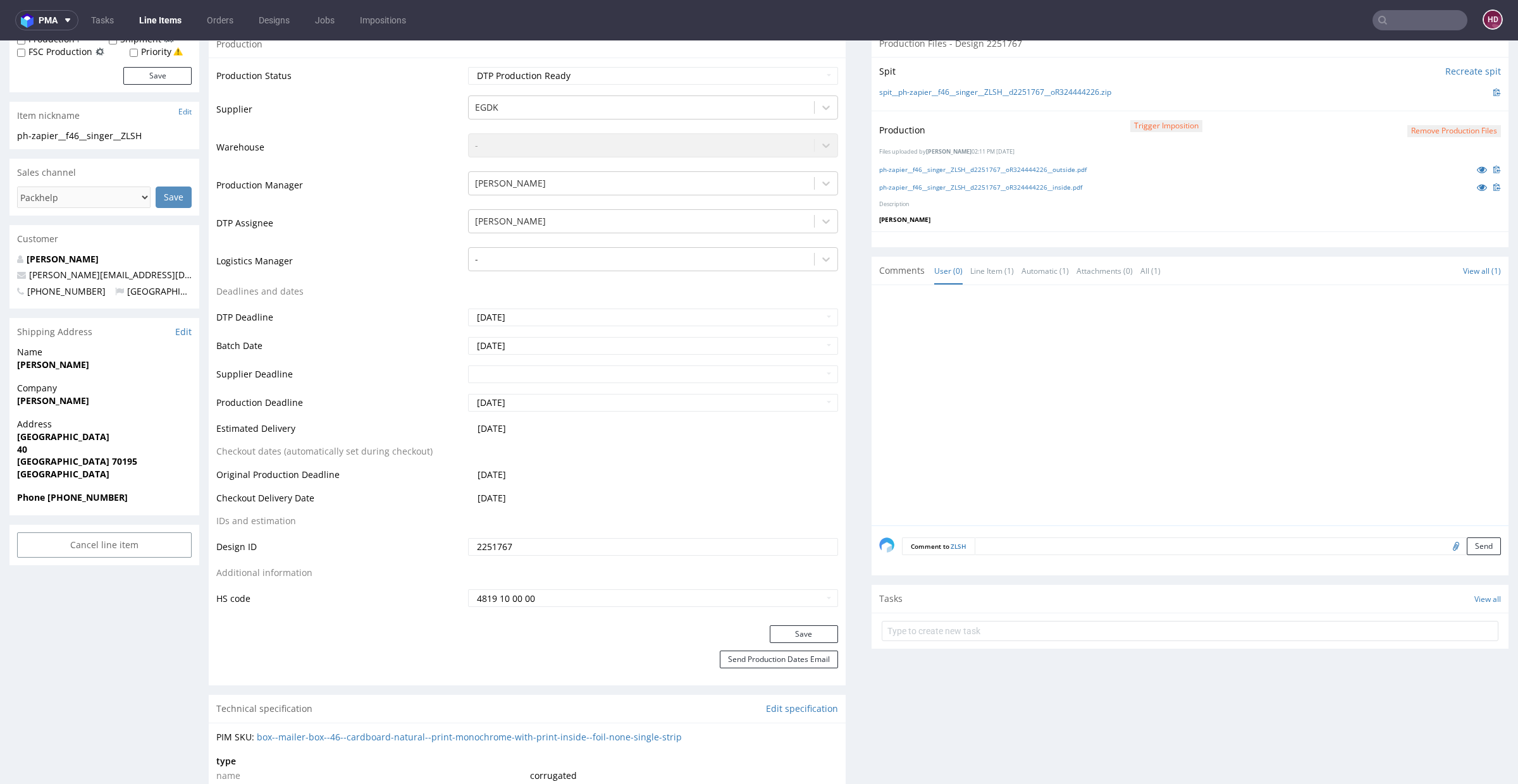
scroll to position [350, 0]
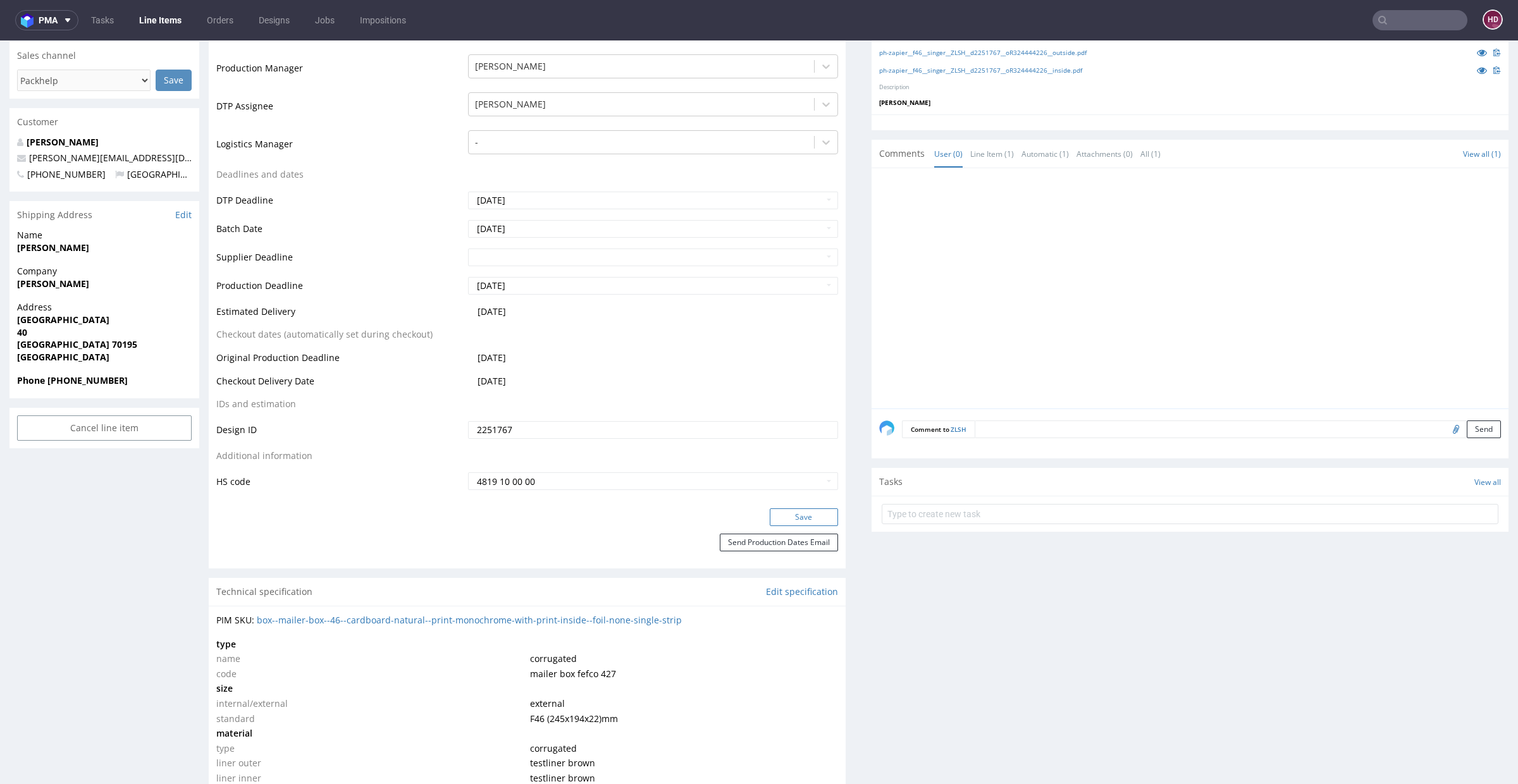
click at [783, 515] on button "Save" at bounding box center [804, 517] width 68 height 17
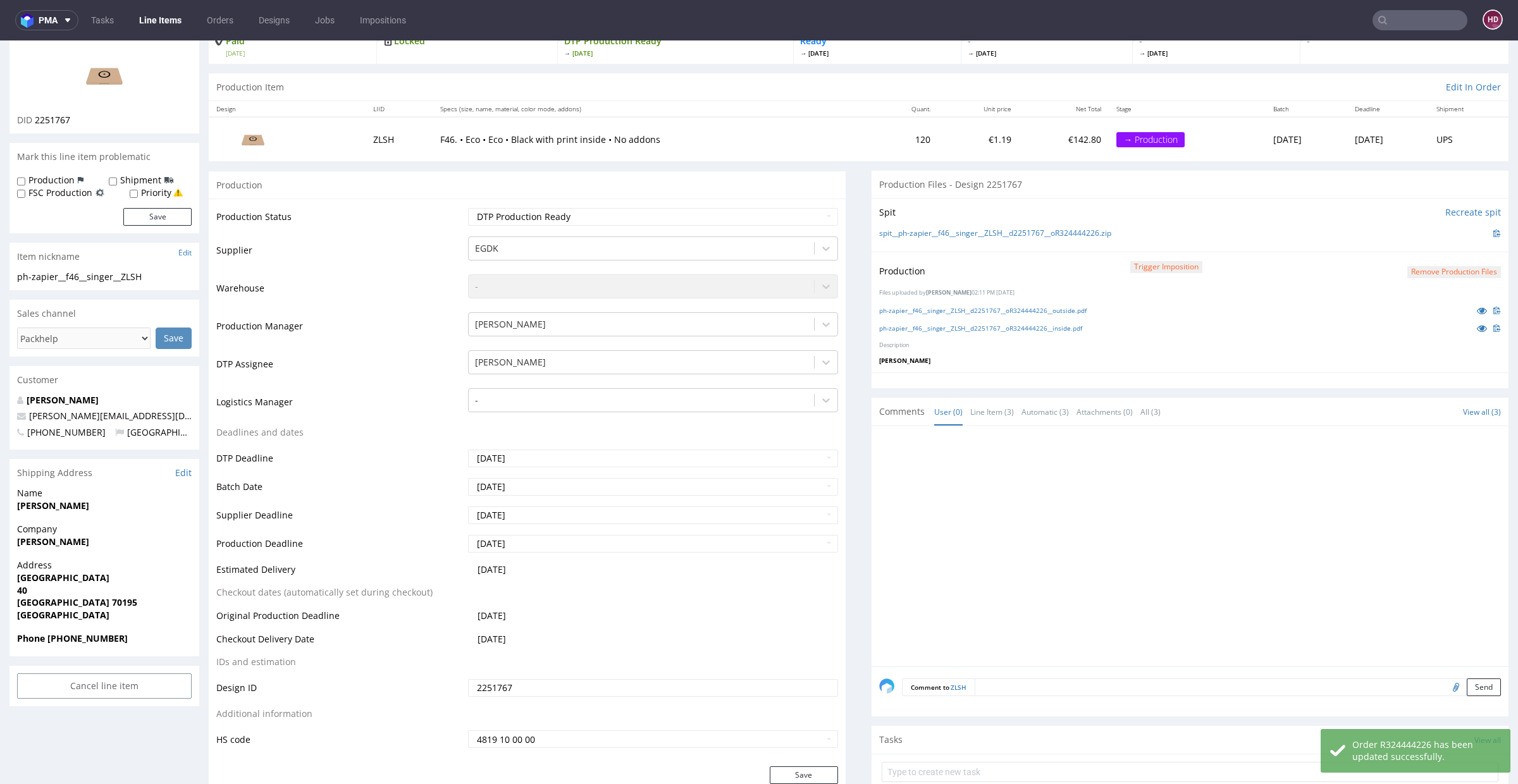
scroll to position [100, 0]
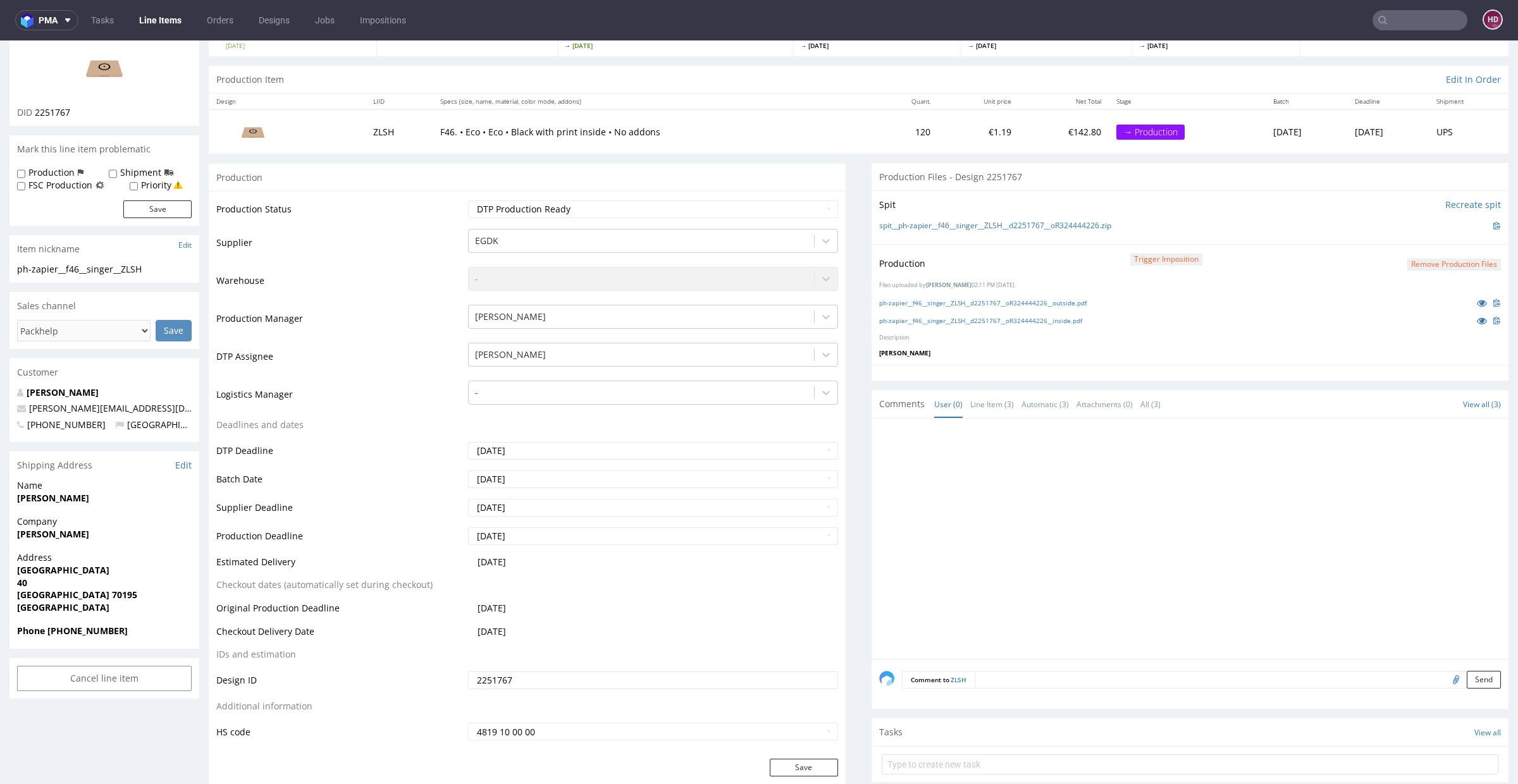
click at [158, 20] on link "Line Items" at bounding box center [160, 20] width 58 height 20
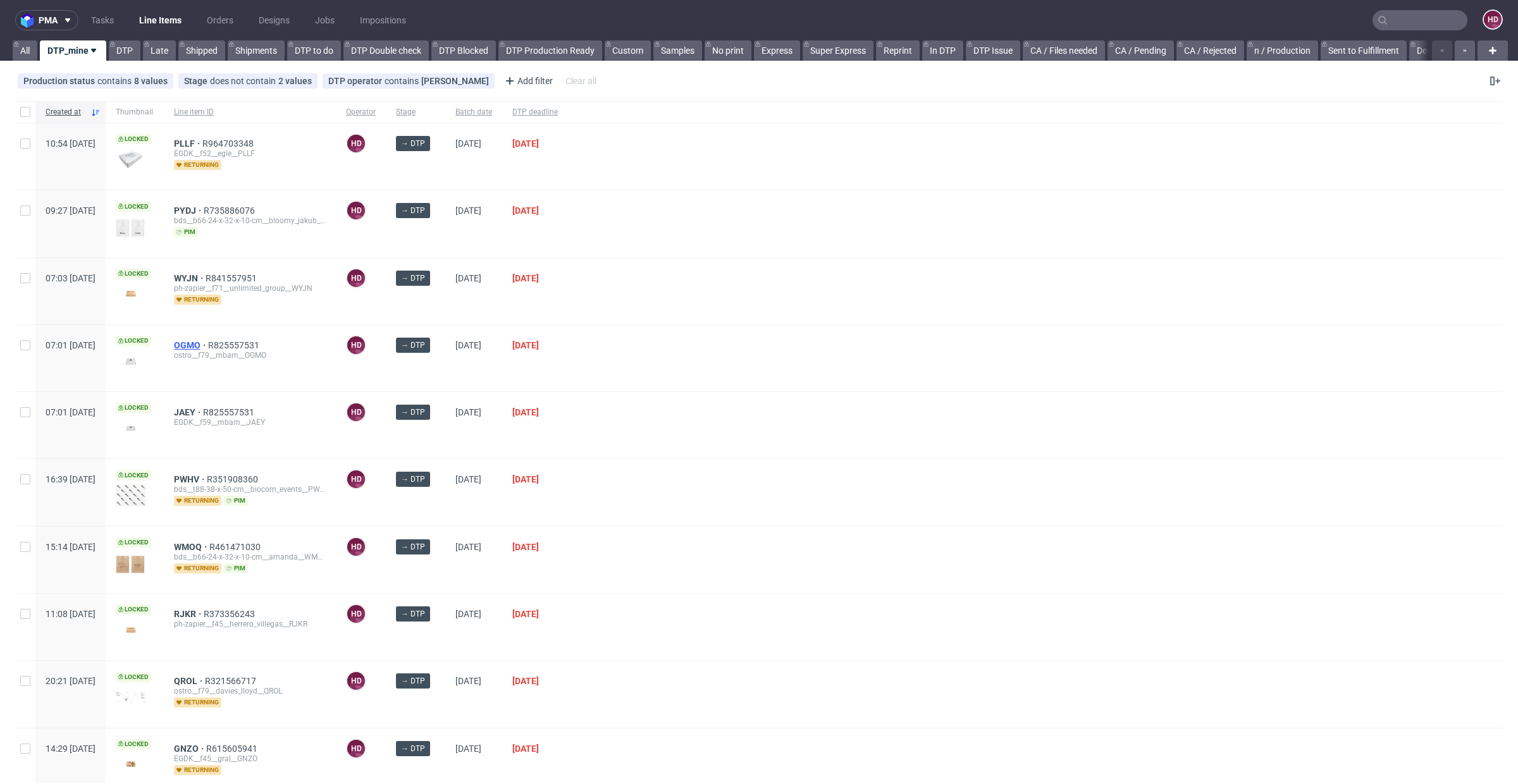
click at [208, 342] on span "OGMO" at bounding box center [191, 345] width 34 height 10
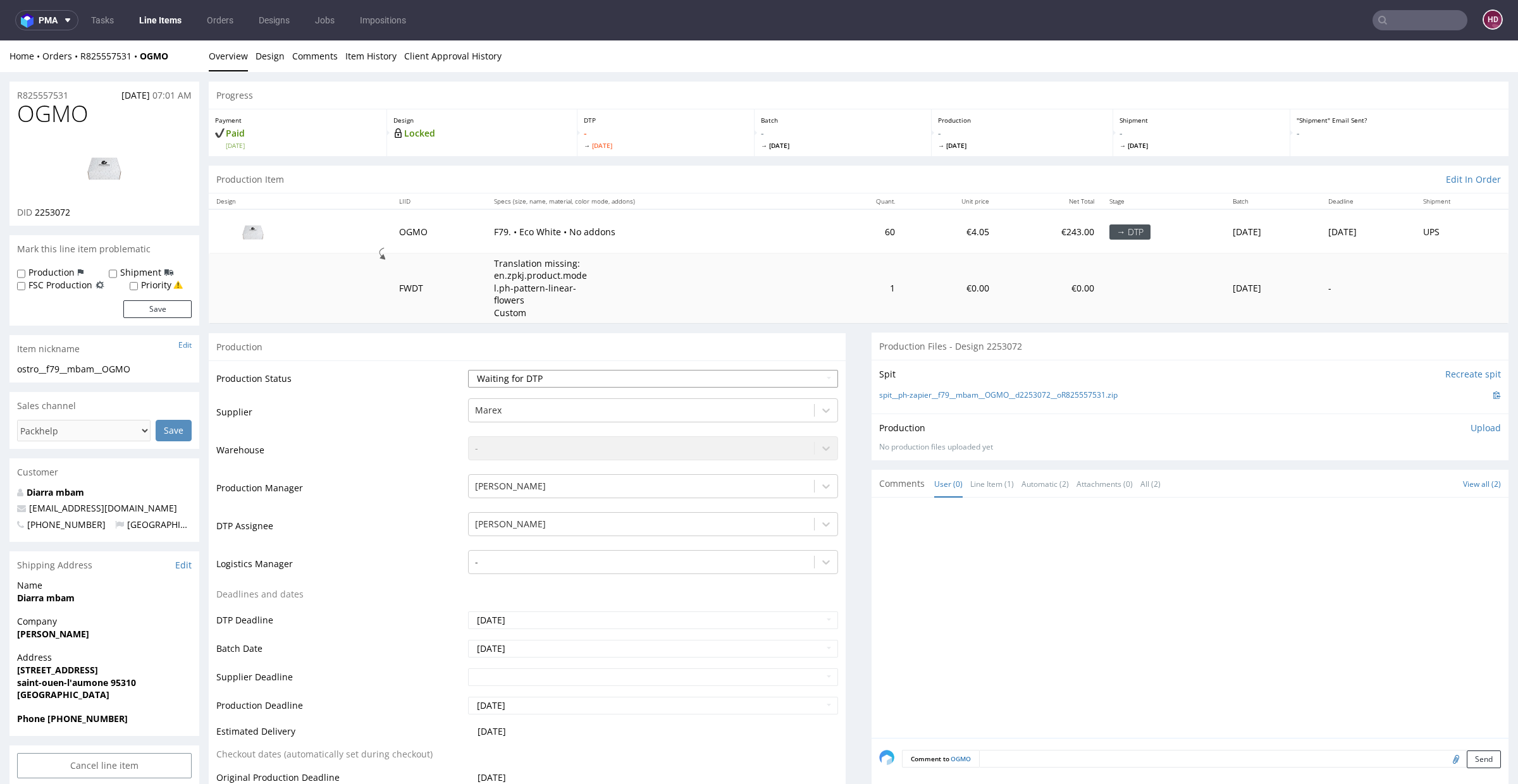
click at [625, 381] on select "Waiting for Artwork Waiting for Diecut Waiting for Mockup Waiting for DTP Waiti…" at bounding box center [653, 379] width 370 height 17
click at [569, 373] on select "Waiting for Artwork Waiting for Diecut Waiting for Mockup Waiting for DTP Waiti…" at bounding box center [653, 379] width 370 height 17
select select "dtp_in_process"
click at [468, 370] on select "Waiting for Artwork Waiting for Diecut Waiting for Mockup Waiting for DTP Waiti…" at bounding box center [653, 379] width 370 height 17
drag, startPoint x: 87, startPoint y: 108, endPoint x: 0, endPoint y: 116, distance: 87.4
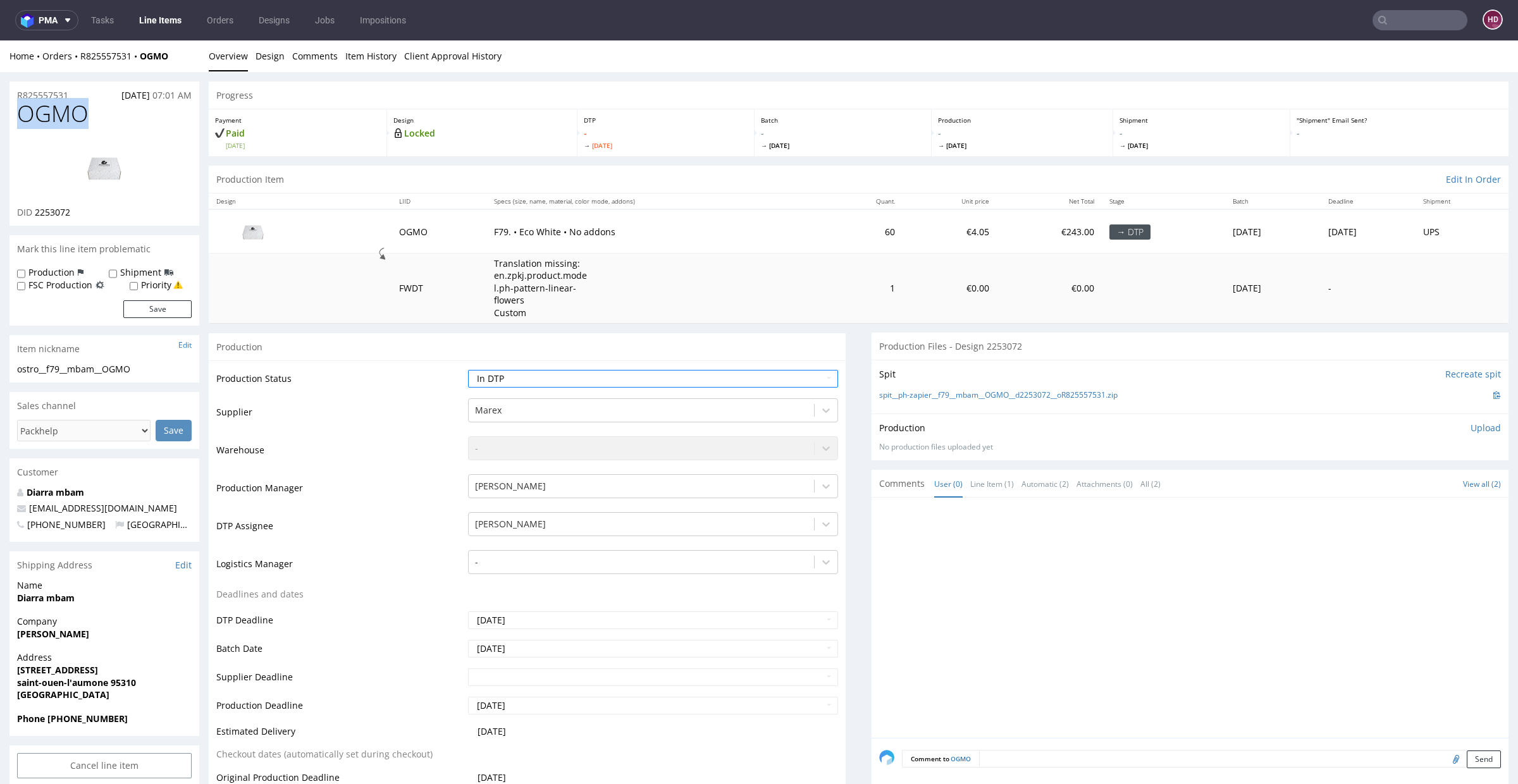
click at [85, 213] on div "DID 2253072" at bounding box center [104, 212] width 175 height 12
drag, startPoint x: 85, startPoint y: 213, endPoint x: 50, endPoint y: 213, distance: 35.0
click at [50, 213] on div "DID 2253072" at bounding box center [104, 212] width 175 height 12
click at [101, 170] on img at bounding box center [104, 167] width 101 height 57
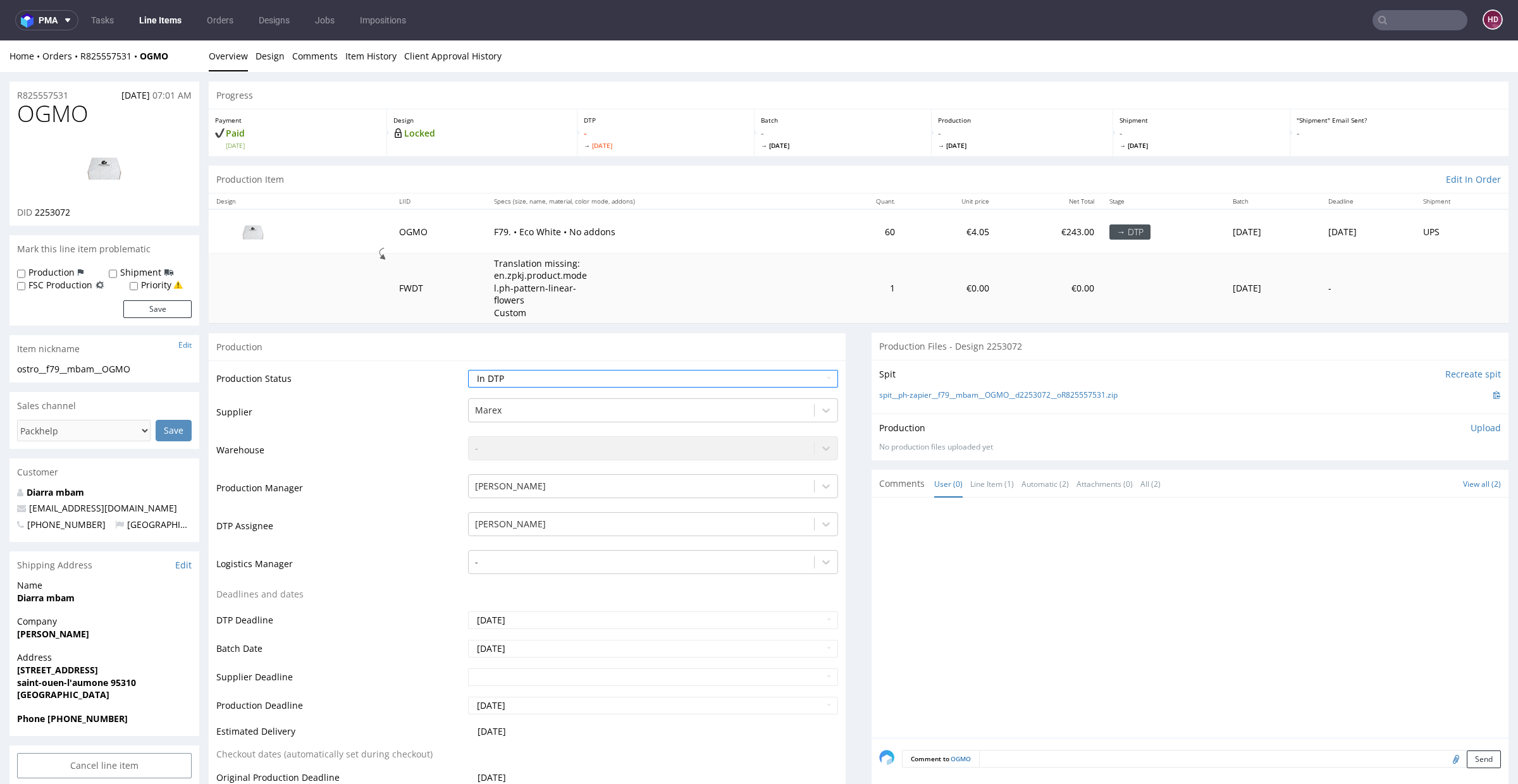
click at [160, 372] on div "ostro__f79__mbam__OGMO" at bounding box center [104, 368] width 175 height 12
drag, startPoint x: 142, startPoint y: 373, endPoint x: 0, endPoint y: 358, distance: 142.8
click at [95, 113] on h1 "OGMO" at bounding box center [104, 114] width 175 height 25
drag, startPoint x: 95, startPoint y: 113, endPoint x: 1, endPoint y: 115, distance: 94.0
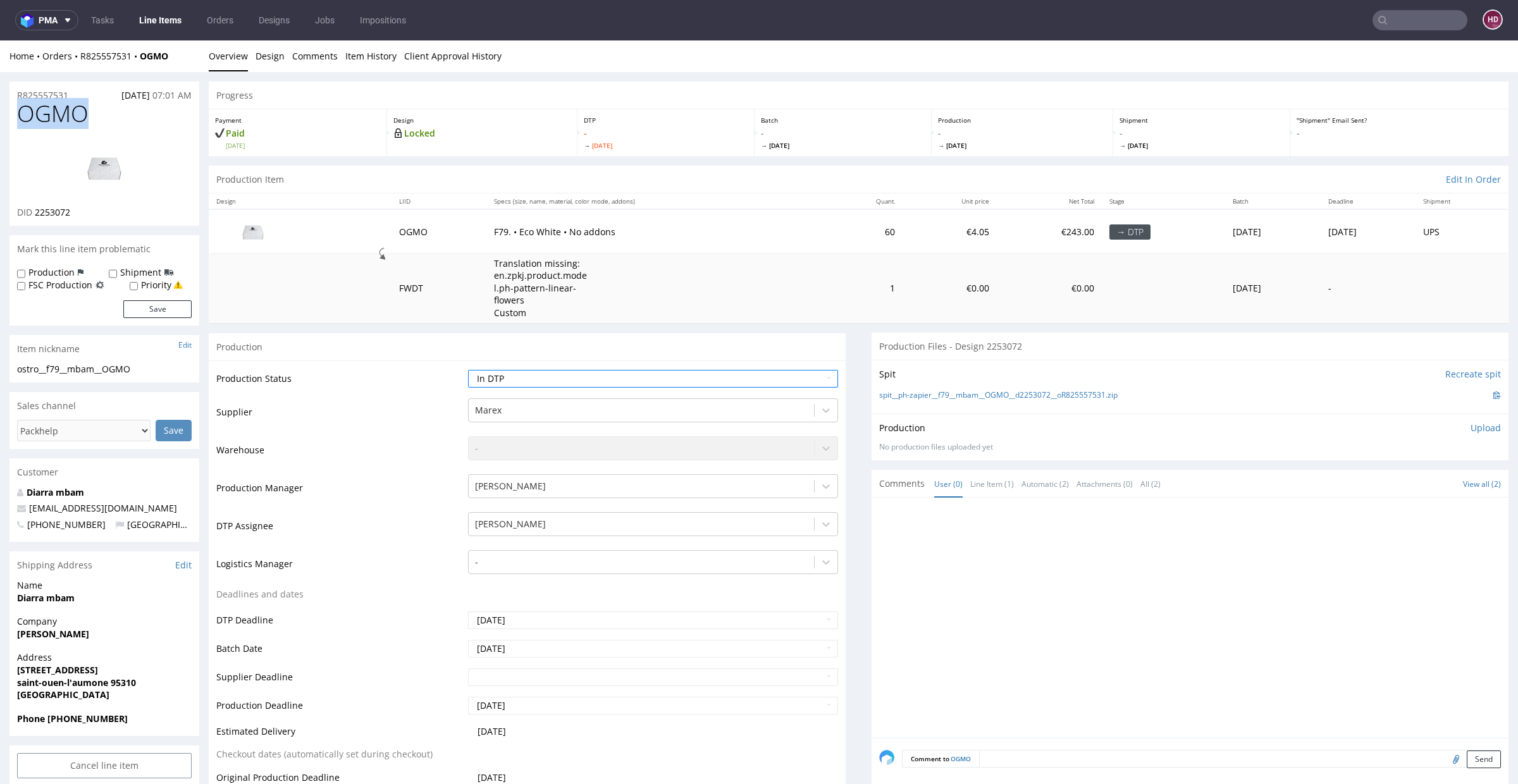
click at [87, 89] on div "R825557531 [DATE] 07:01 AM" at bounding box center [104, 92] width 189 height 20
drag, startPoint x: 87, startPoint y: 89, endPoint x: 0, endPoint y: 83, distance: 87.2
click at [197, 176] on div "OGMO DID 2253072" at bounding box center [104, 163] width 189 height 124
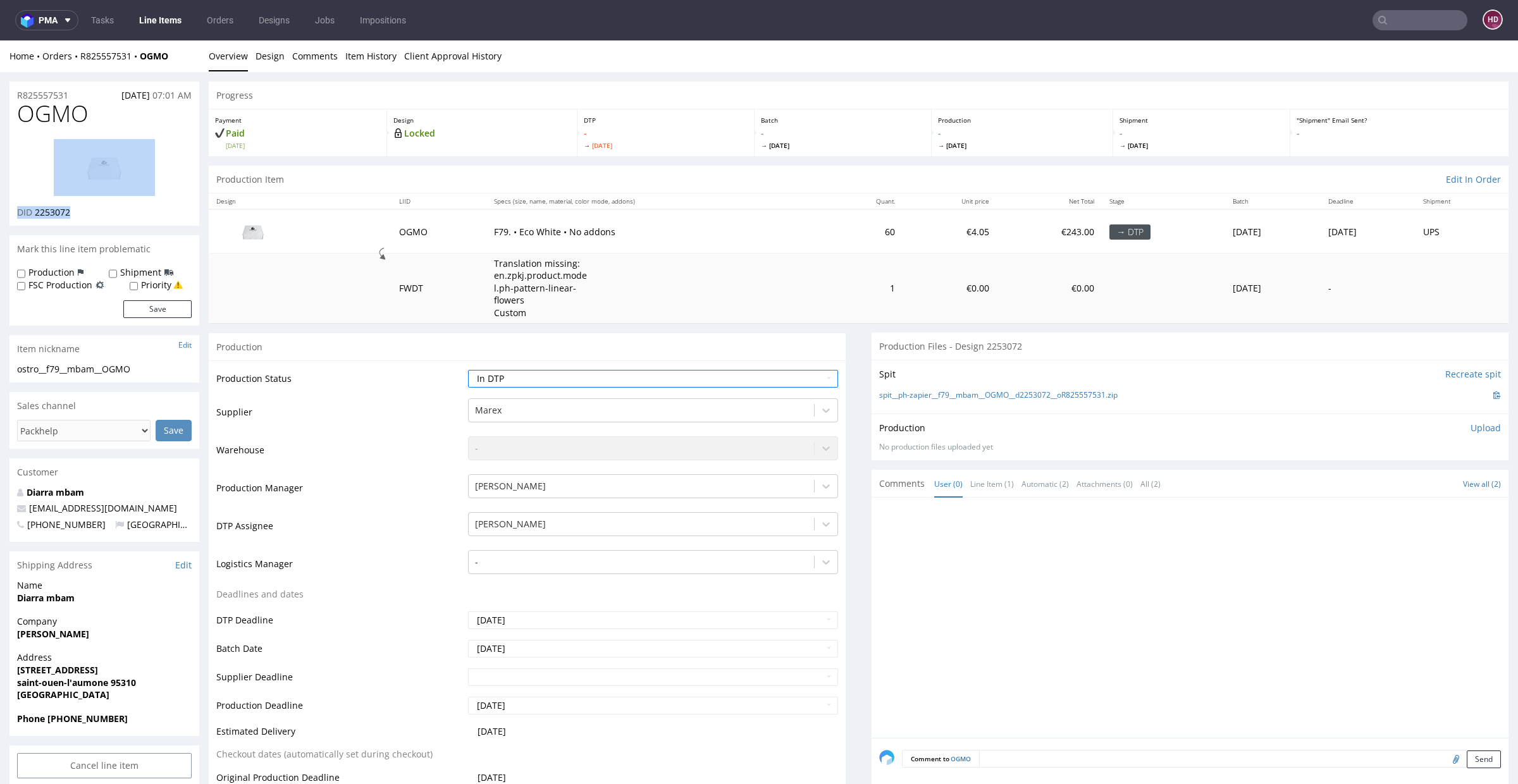
drag, startPoint x: 76, startPoint y: 212, endPoint x: 34, endPoint y: 205, distance: 42.6
click at [34, 205] on div "OGMO DID 2253072" at bounding box center [104, 163] width 189 height 124
click at [99, 217] on div "DID 2253072" at bounding box center [104, 212] width 175 height 12
drag, startPoint x: 87, startPoint y: 211, endPoint x: 135, endPoint y: 305, distance: 105.5
click at [34, 211] on div "DID 2253072" at bounding box center [104, 212] width 175 height 12
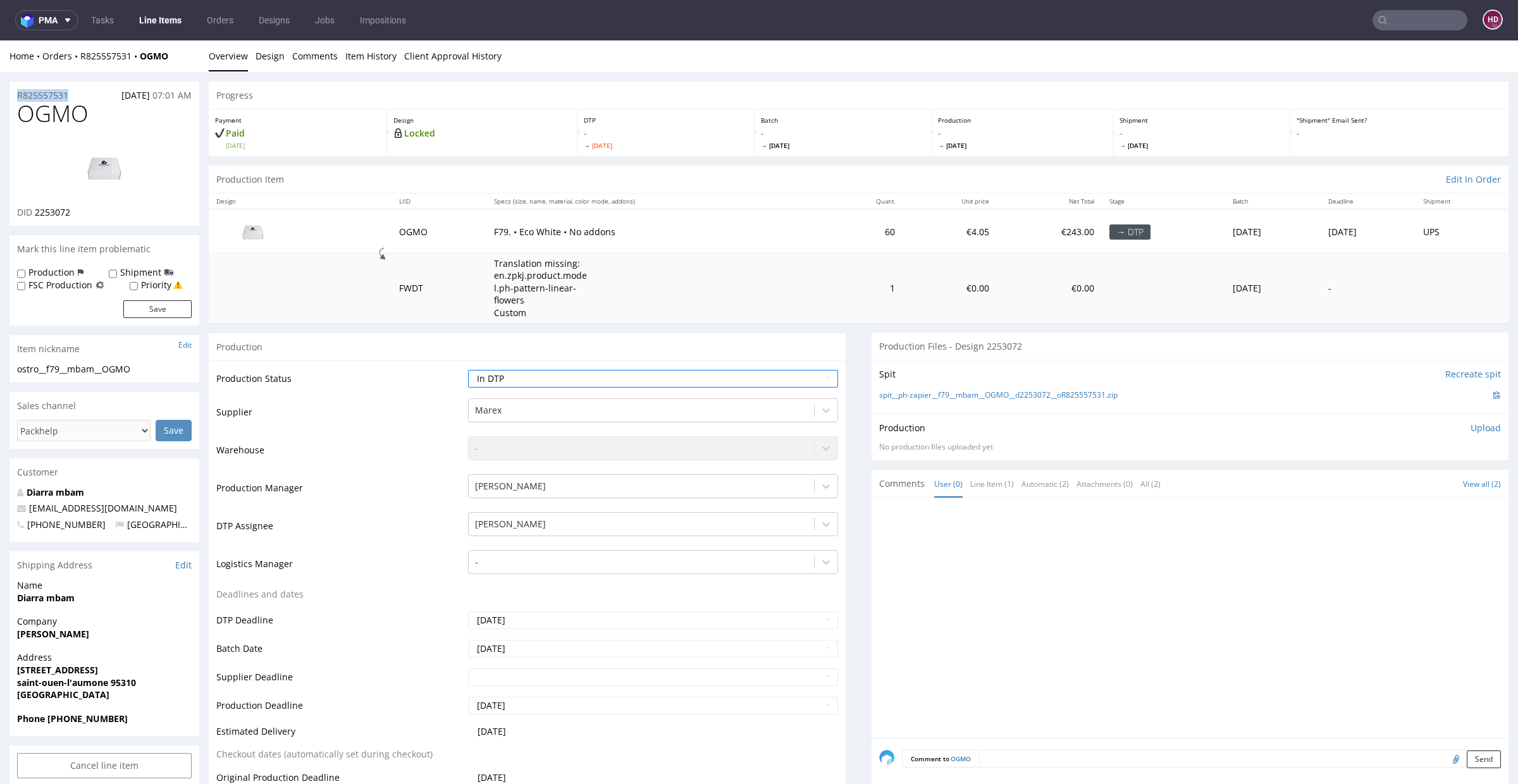
drag, startPoint x: 76, startPoint y: 94, endPoint x: 12, endPoint y: 95, distance: 64.0
click at [12, 95] on div "R825557531 [DATE] 07:01 AM" at bounding box center [104, 92] width 189 height 20
click at [272, 55] on link "Design" at bounding box center [270, 56] width 29 height 31
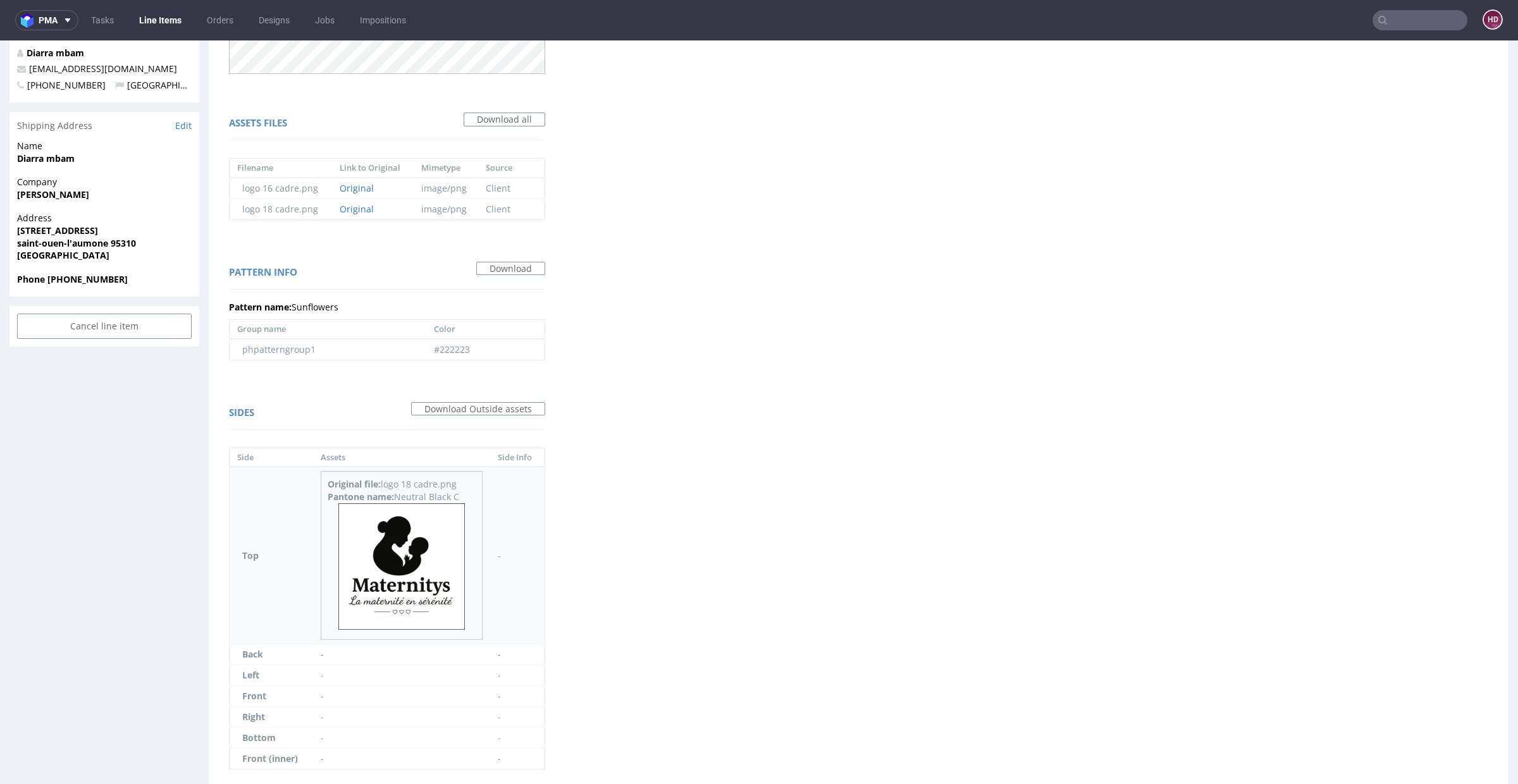
scroll to position [485, 0]
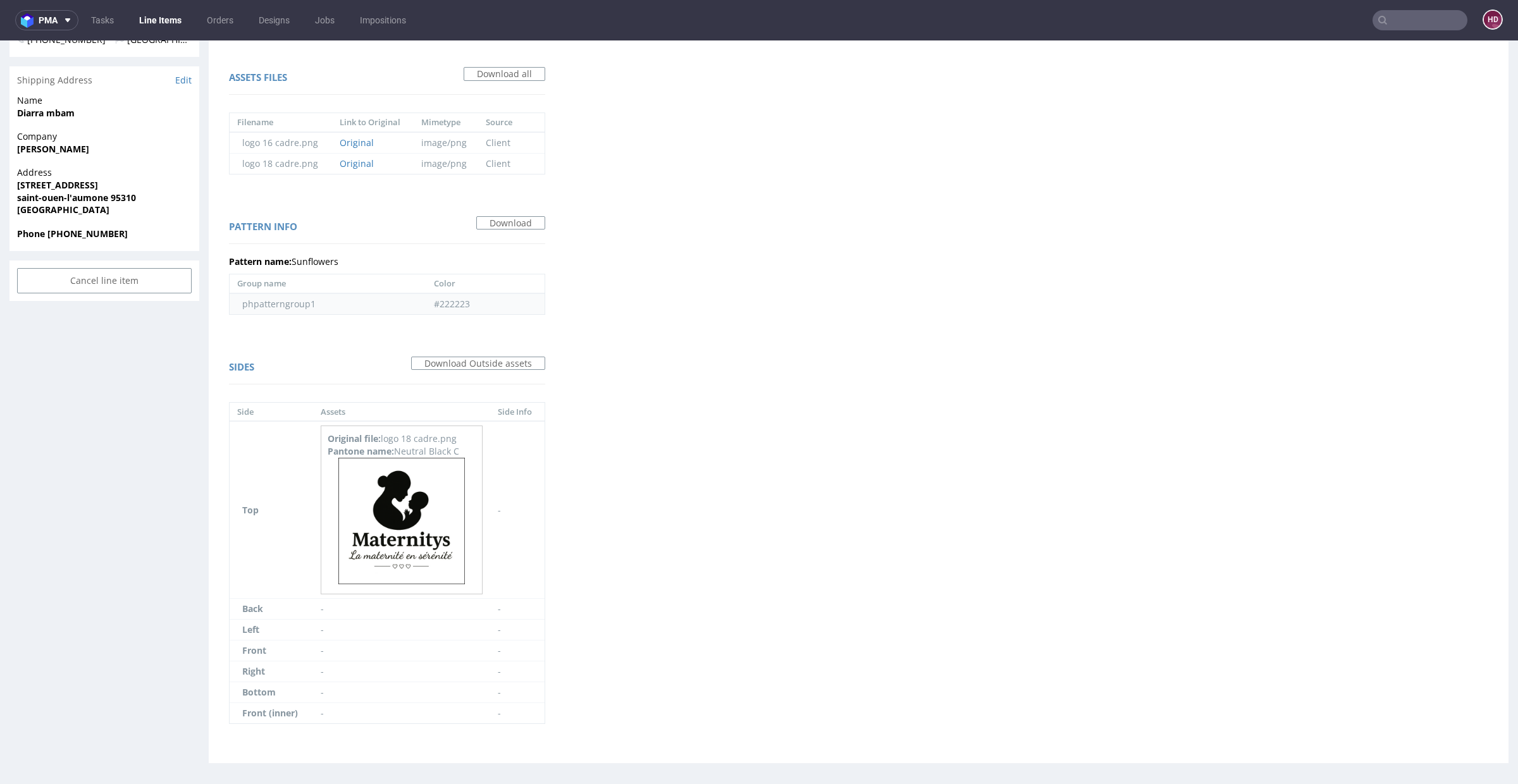
click at [299, 301] on td "phpatterngroup1" at bounding box center [328, 304] width 197 height 21
click at [444, 296] on td "#222223" at bounding box center [485, 304] width 118 height 21
click at [505, 225] on link "Download" at bounding box center [511, 223] width 69 height 14
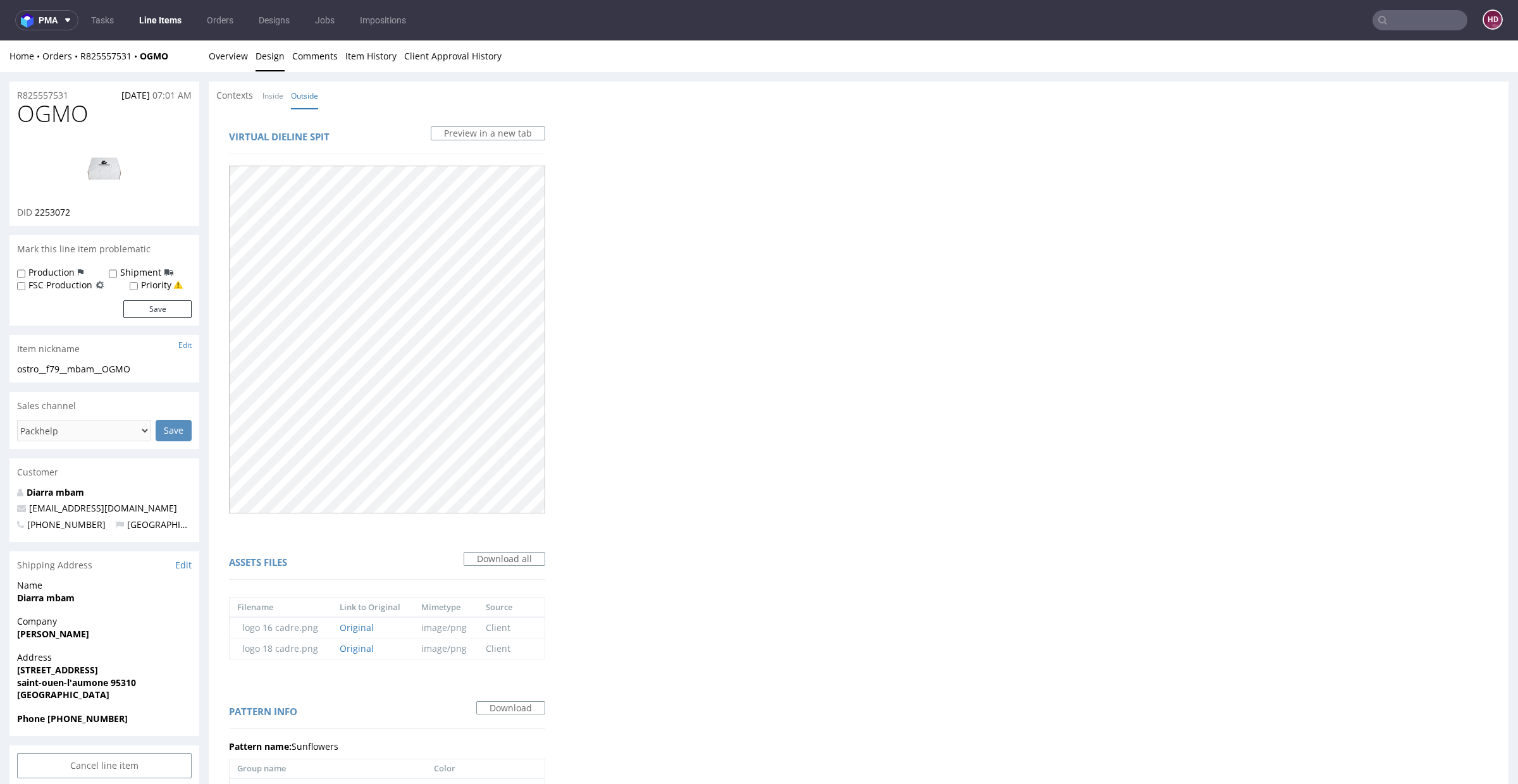
click at [93, 120] on h1 "OGMO" at bounding box center [104, 114] width 175 height 25
drag, startPoint x: 28, startPoint y: 116, endPoint x: 0, endPoint y: 118, distance: 28.1
click at [0, 118] on div "R825557531 [DATE] 07:01 AM OGMO DID 2253072 Mark this line item problematic Pro…" at bounding box center [759, 670] width 1518 height 1195
click at [189, 127] on div "OGMO DID 2253072" at bounding box center [104, 163] width 189 height 124
drag, startPoint x: 108, startPoint y: 120, endPoint x: 4, endPoint y: 115, distance: 104.1
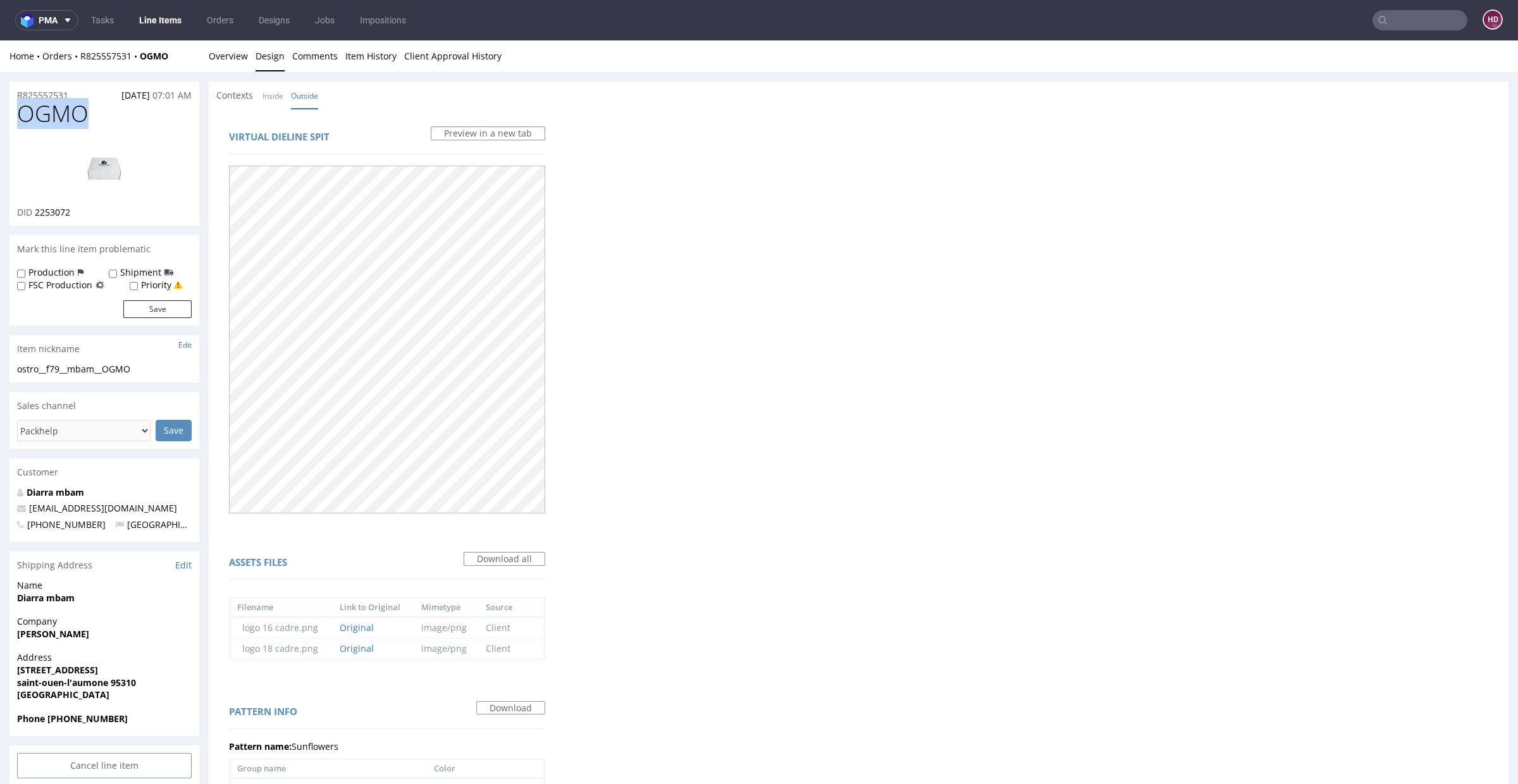
click at [4, 115] on div "R825557531 [DATE] 07:01 AM OGMO DID 2253072 Mark this line item problematic Pro…" at bounding box center [759, 670] width 1518 height 1195
